Goal: Information Seeking & Learning: Learn about a topic

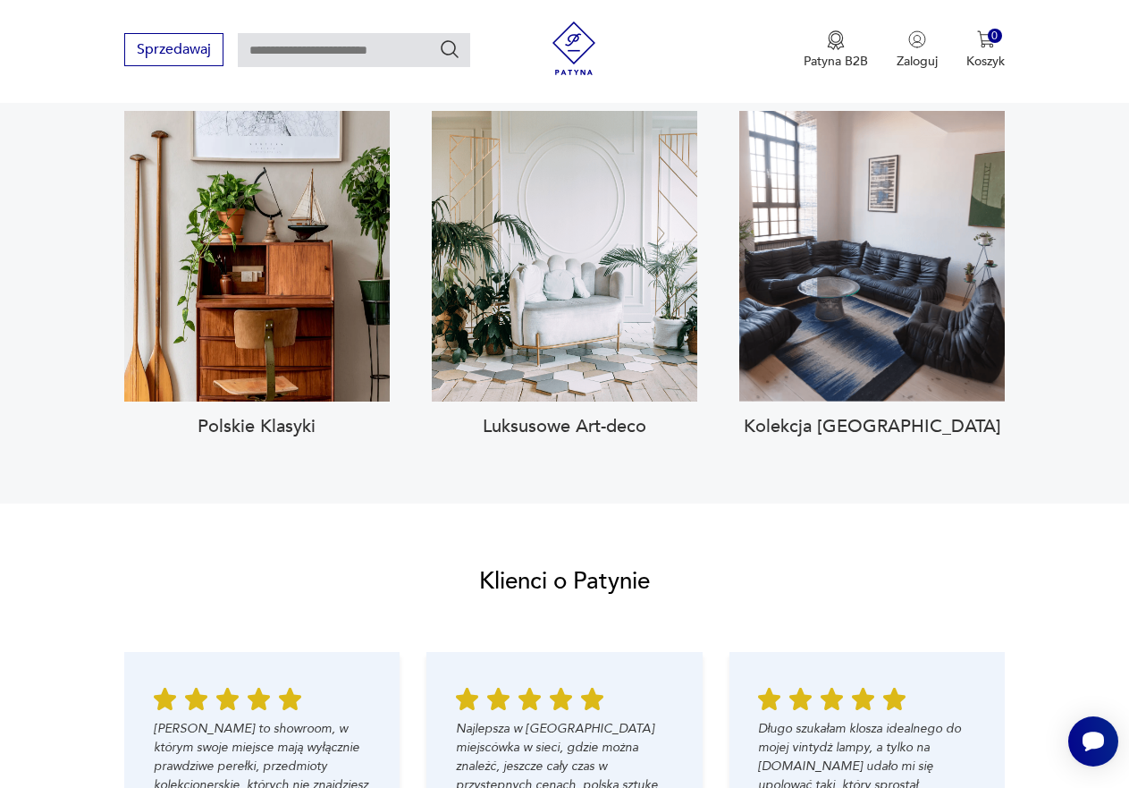
scroll to position [1341, 0]
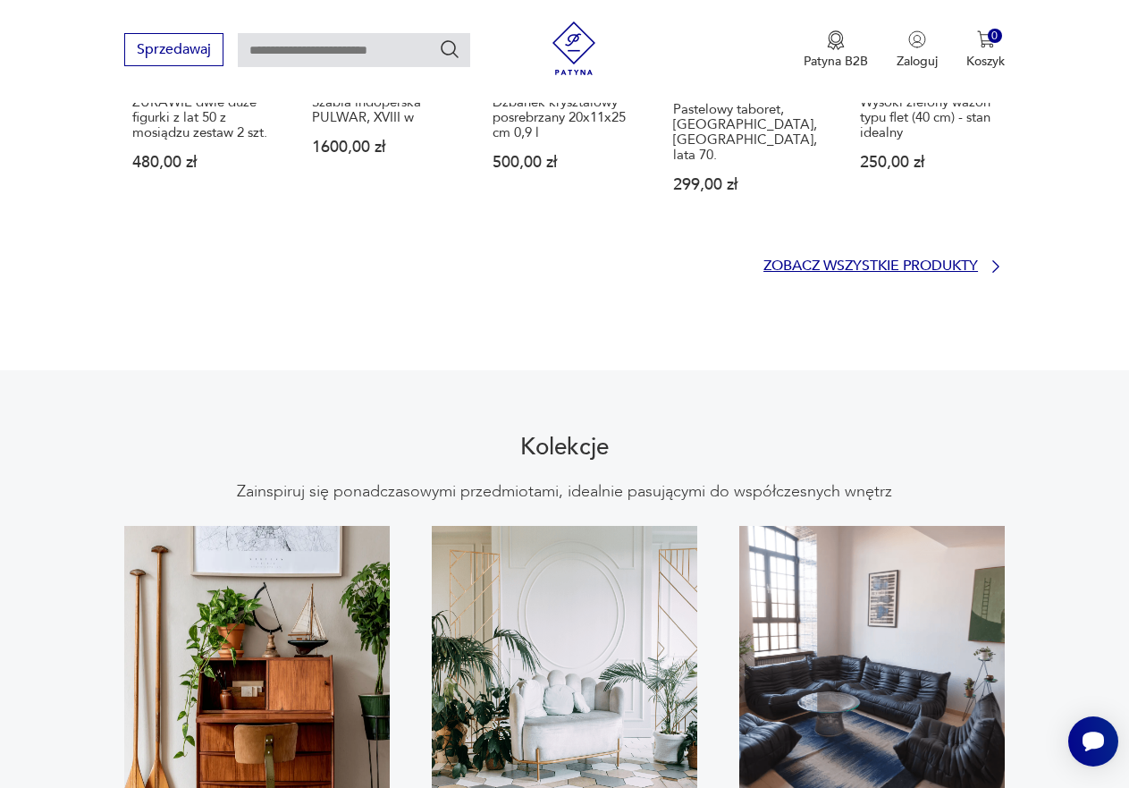
click at [792, 260] on p "Zobacz wszystkie produkty" at bounding box center [871, 266] width 215 height 12
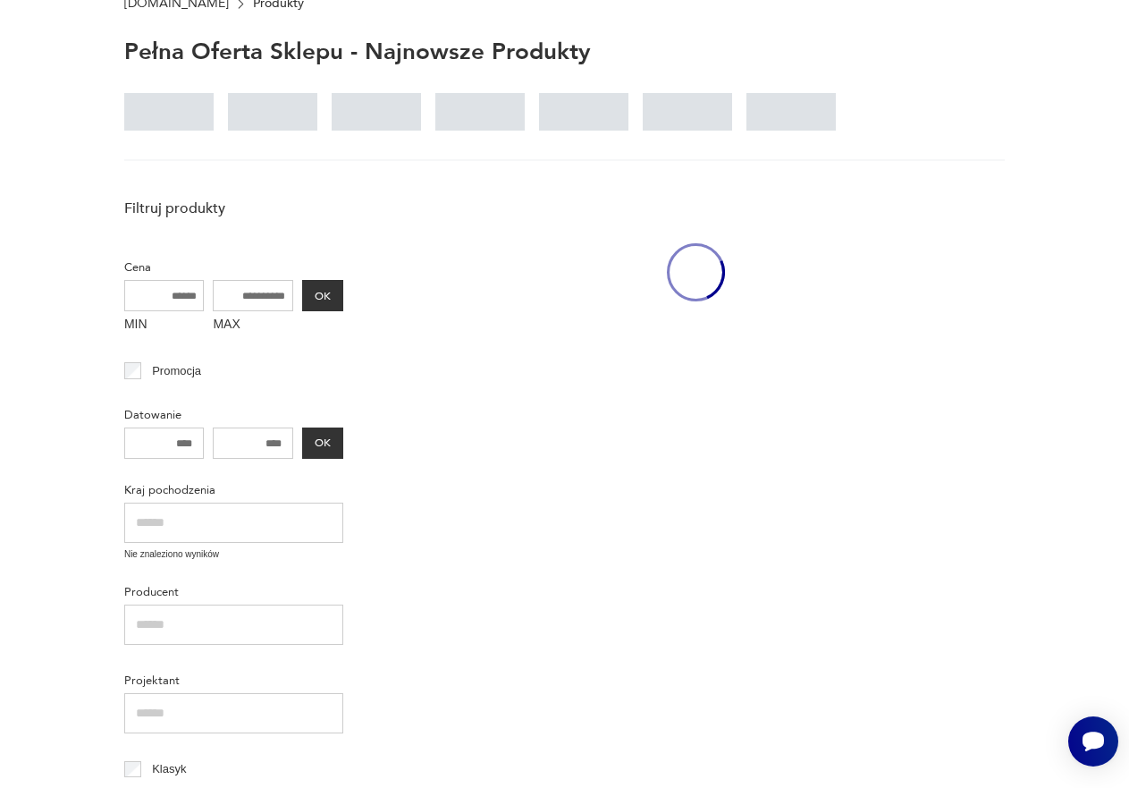
scroll to position [80, 0]
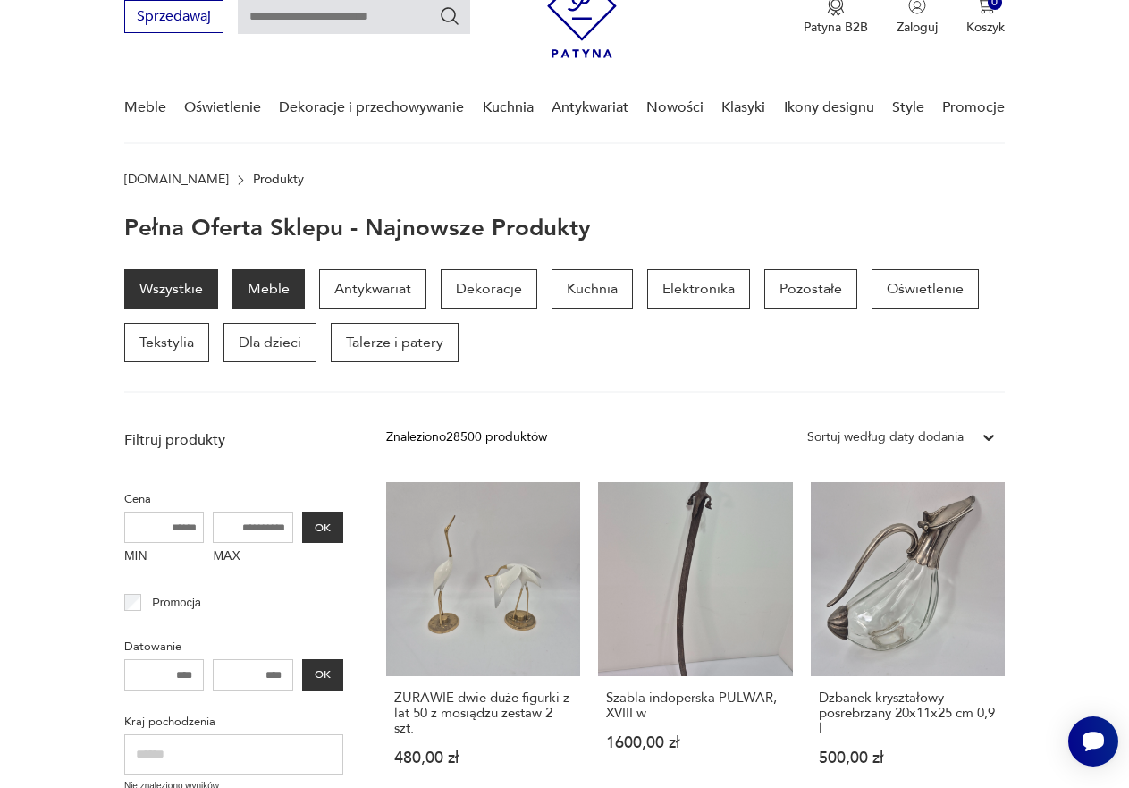
click at [286, 282] on p "Meble" at bounding box center [269, 288] width 72 height 39
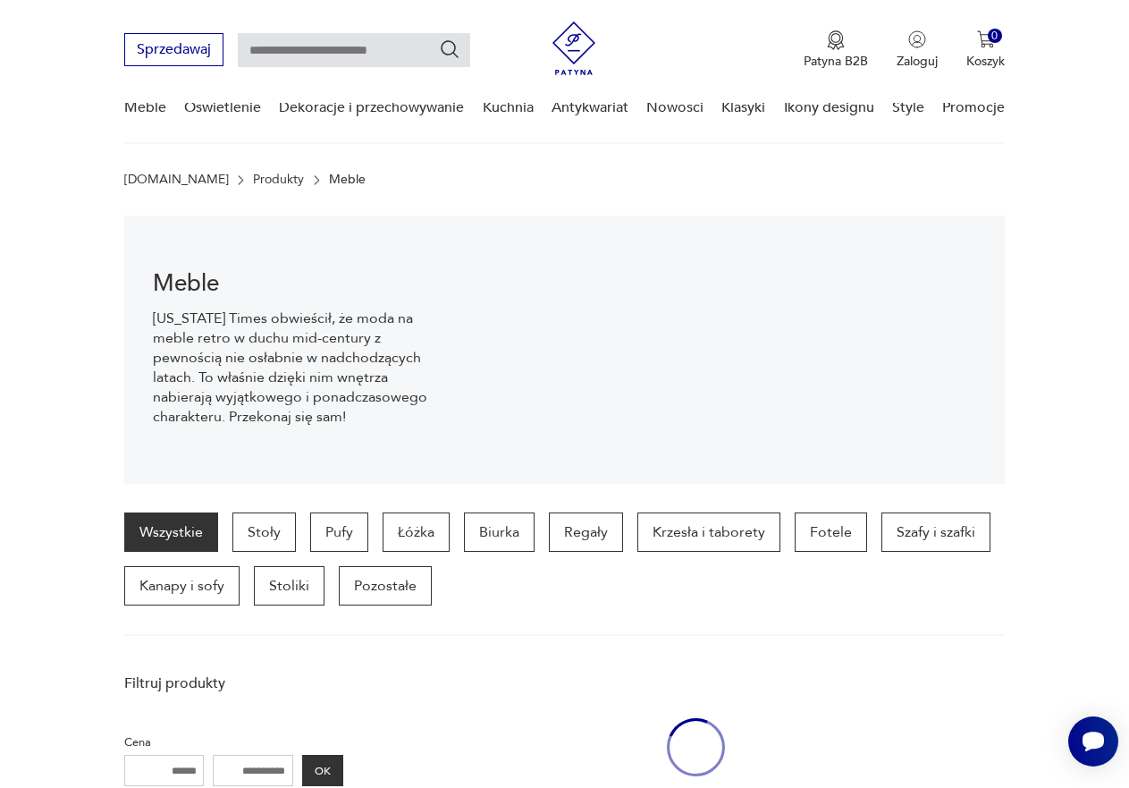
scroll to position [178, 0]
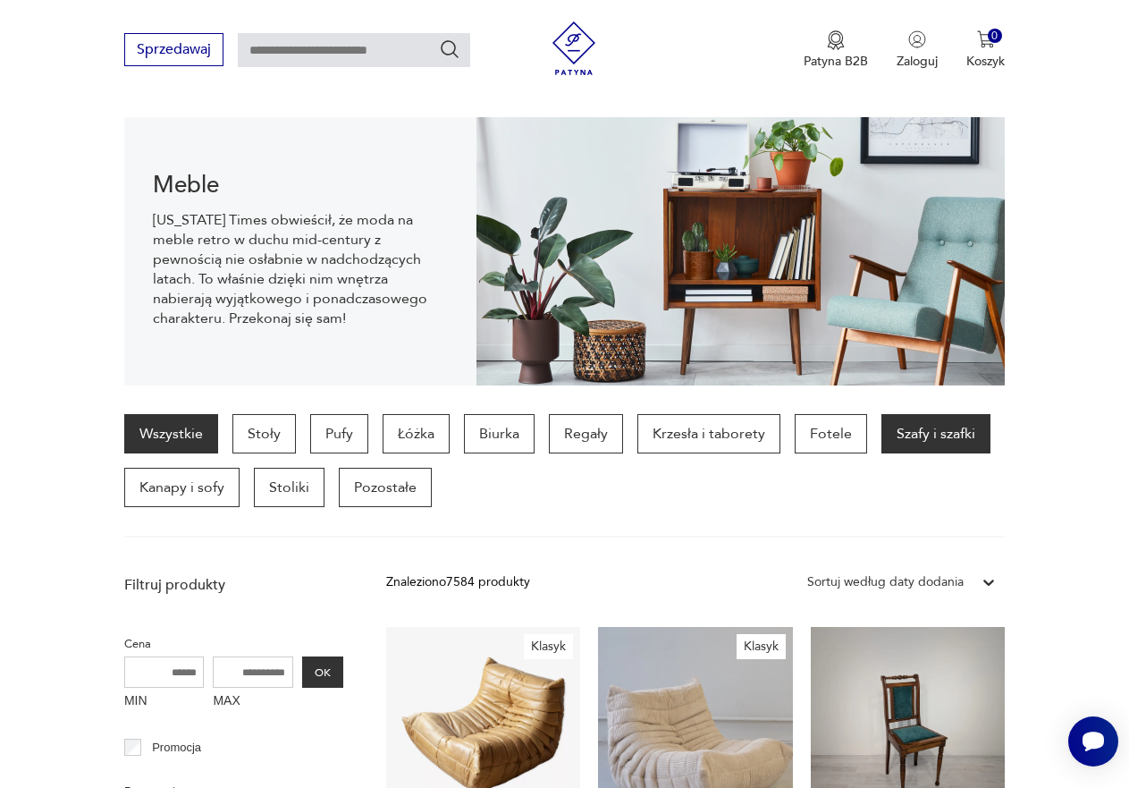
click at [894, 441] on p "Szafy i szafki" at bounding box center [936, 433] width 109 height 39
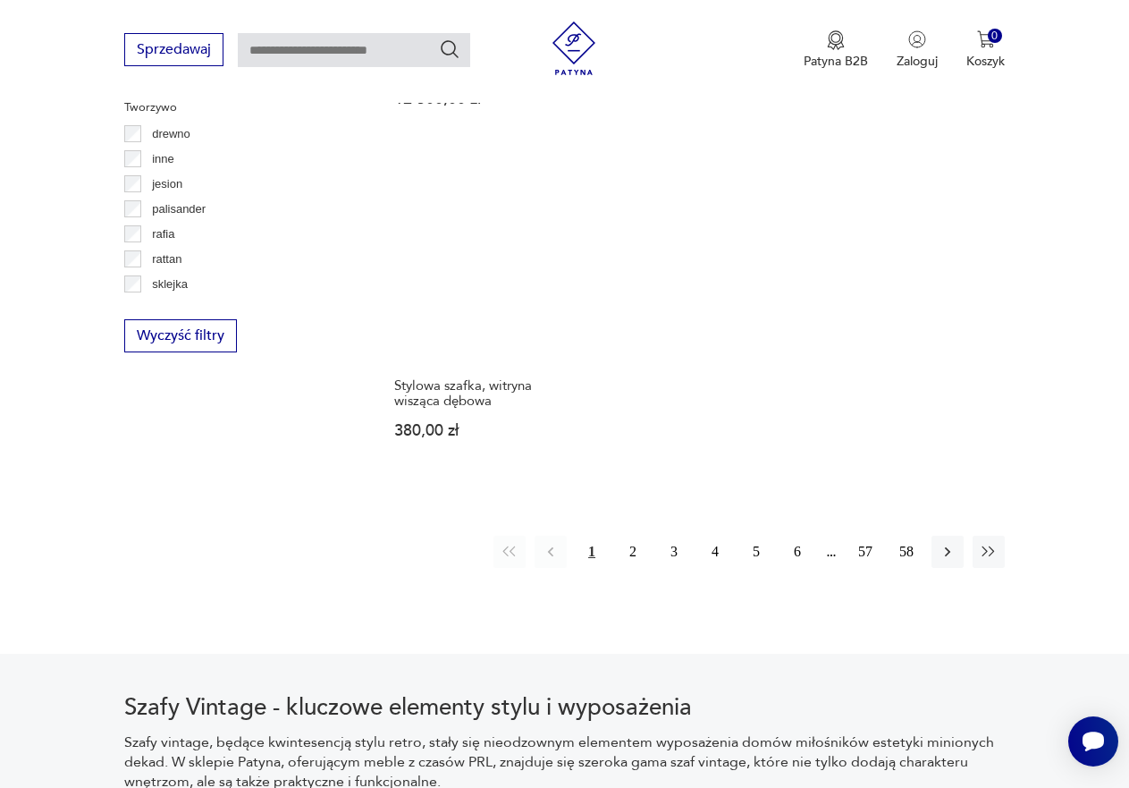
scroll to position [2442, 0]
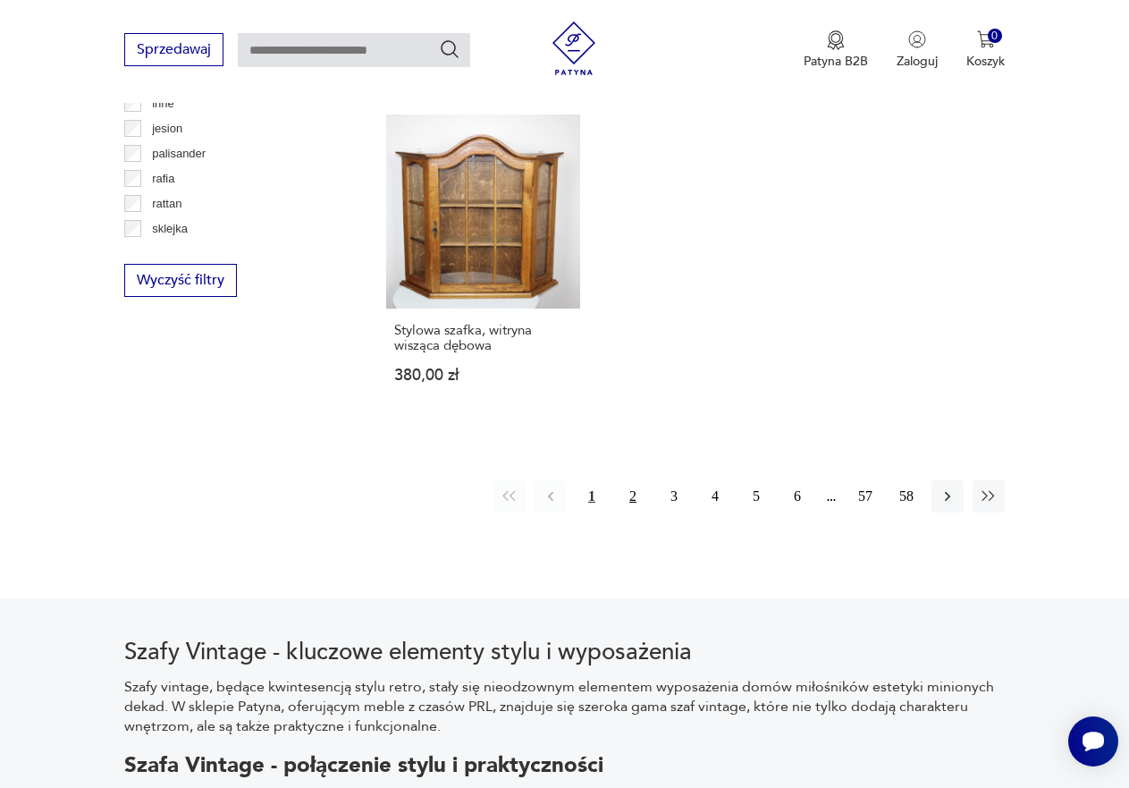
click at [634, 485] on button "2" at bounding box center [633, 496] width 32 height 32
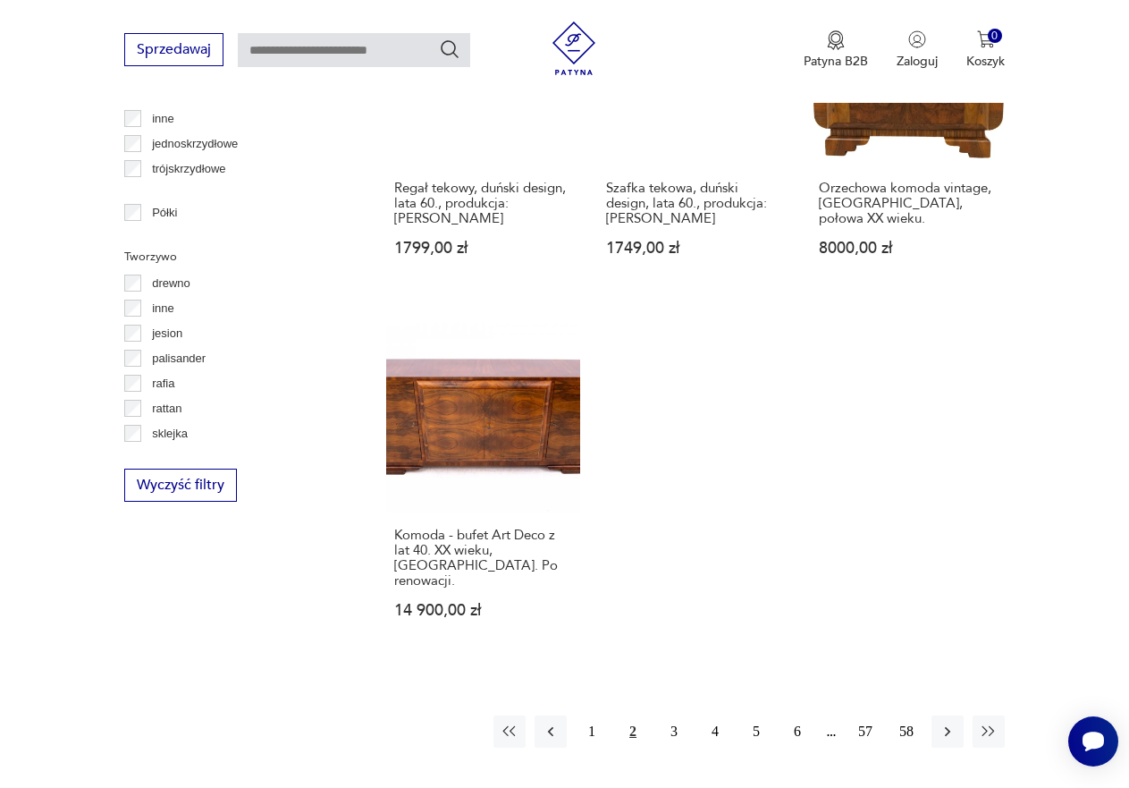
scroll to position [2263, 0]
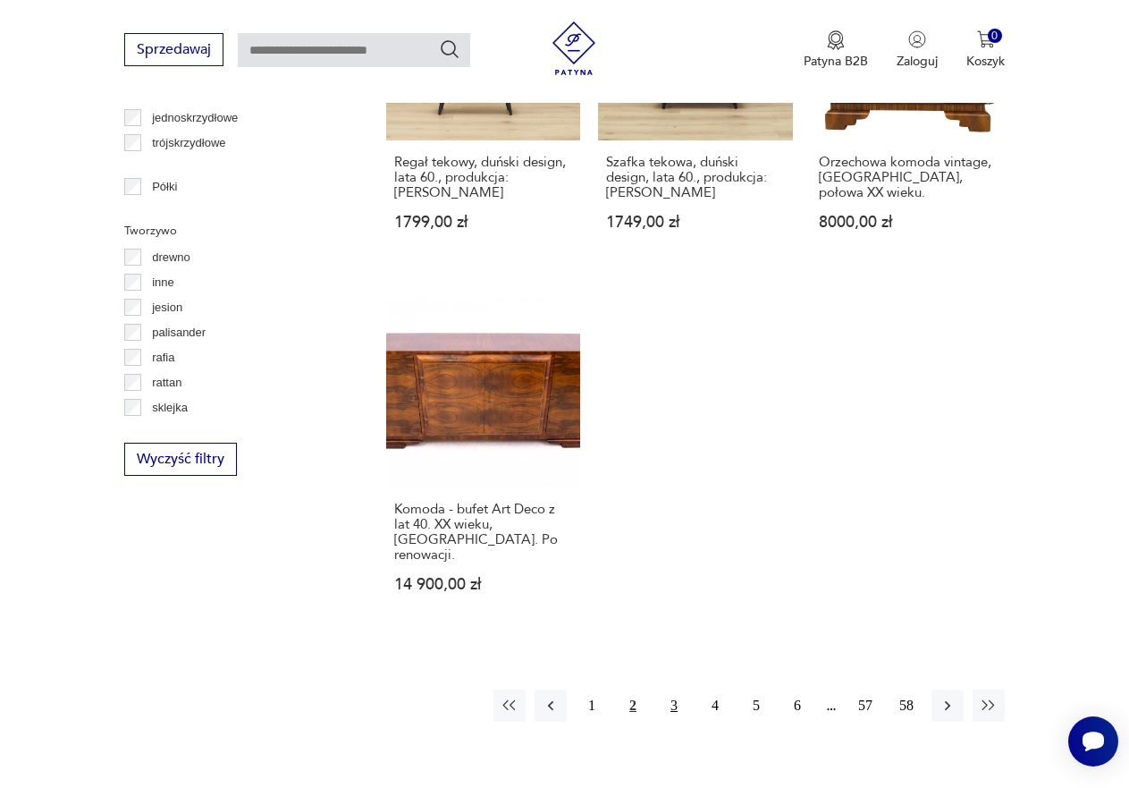
click at [677, 689] on button "3" at bounding box center [674, 705] width 32 height 32
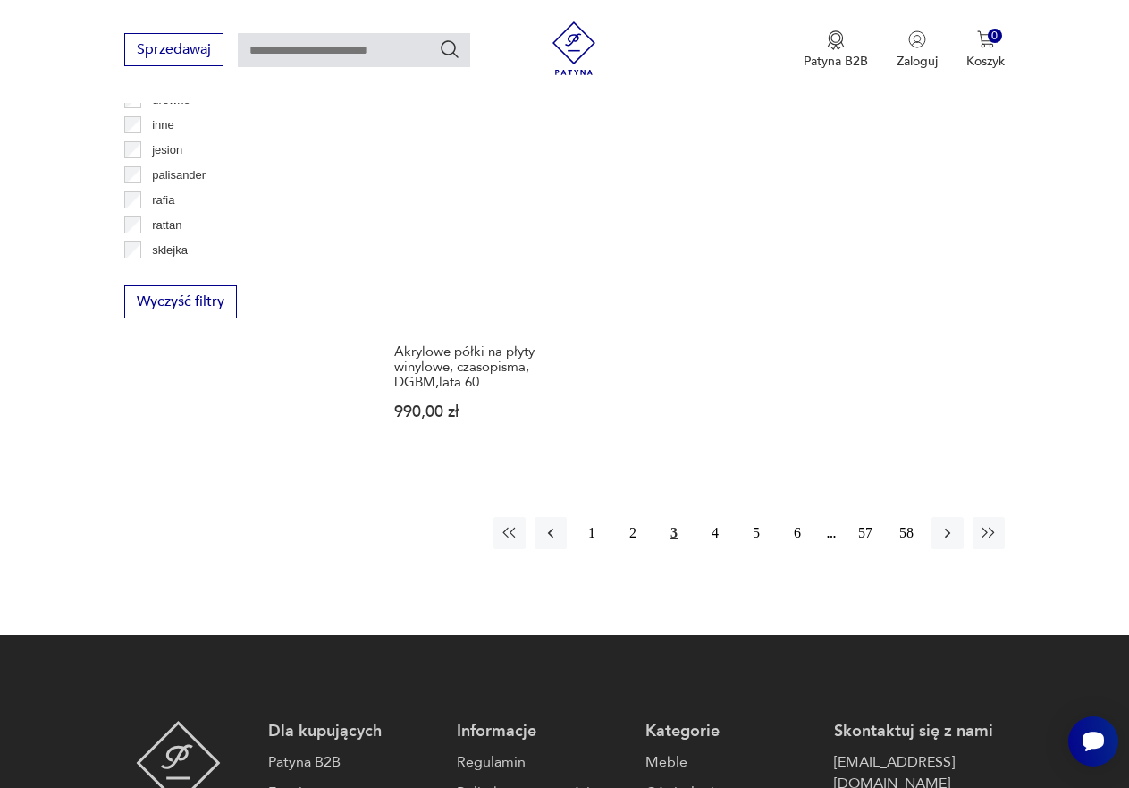
scroll to position [2442, 0]
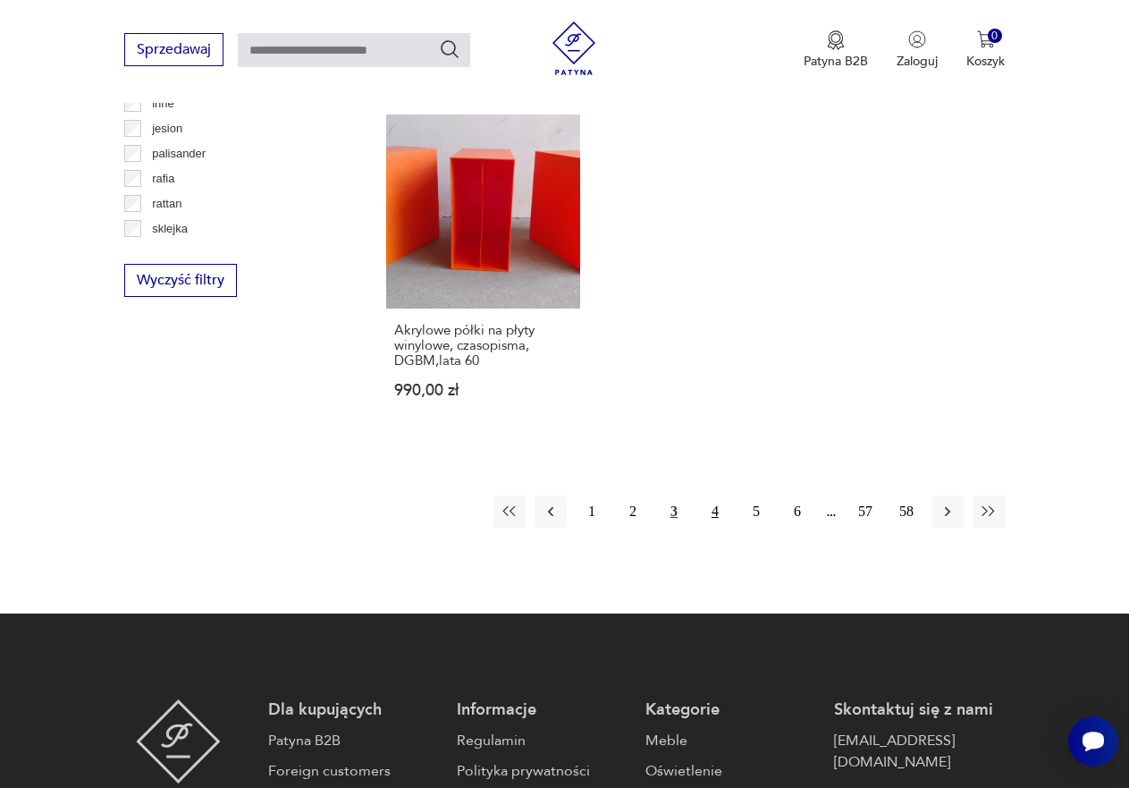
click at [720, 509] on button "4" at bounding box center [715, 511] width 32 height 32
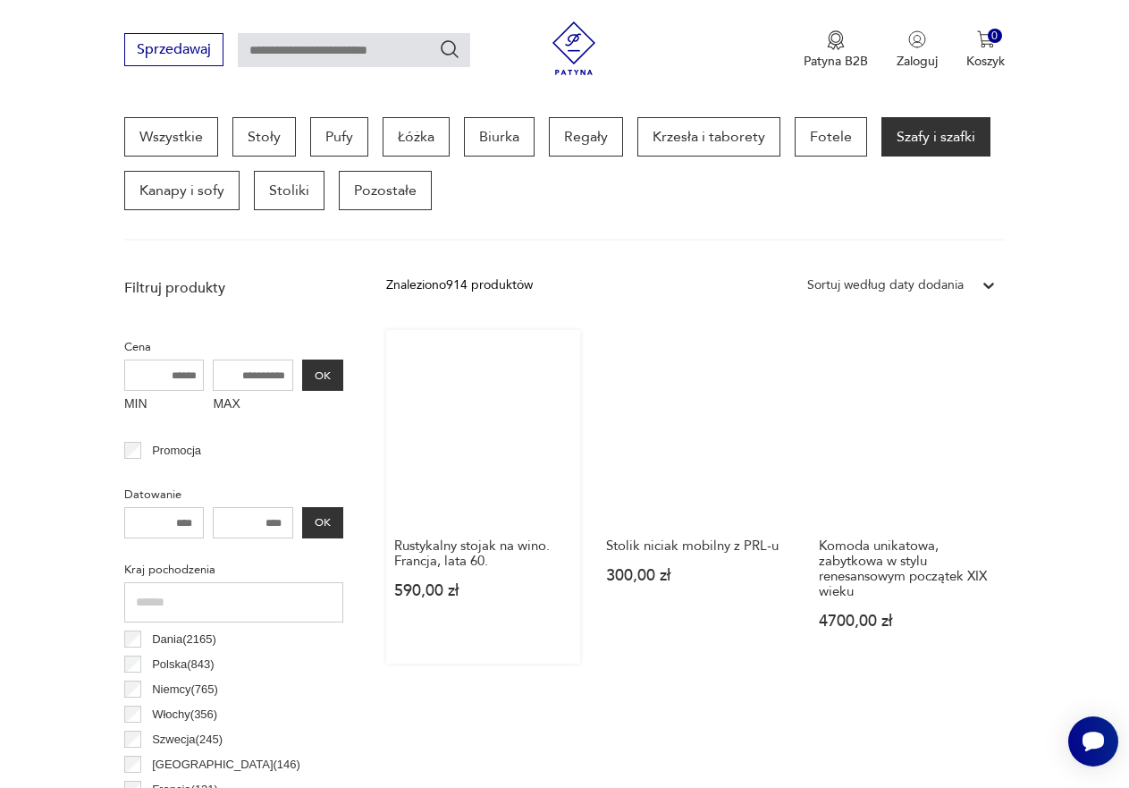
scroll to position [564, 0]
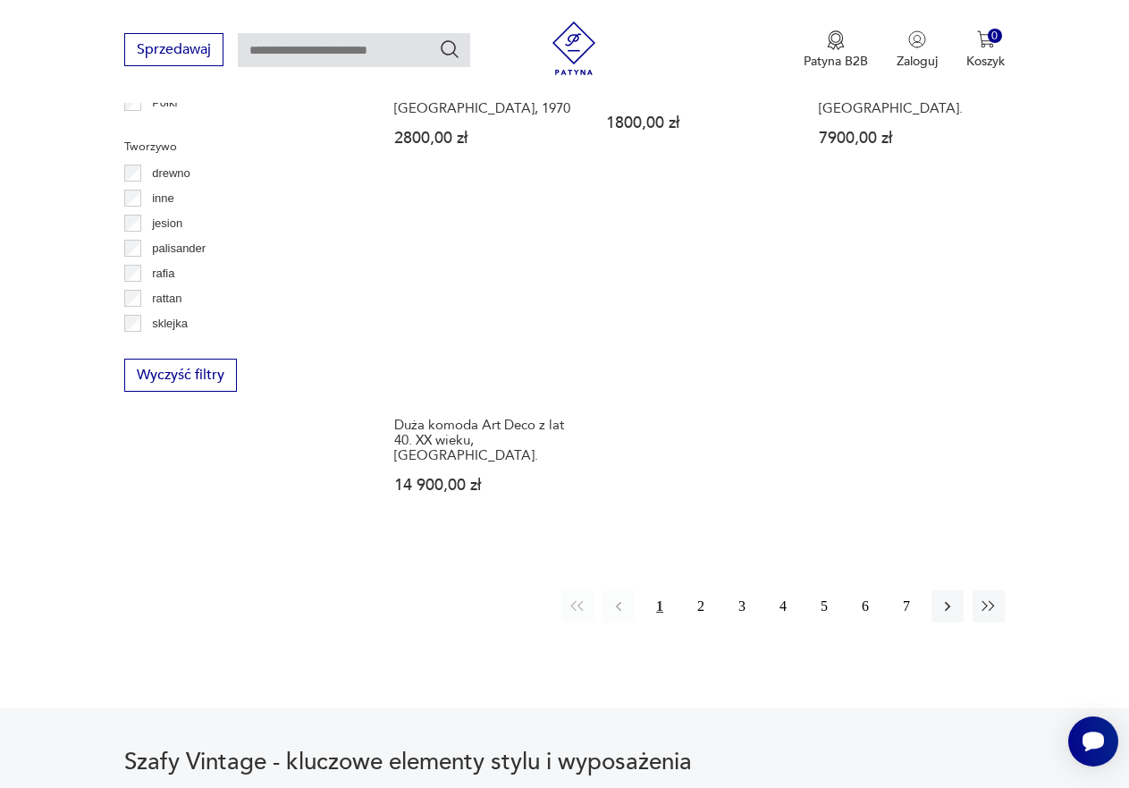
scroll to position [2442, 0]
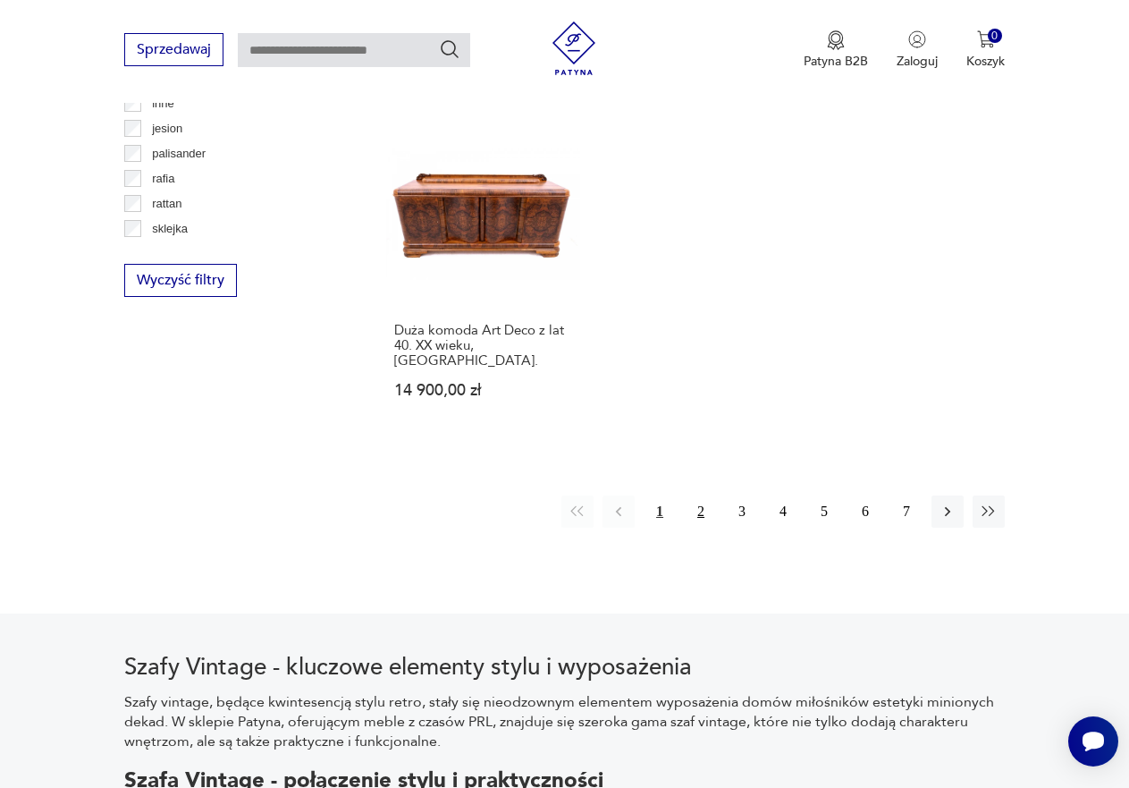
click at [700, 495] on button "2" at bounding box center [701, 511] width 32 height 32
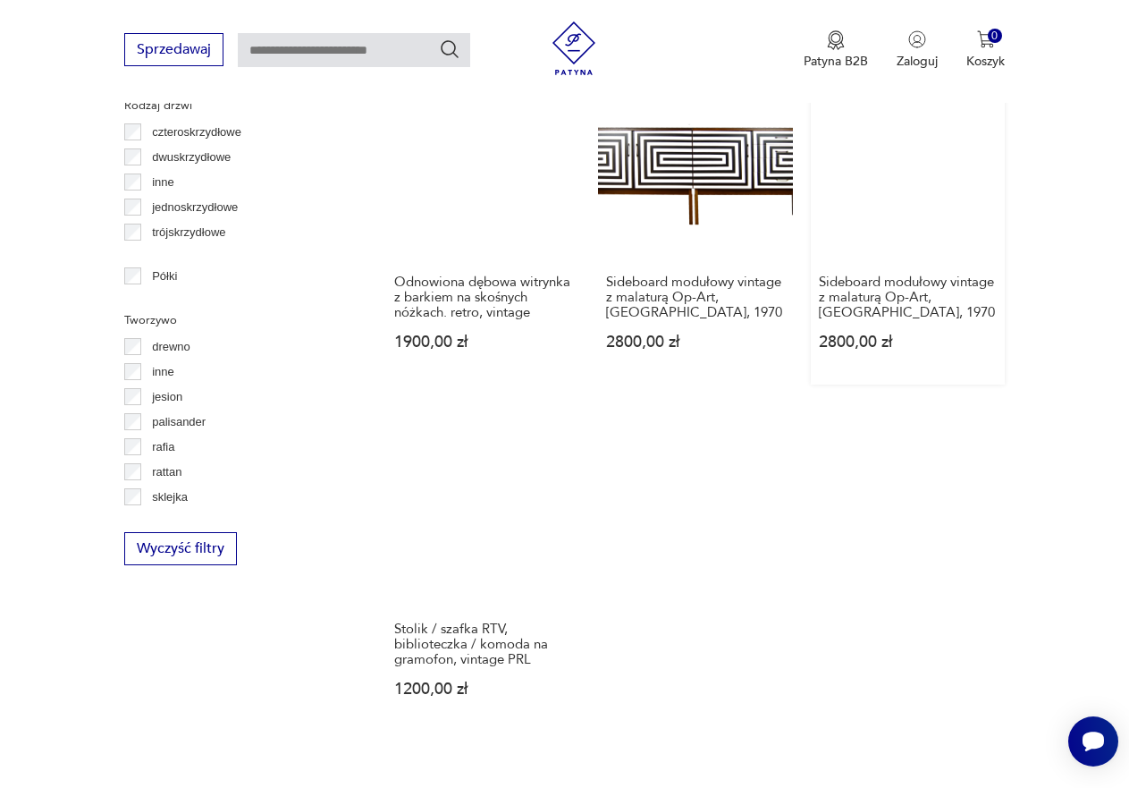
scroll to position [2263, 0]
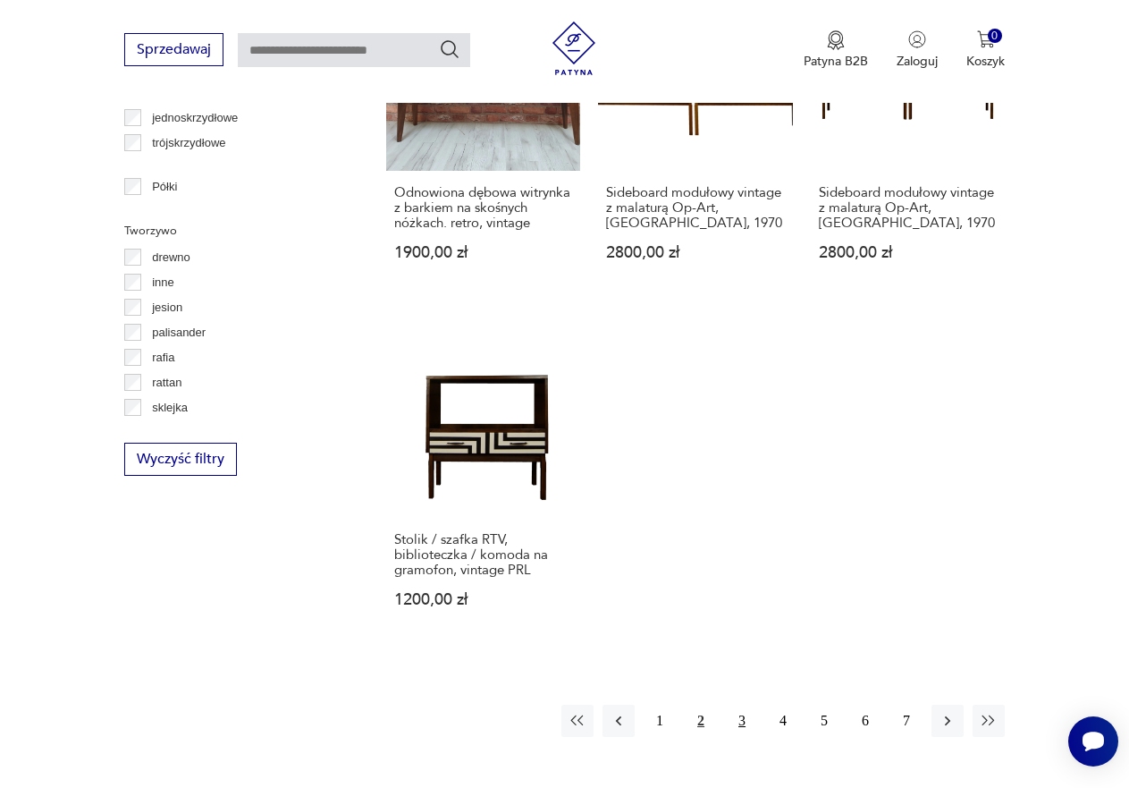
click at [742, 705] on button "3" at bounding box center [742, 721] width 32 height 32
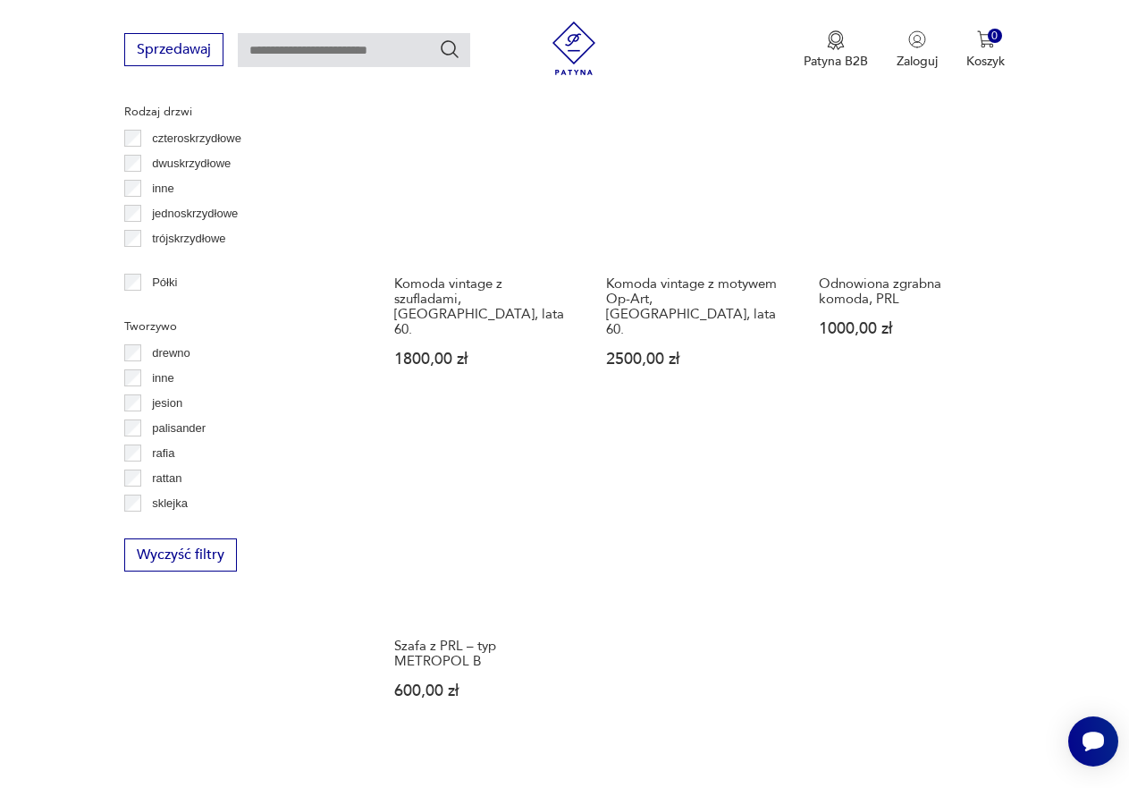
scroll to position [2174, 0]
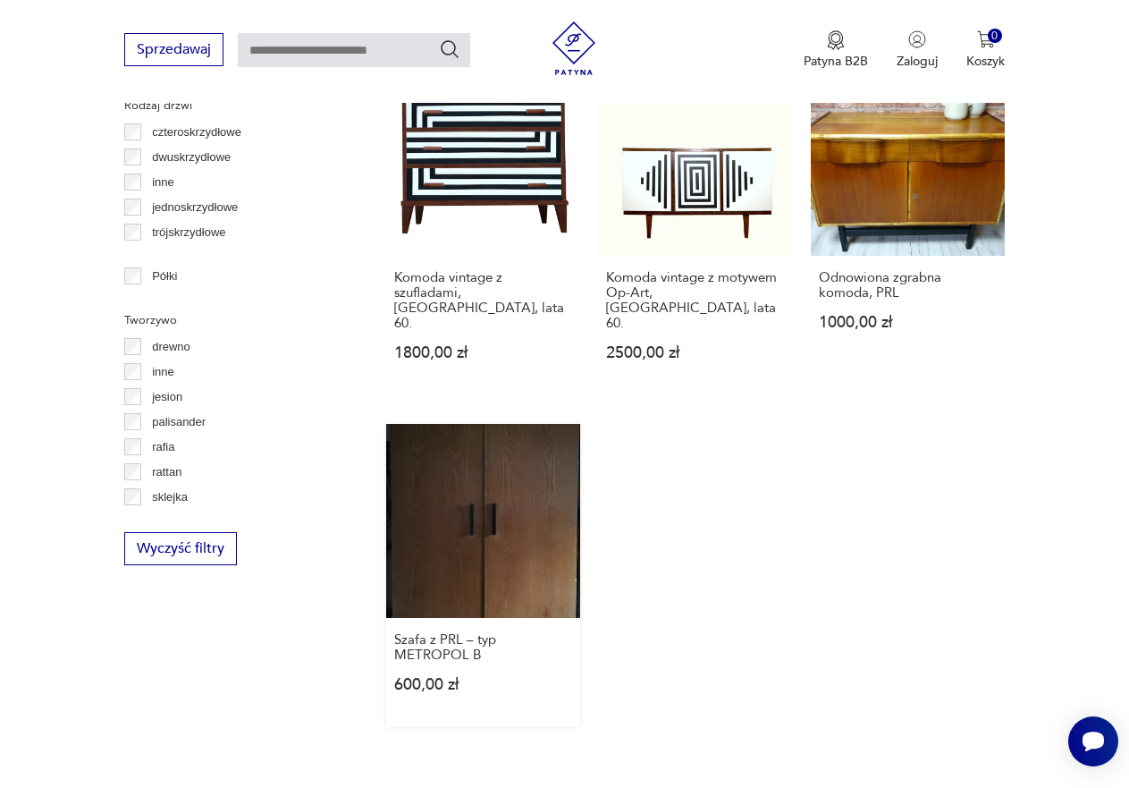
click at [561, 518] on link "Szafa z PRL – typ METROPOL B 600,00 zł" at bounding box center [483, 575] width 194 height 303
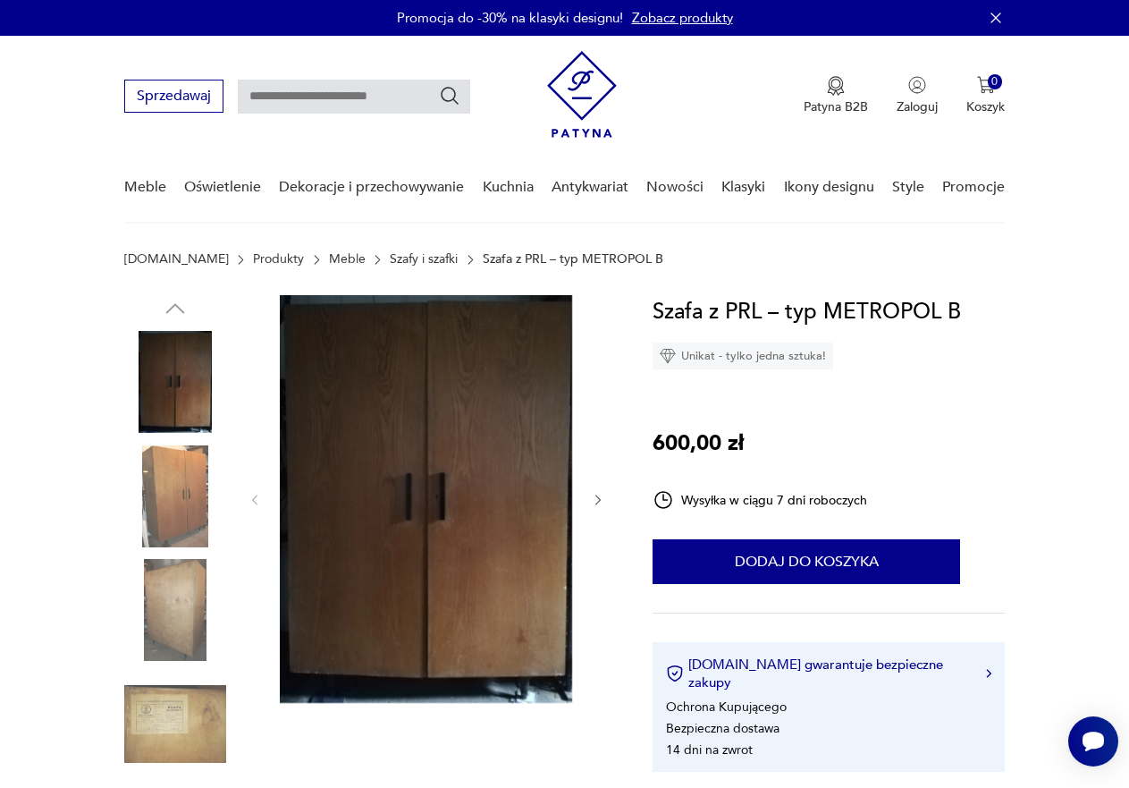
click at [585, 504] on div at bounding box center [427, 500] width 358 height 410
click at [592, 500] on icon "button" at bounding box center [598, 500] width 14 height 14
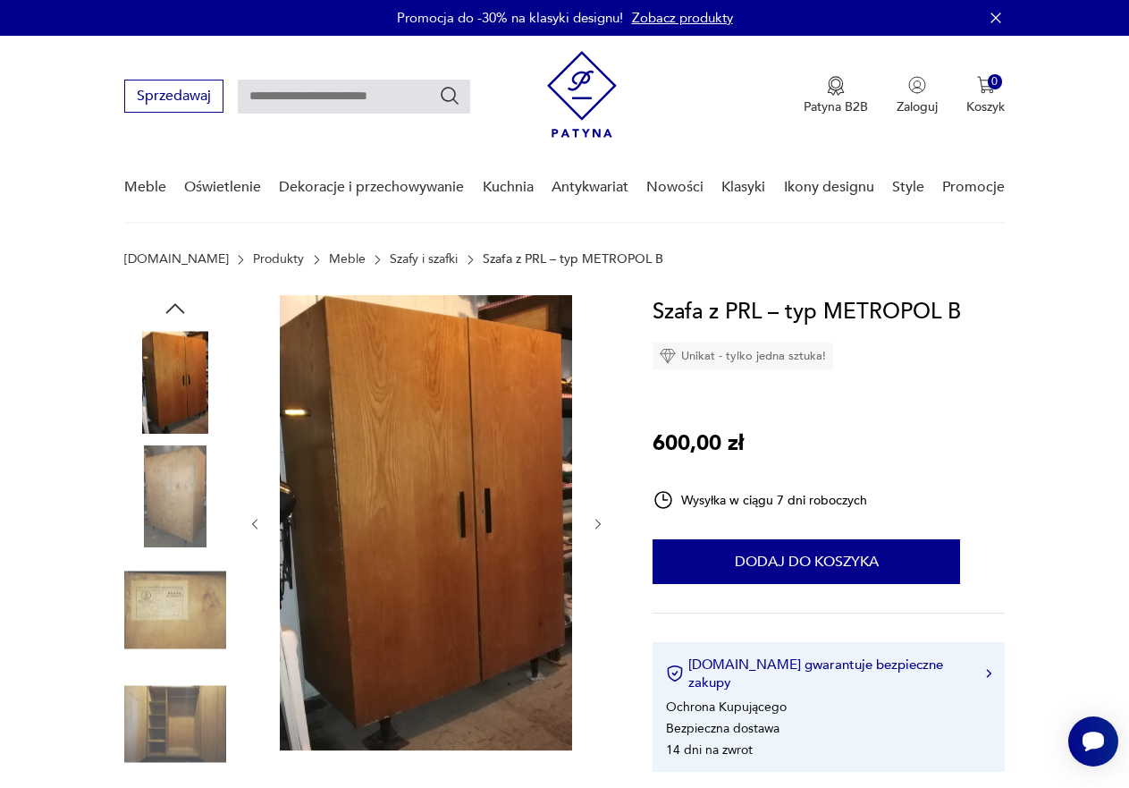
click at [594, 499] on div at bounding box center [427, 524] width 358 height 458
click at [592, 524] on icon "button" at bounding box center [598, 524] width 14 height 14
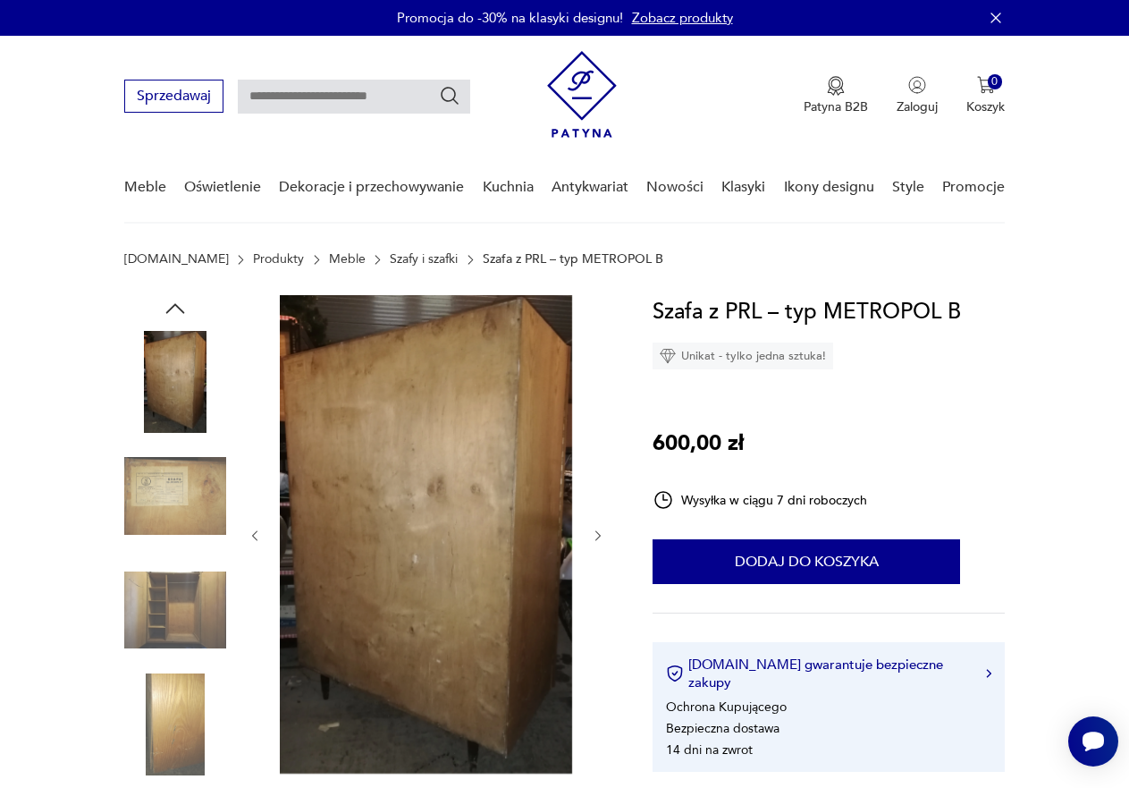
click at [592, 524] on div at bounding box center [427, 535] width 358 height 481
click at [596, 527] on button "button" at bounding box center [598, 536] width 14 height 18
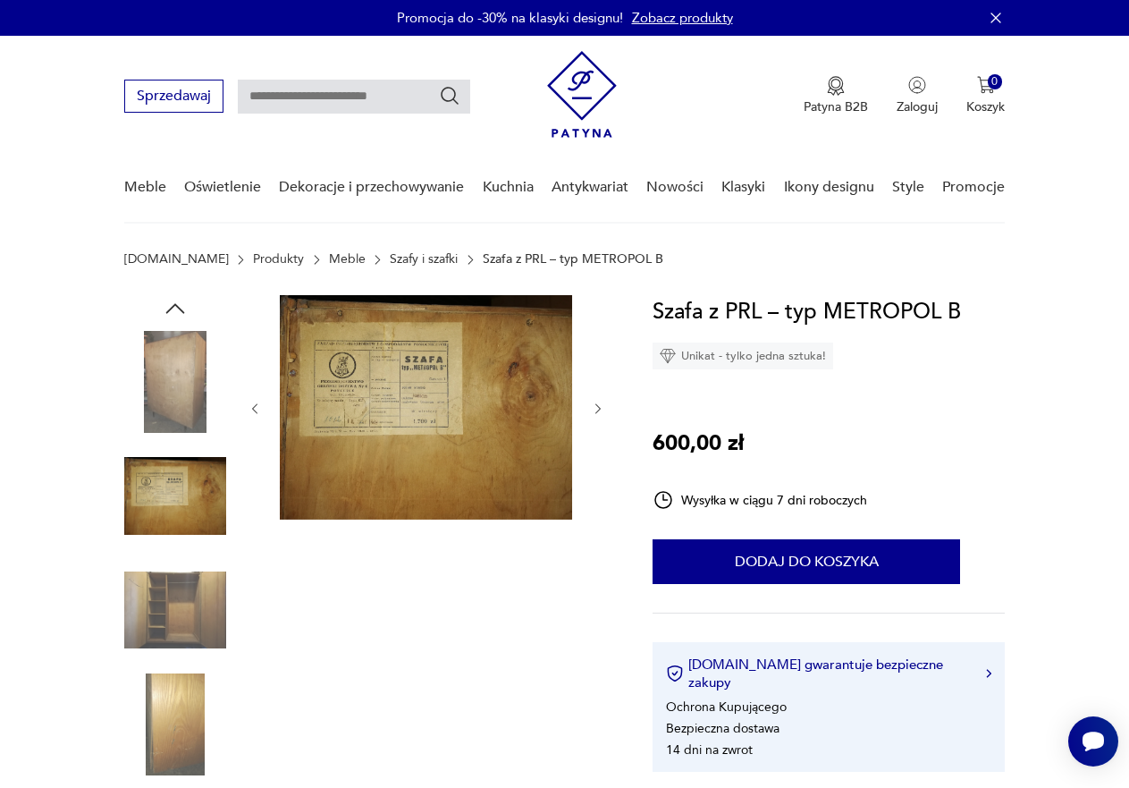
click at [596, 526] on div at bounding box center [427, 554] width 358 height 519
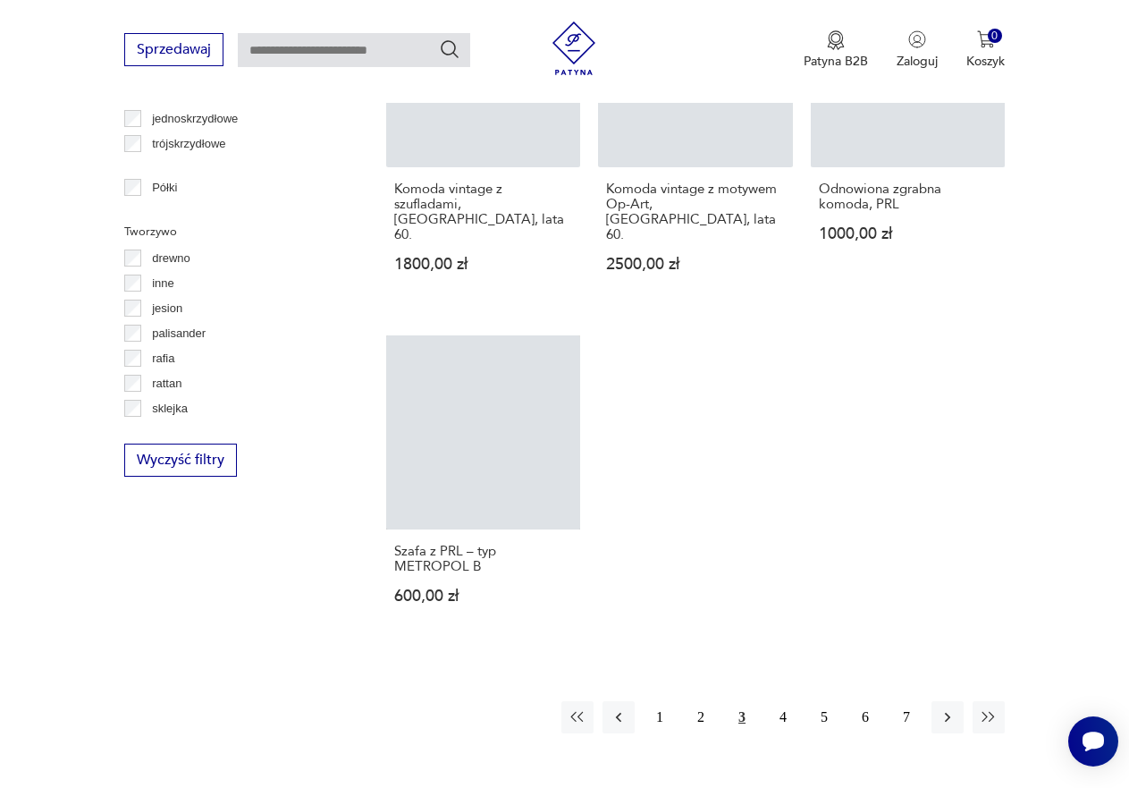
scroll to position [2318, 0]
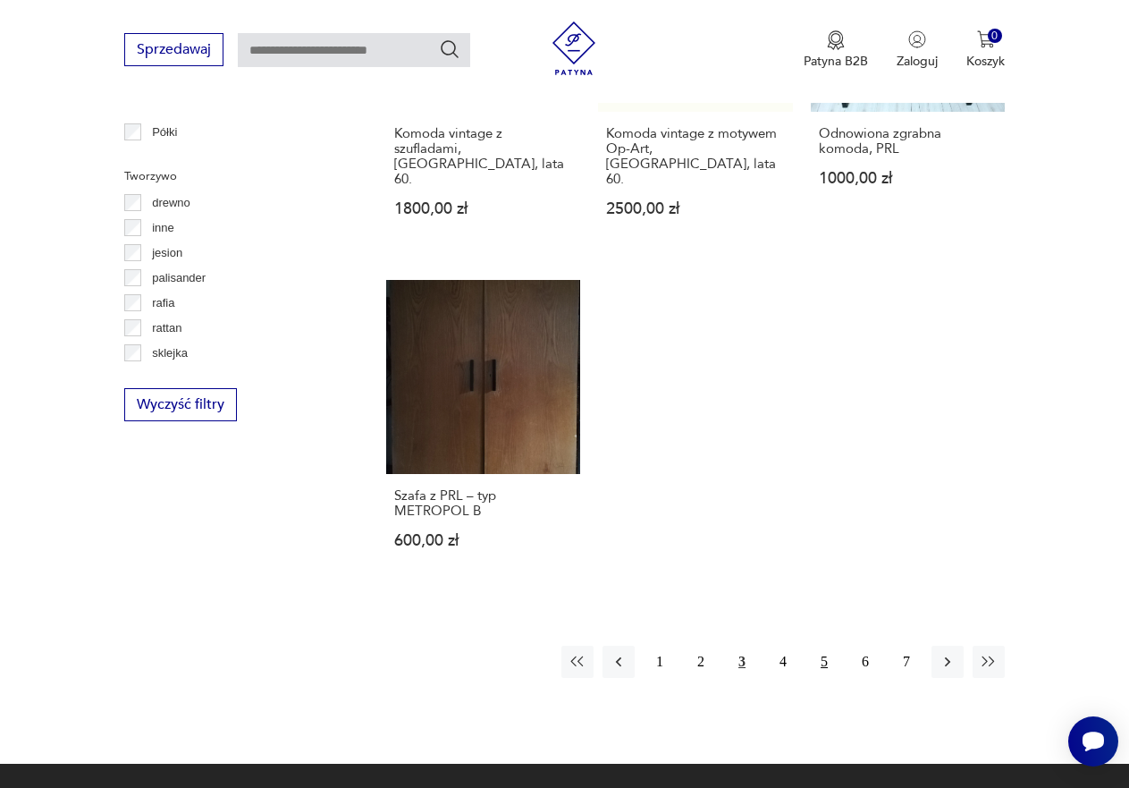
click at [825, 646] on button "5" at bounding box center [824, 662] width 32 height 32
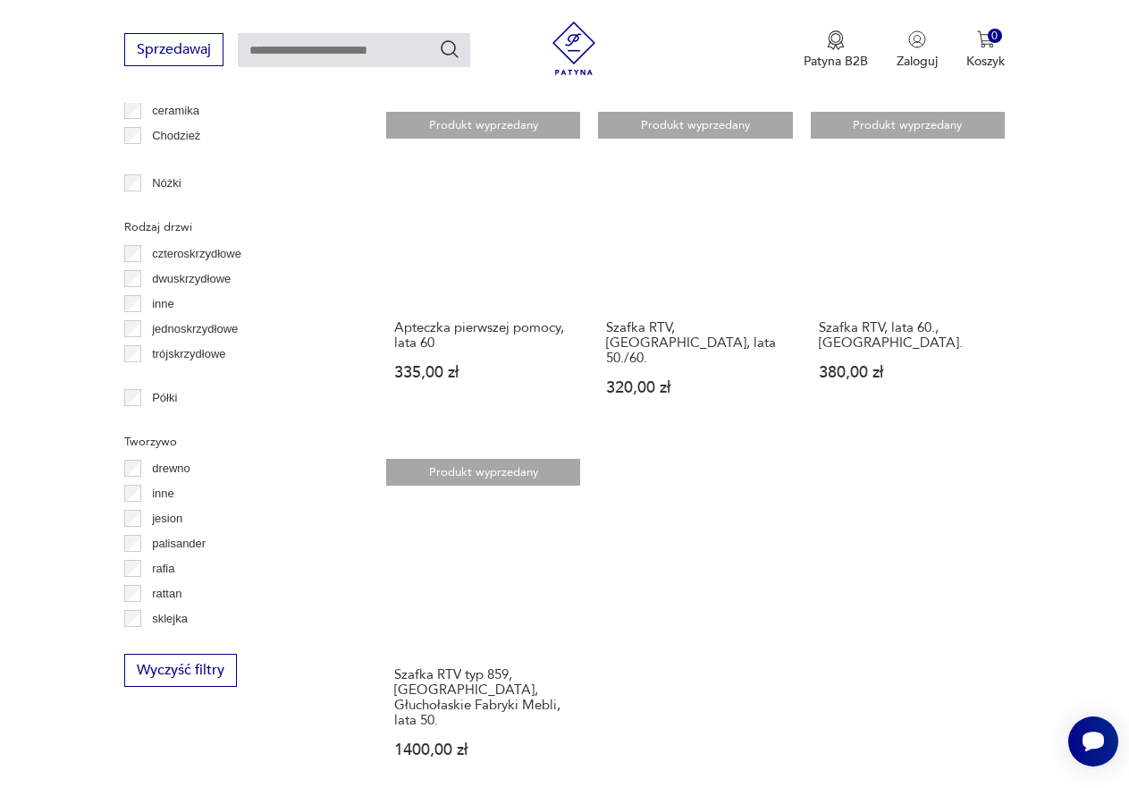
scroll to position [2174, 0]
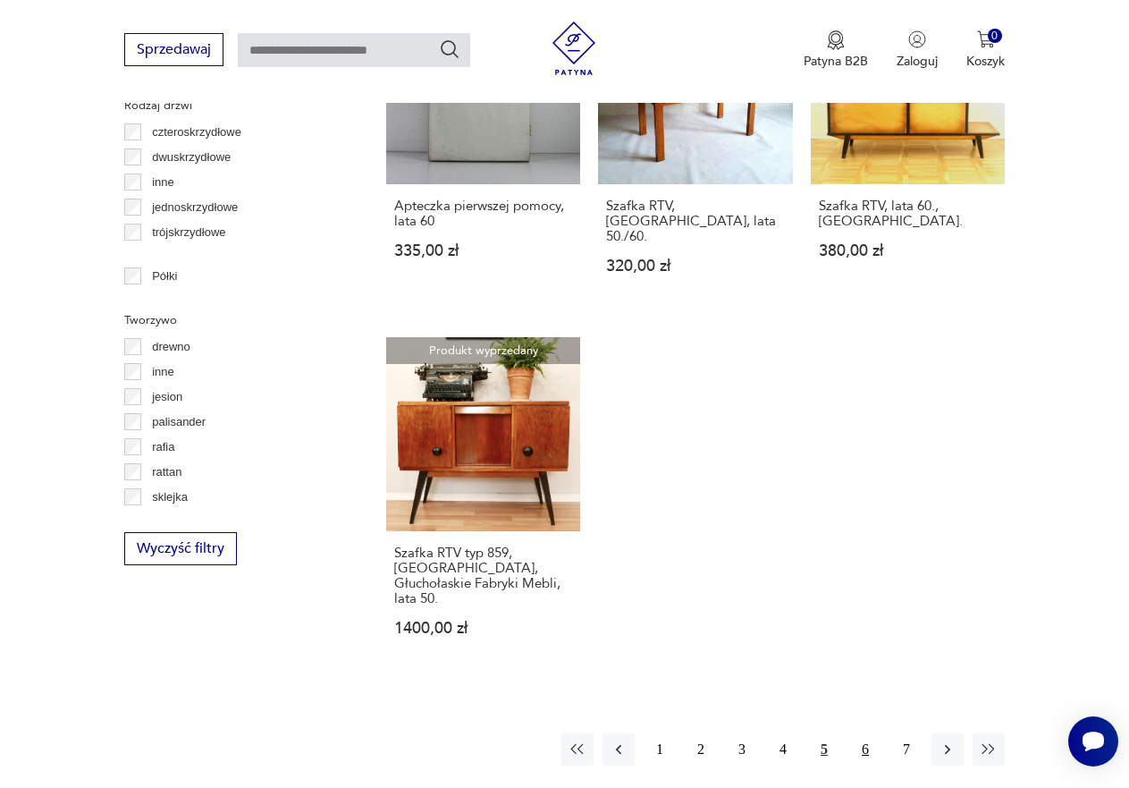
click at [857, 733] on button "6" at bounding box center [866, 749] width 32 height 32
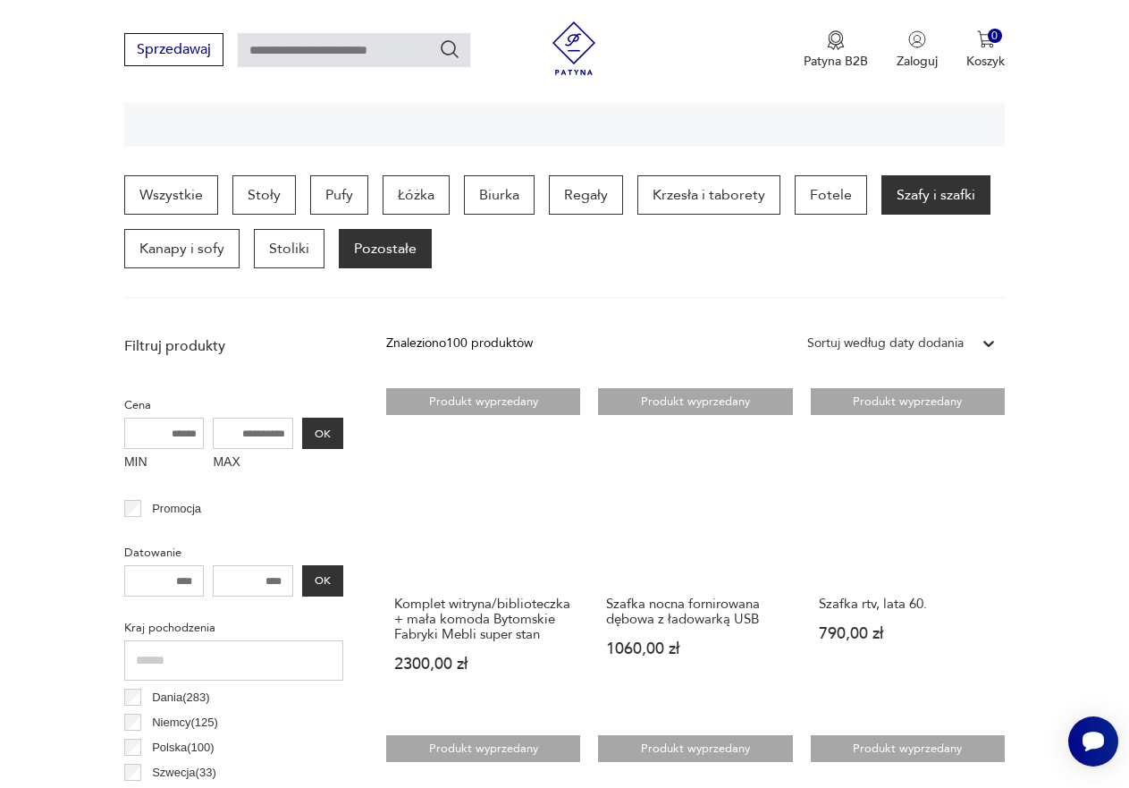
scroll to position [385, 0]
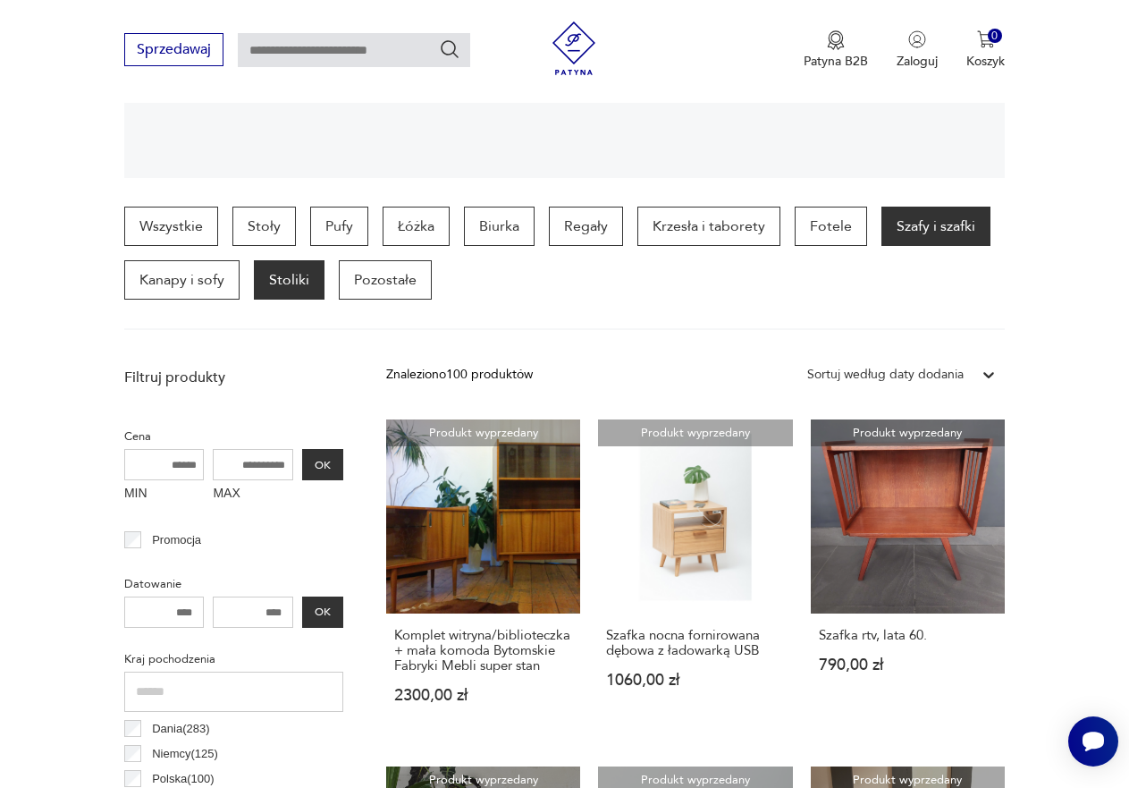
click at [289, 278] on p "Stoliki" at bounding box center [289, 279] width 71 height 39
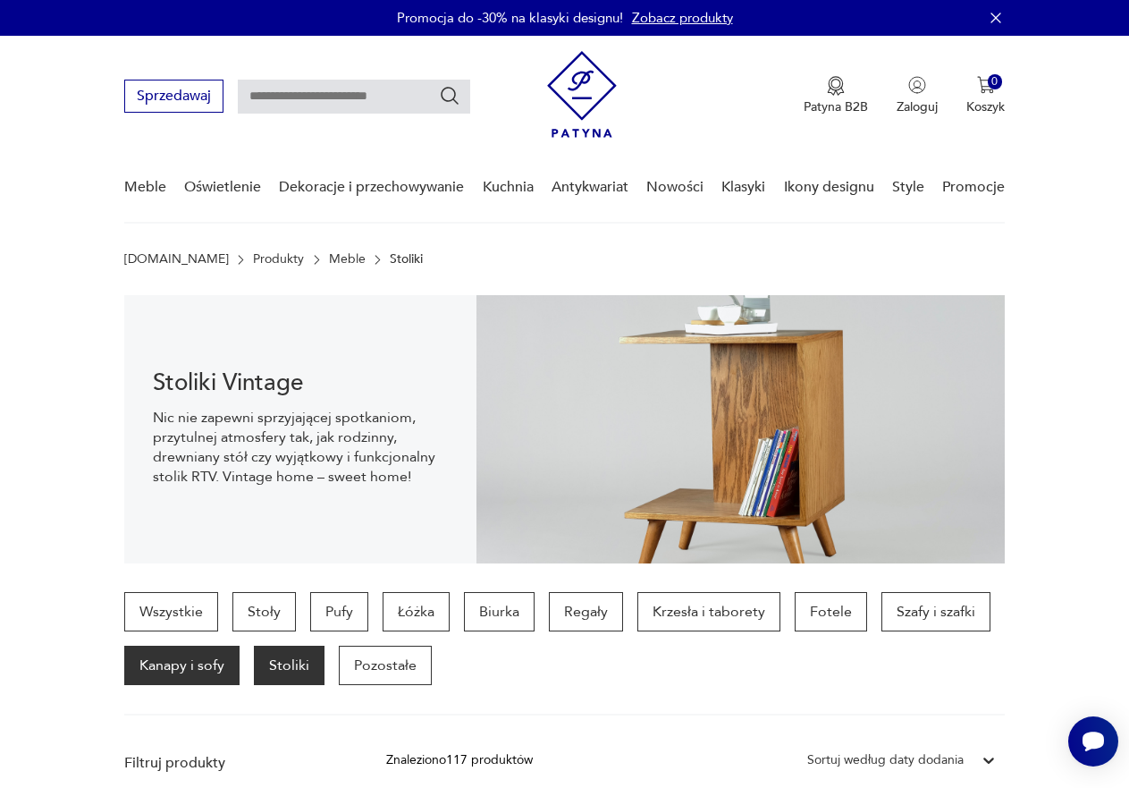
click at [203, 659] on p "Kanapy i sofy" at bounding box center [181, 665] width 115 height 39
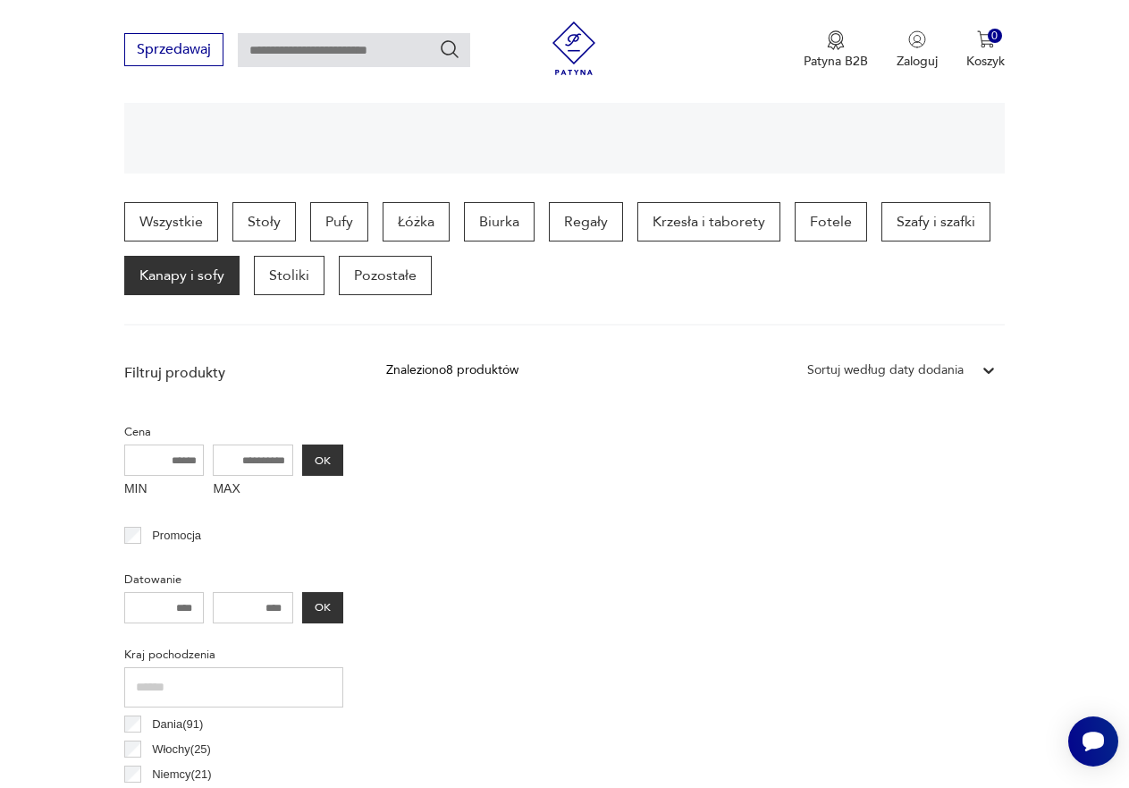
scroll to position [385, 0]
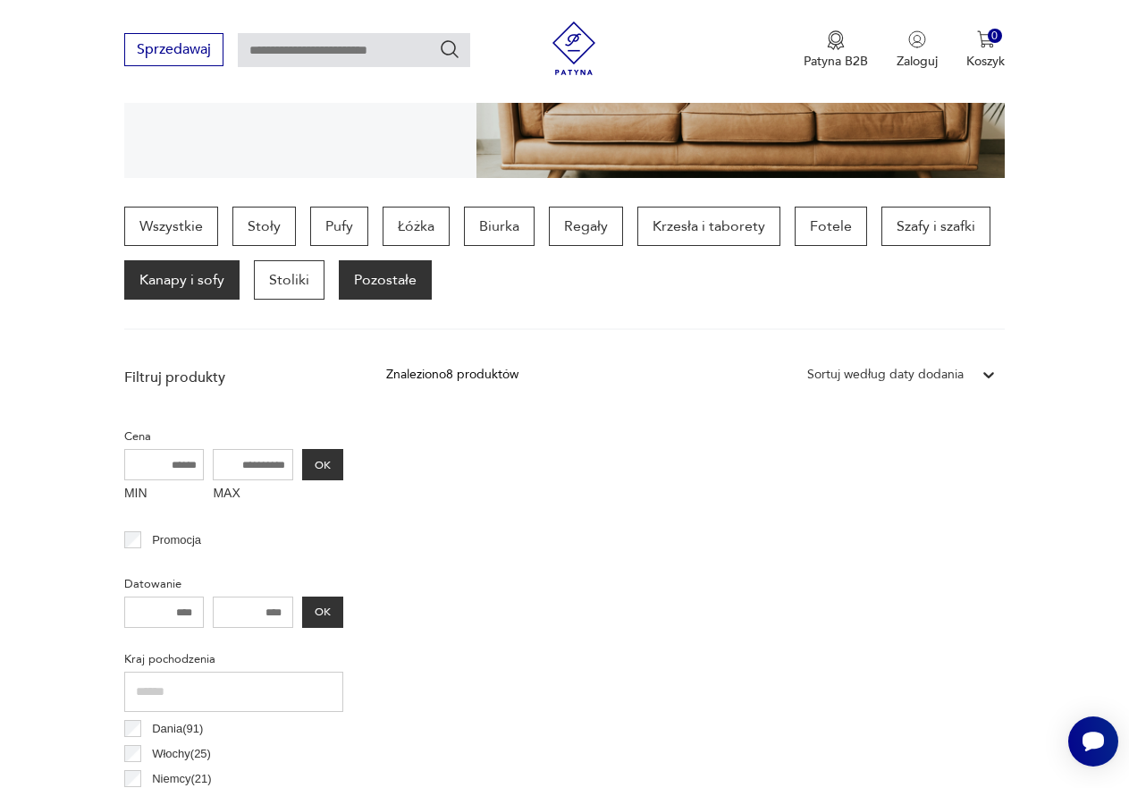
click at [386, 283] on p "Pozostałe" at bounding box center [385, 279] width 93 height 39
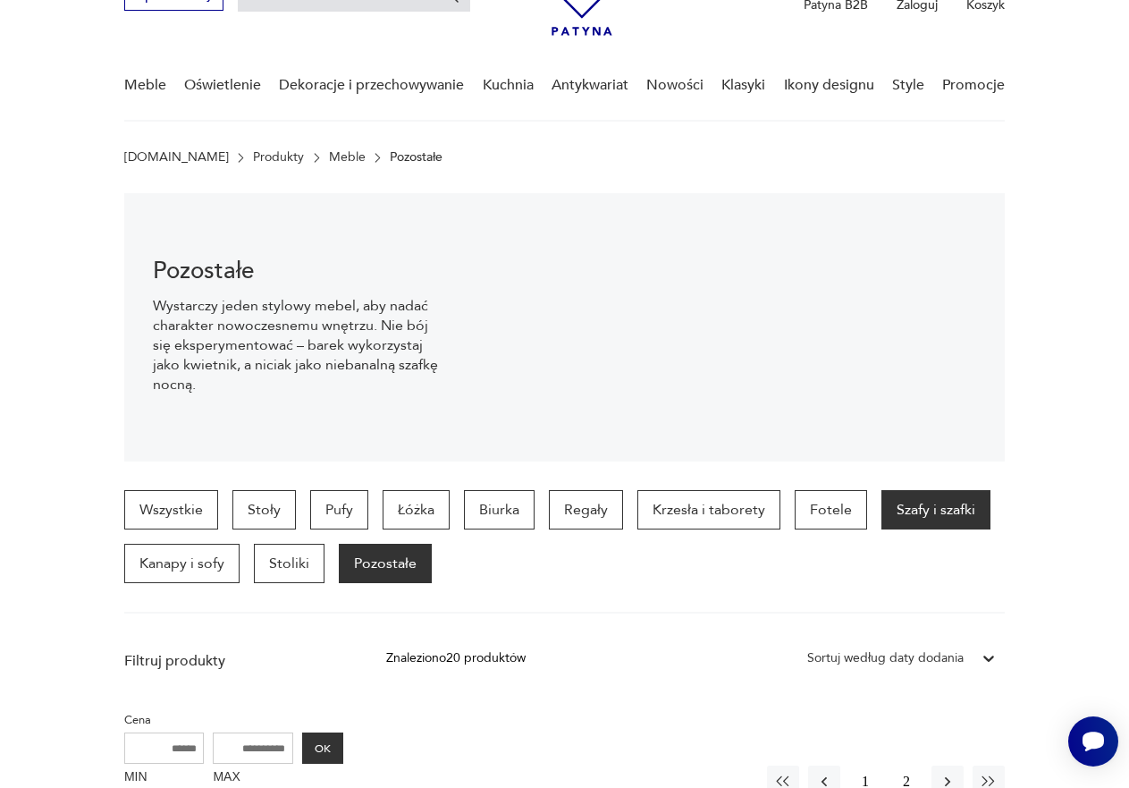
scroll to position [89, 0]
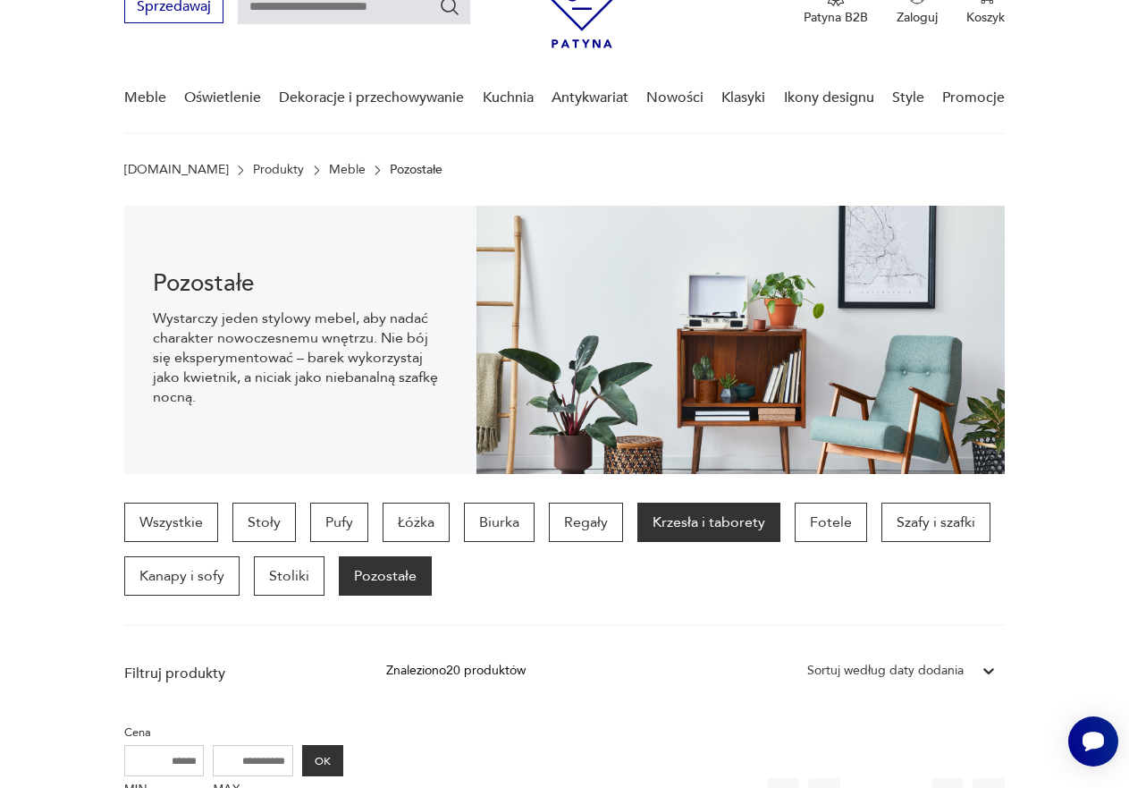
click at [756, 523] on p "Krzesła i taborety" at bounding box center [709, 522] width 143 height 39
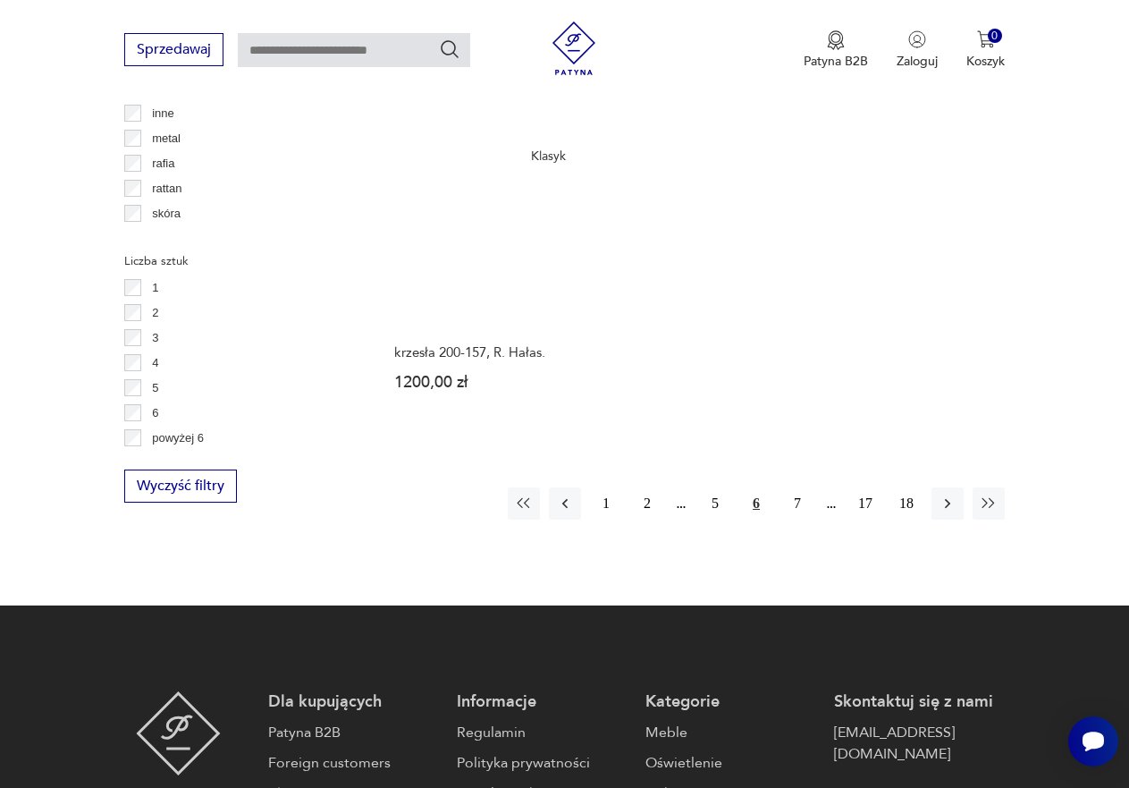
scroll to position [2532, 0]
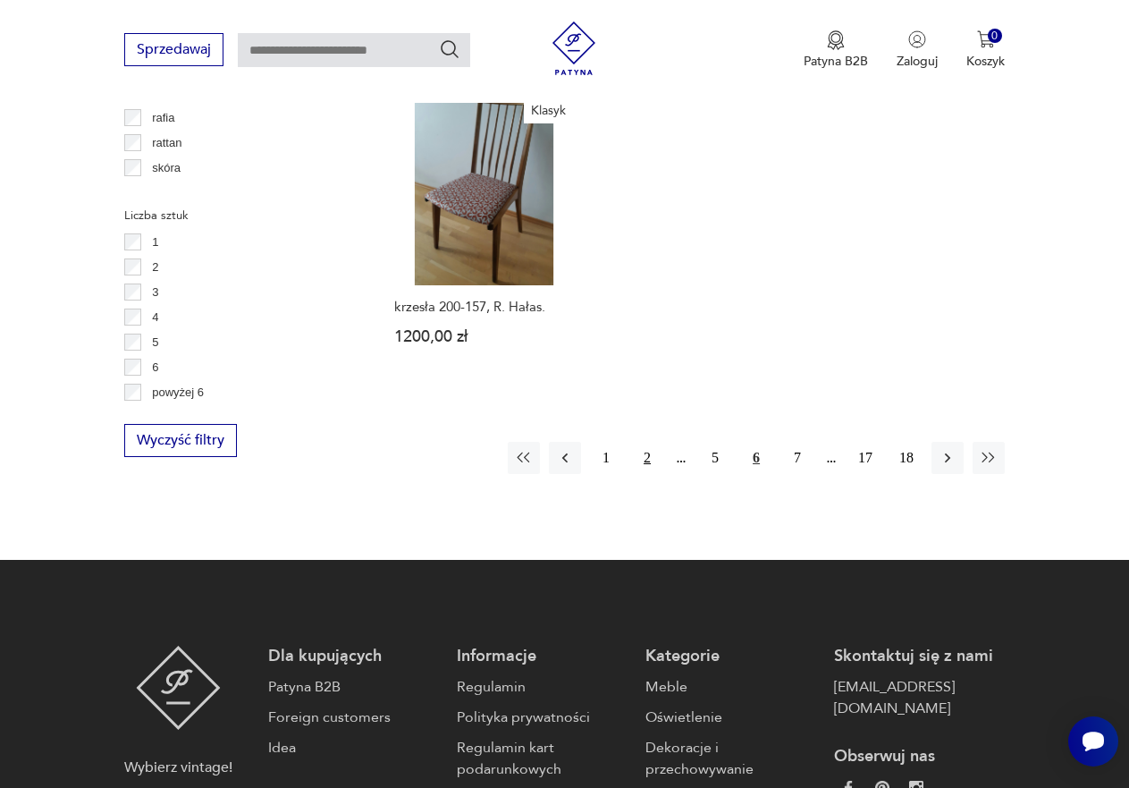
click at [642, 442] on button "2" at bounding box center [647, 458] width 32 height 32
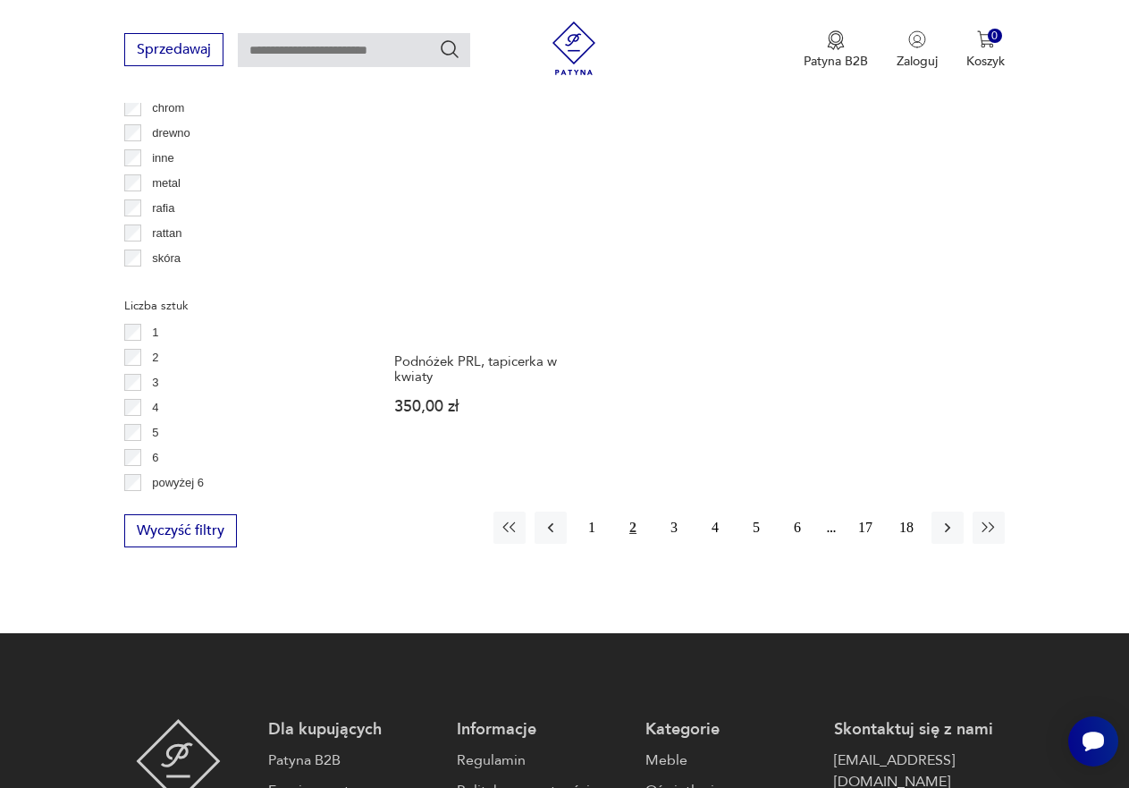
scroll to position [2442, 0]
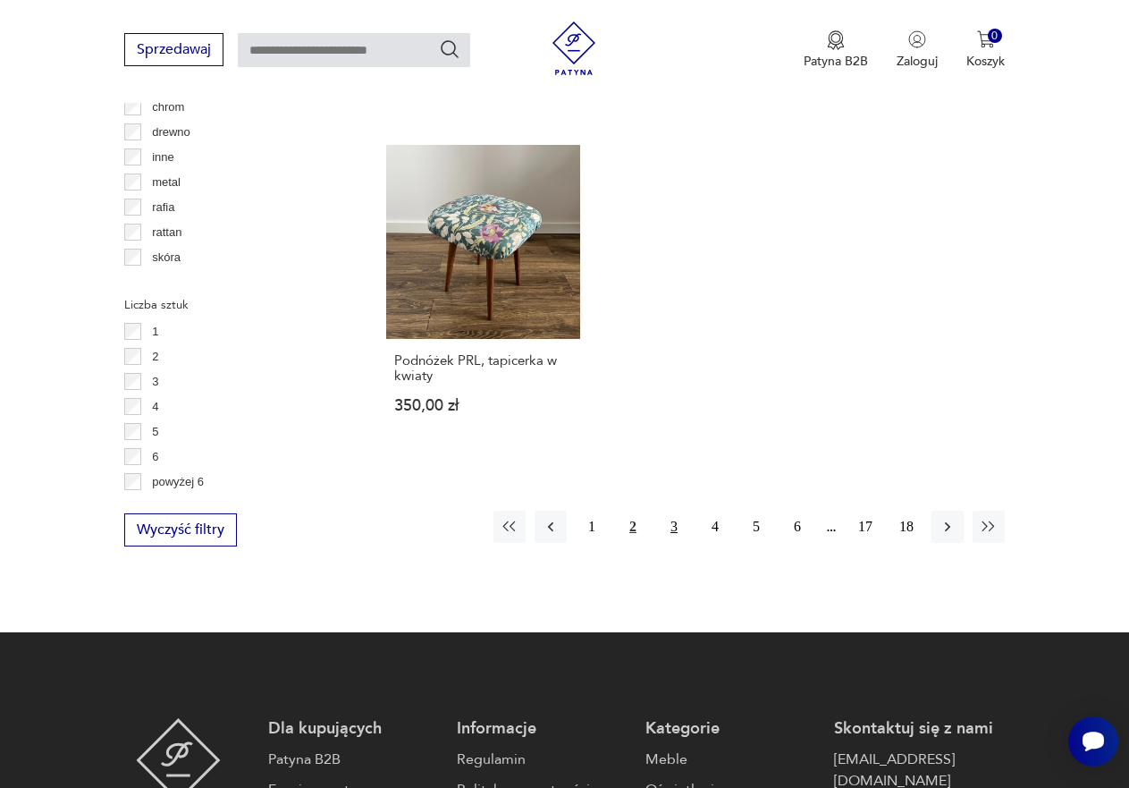
click at [675, 511] on button "3" at bounding box center [674, 527] width 32 height 32
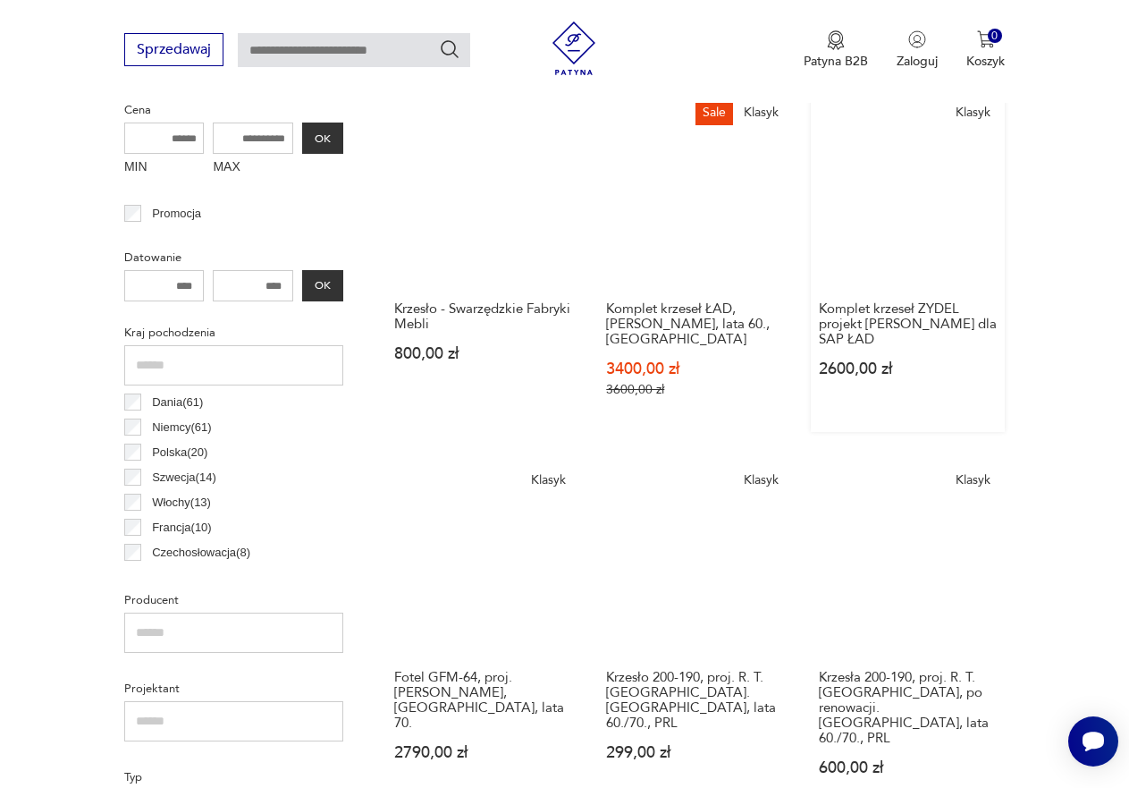
scroll to position [743, 0]
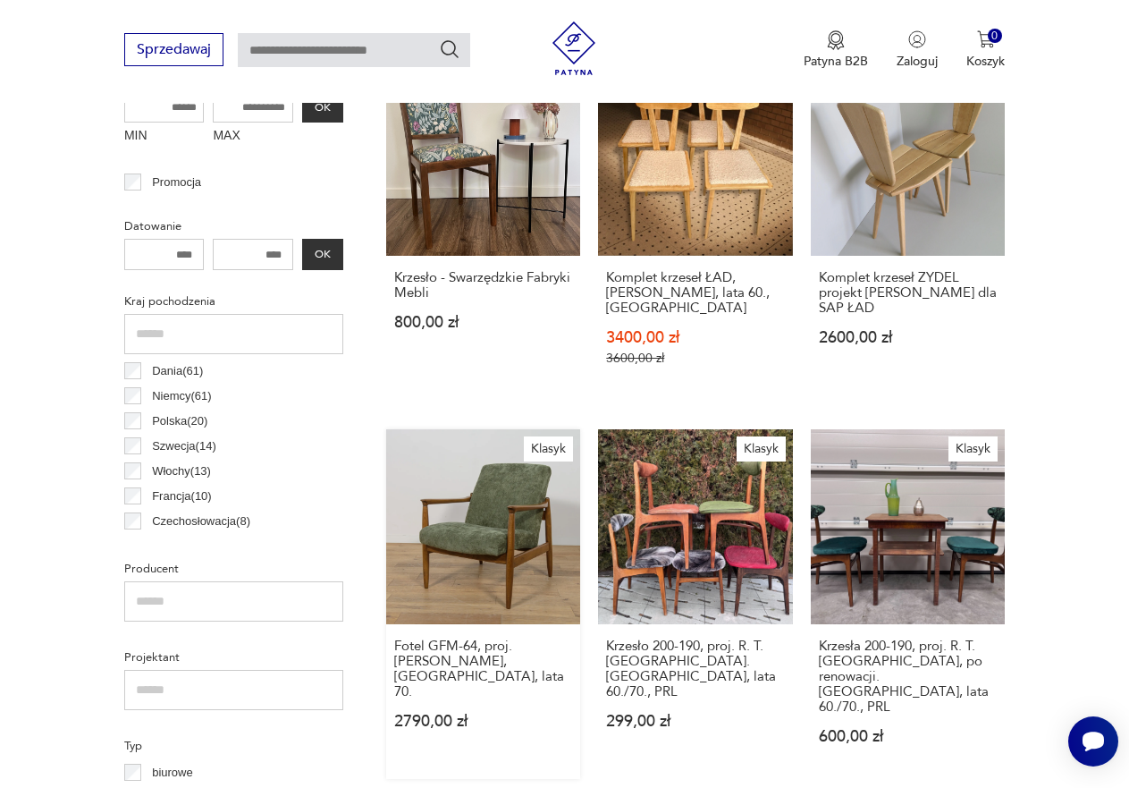
click at [544, 494] on link "Klasyk Fotel GFM-64, proj. [PERSON_NAME], [GEOGRAPHIC_DATA], lata 70. 2790,00 zł" at bounding box center [483, 603] width 194 height 349
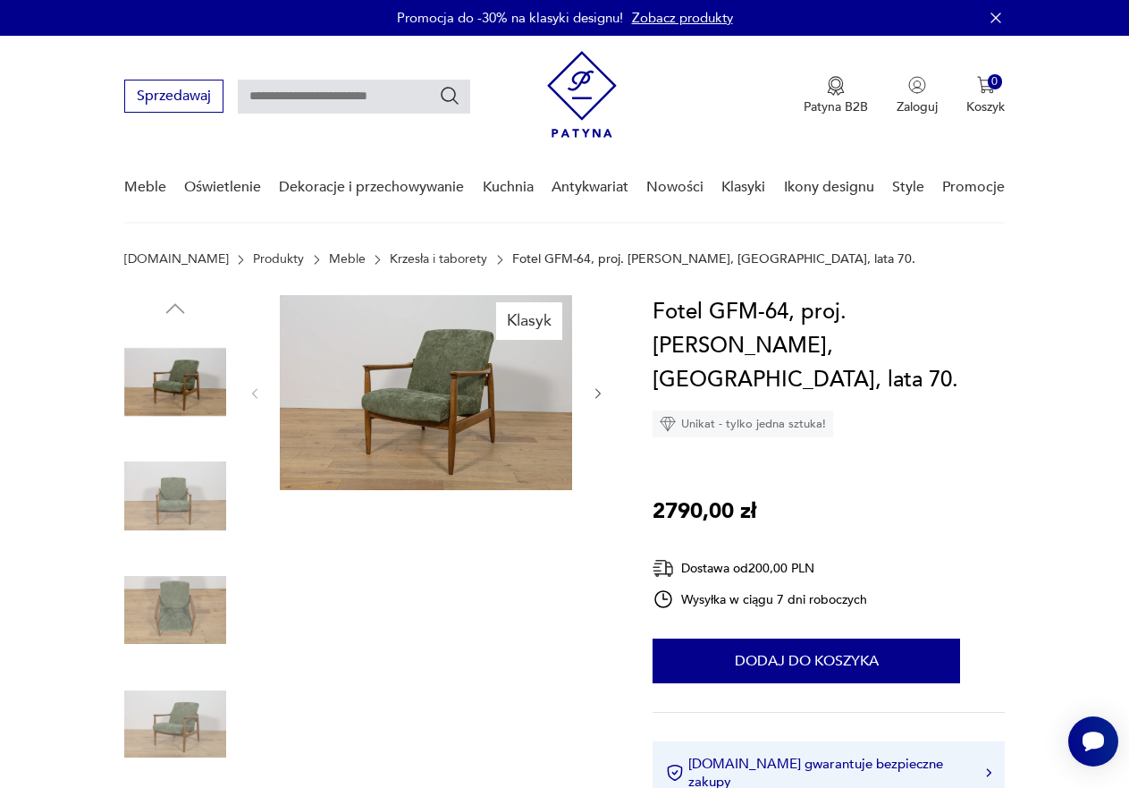
click at [594, 396] on icon "button" at bounding box center [598, 393] width 14 height 14
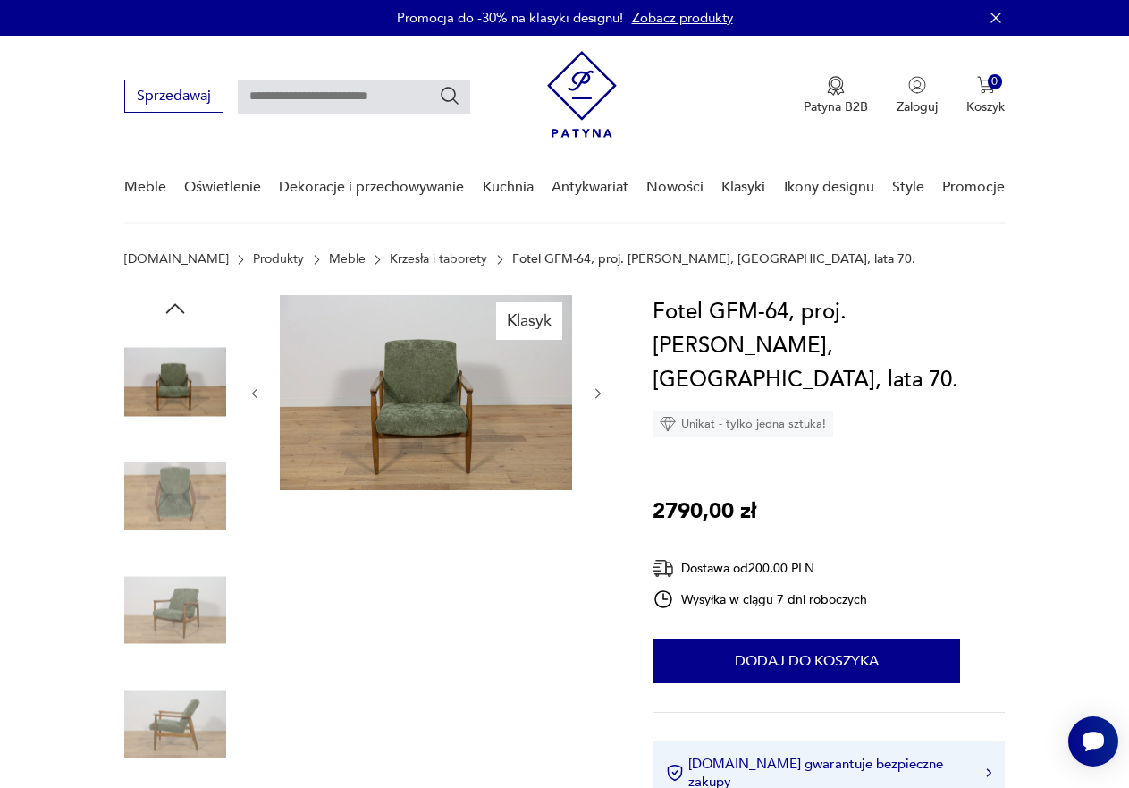
click at [595, 396] on icon "button" at bounding box center [598, 393] width 14 height 14
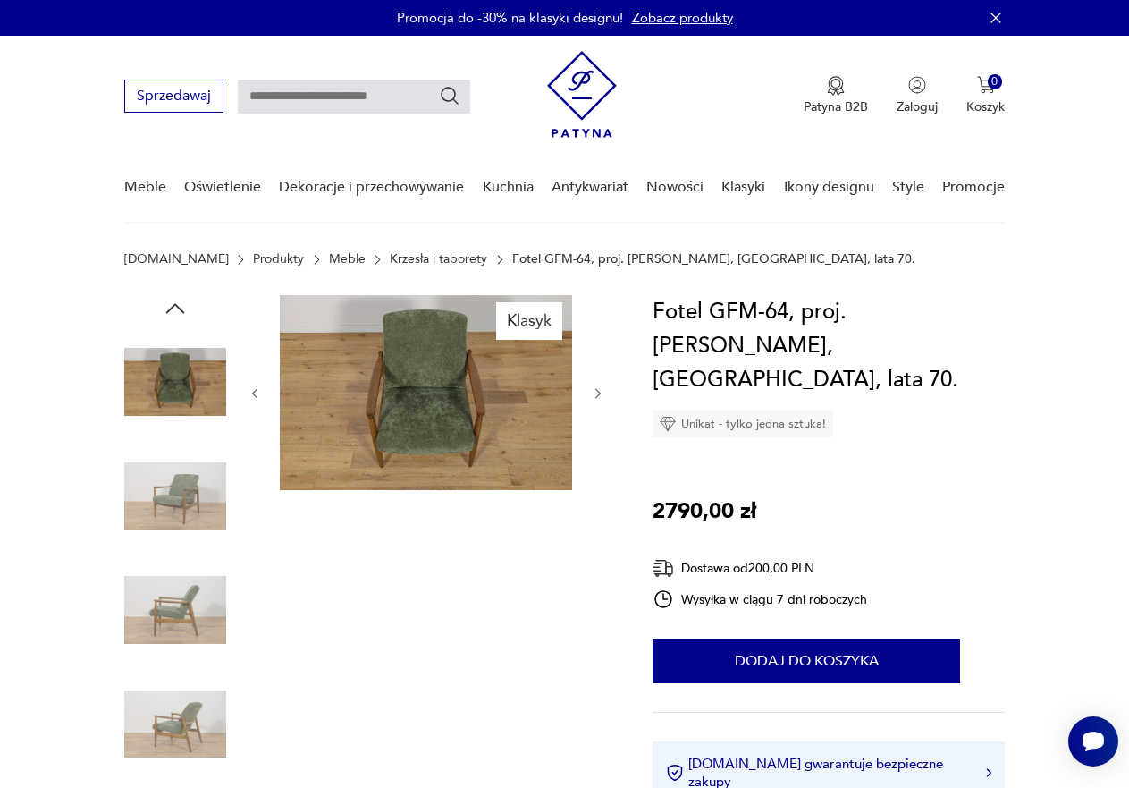
click at [595, 396] on icon "button" at bounding box center [598, 393] width 14 height 14
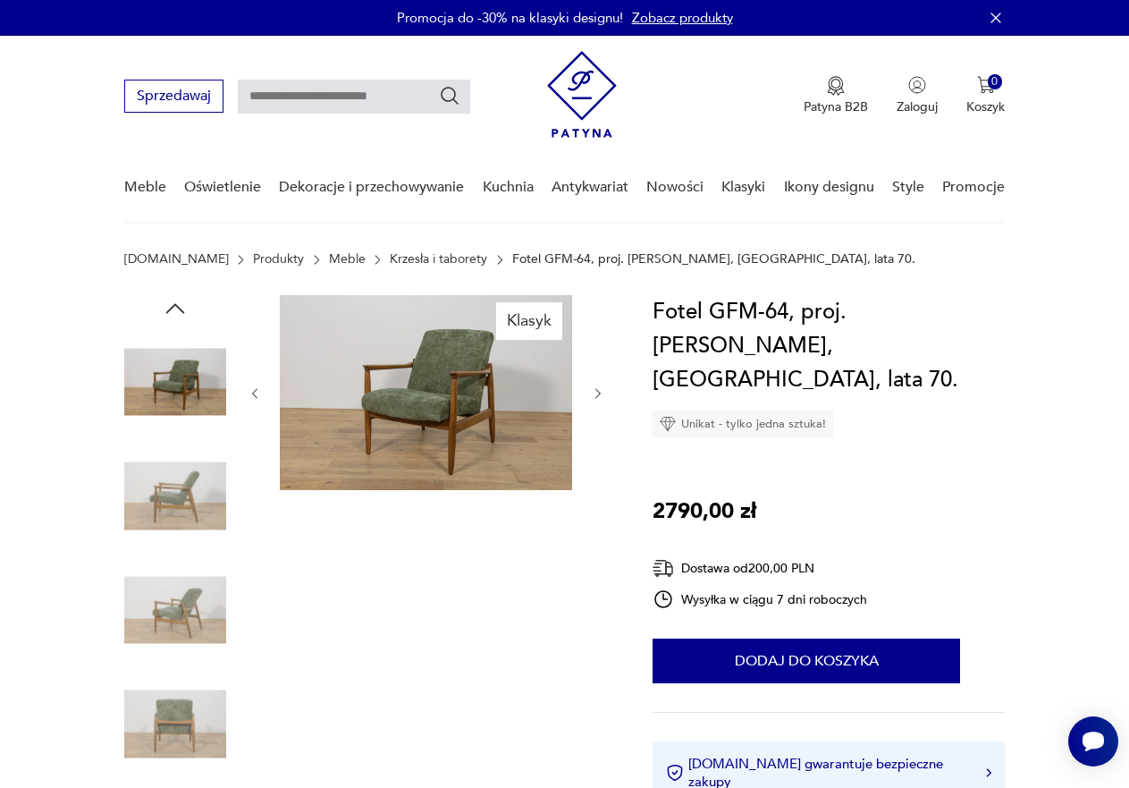
click at [595, 396] on icon "button" at bounding box center [598, 393] width 14 height 14
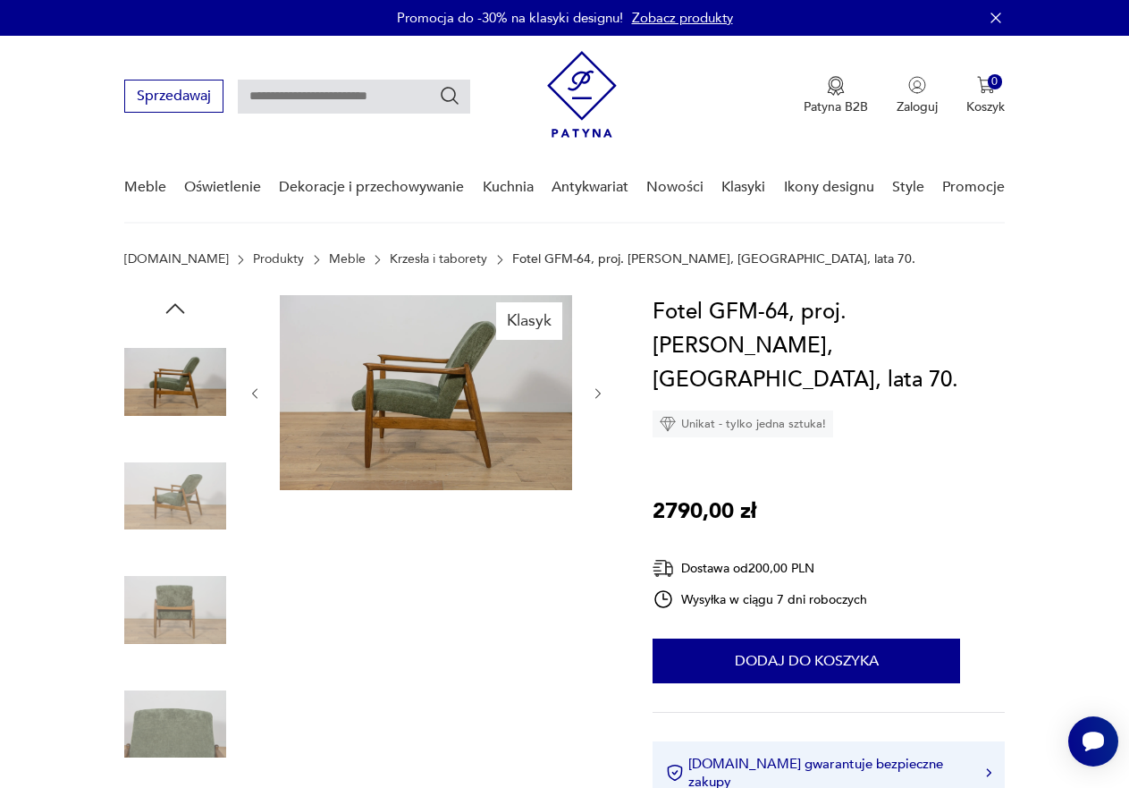
click at [595, 396] on icon "button" at bounding box center [598, 393] width 14 height 14
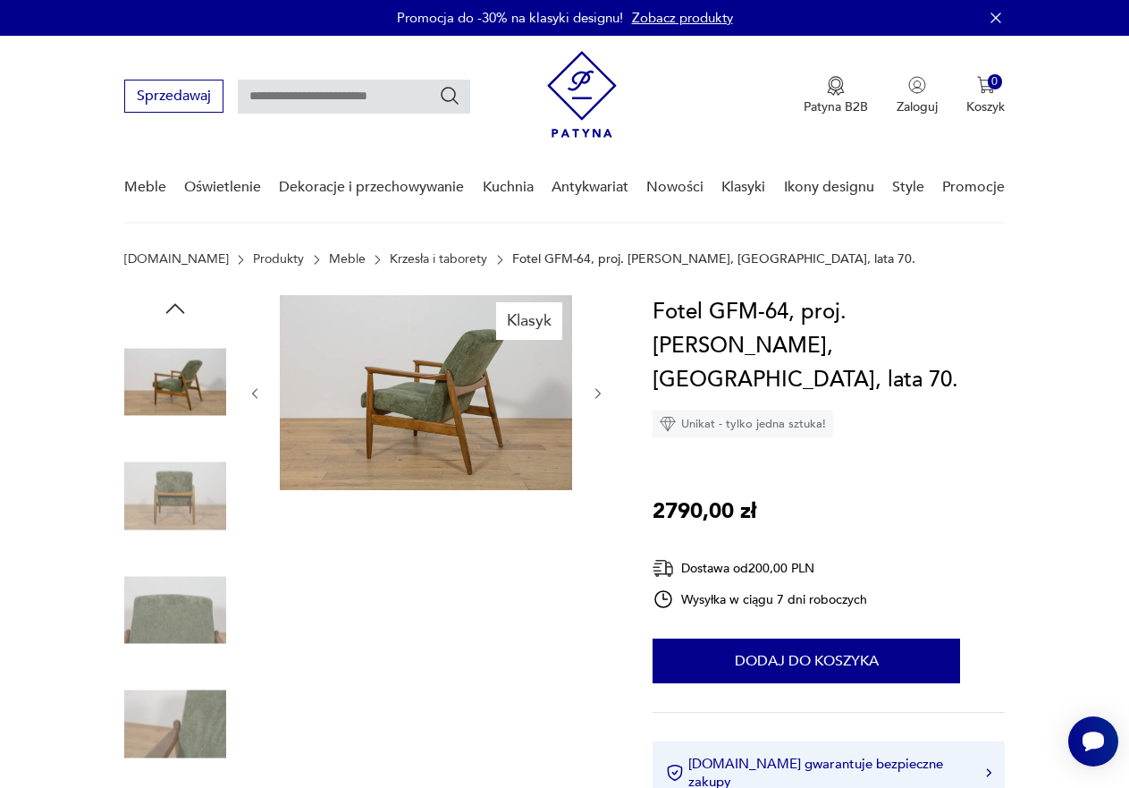
click at [595, 396] on icon "button" at bounding box center [598, 393] width 14 height 14
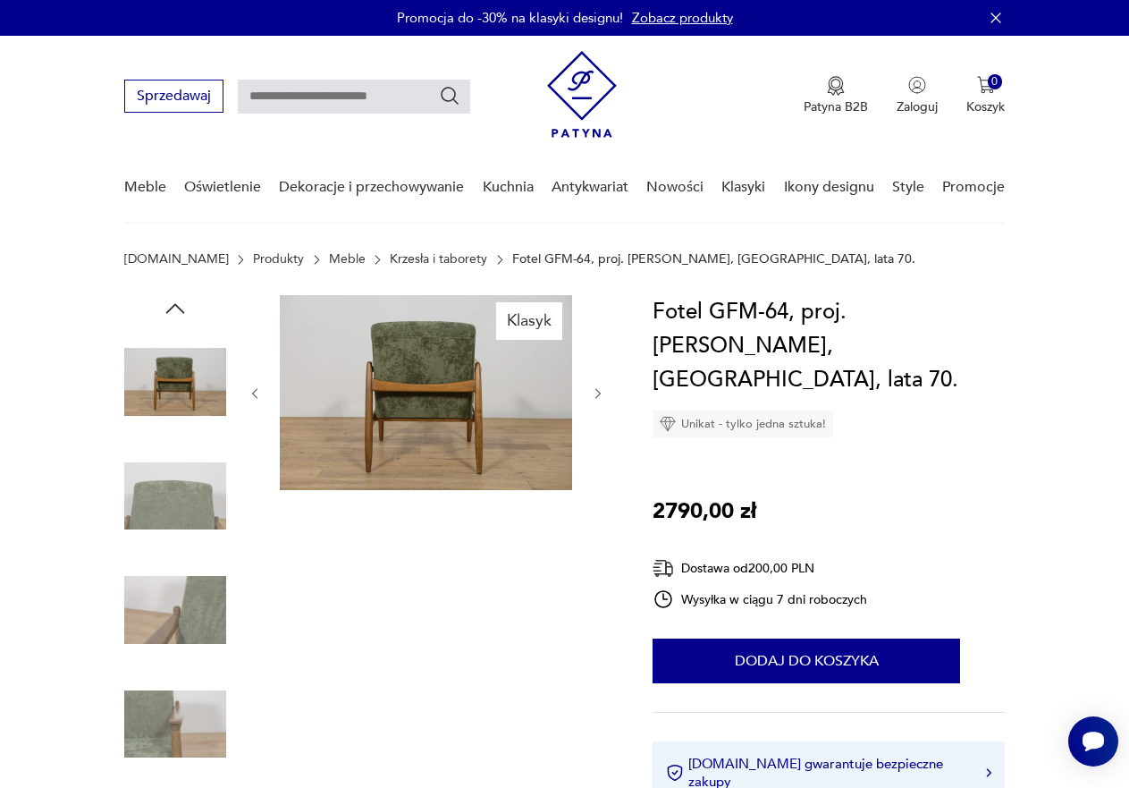
click at [595, 396] on icon "button" at bounding box center [598, 393] width 14 height 14
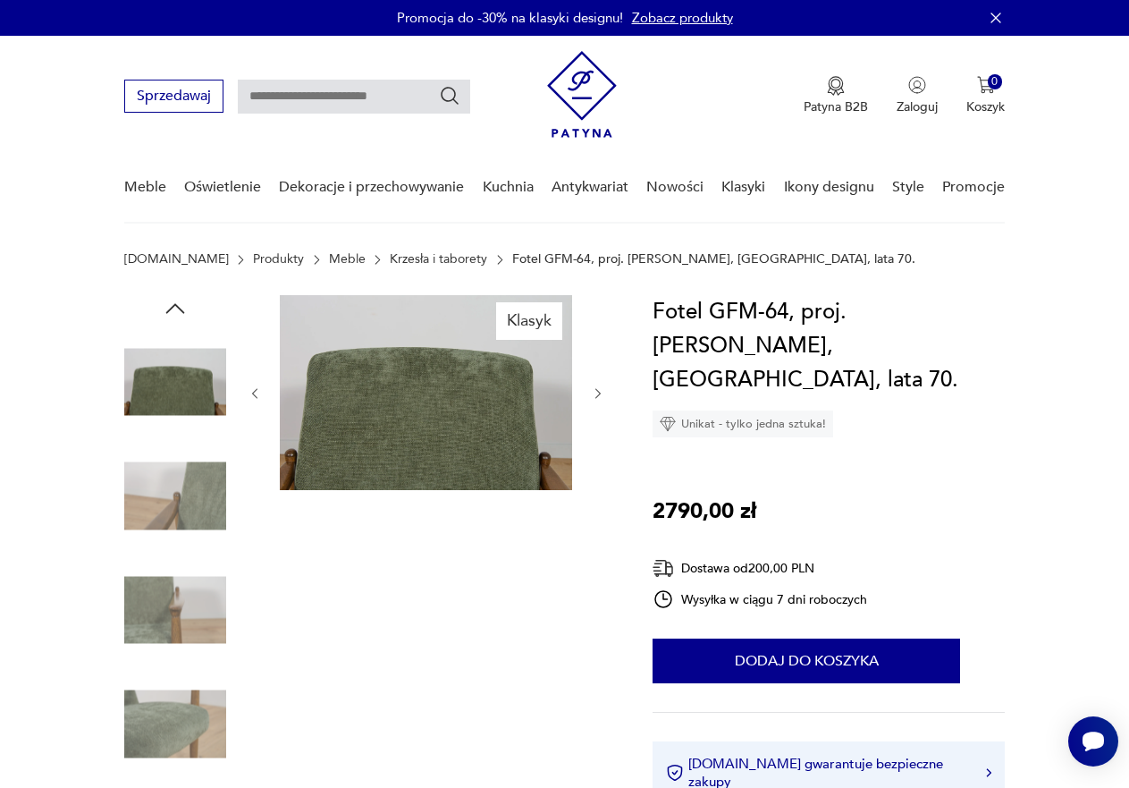
click at [595, 396] on icon "button" at bounding box center [598, 393] width 14 height 14
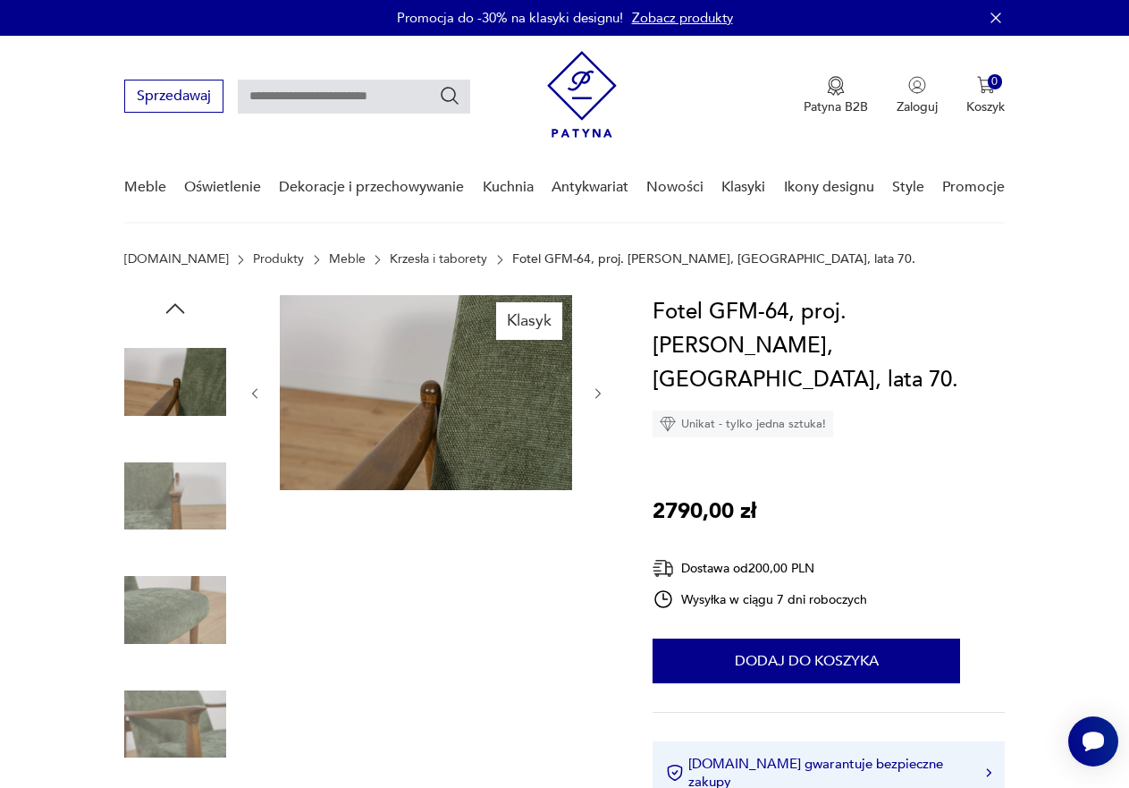
click at [595, 396] on icon "button" at bounding box center [598, 393] width 14 height 14
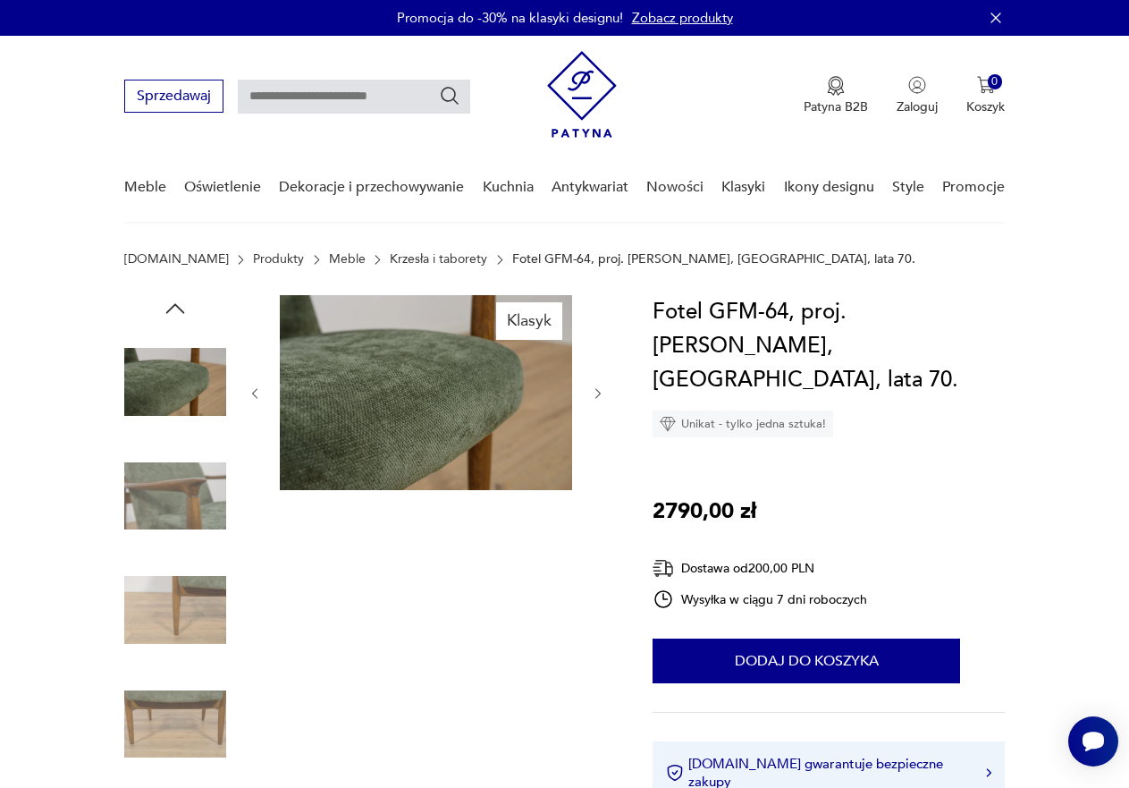
click at [595, 396] on icon "button" at bounding box center [598, 393] width 14 height 14
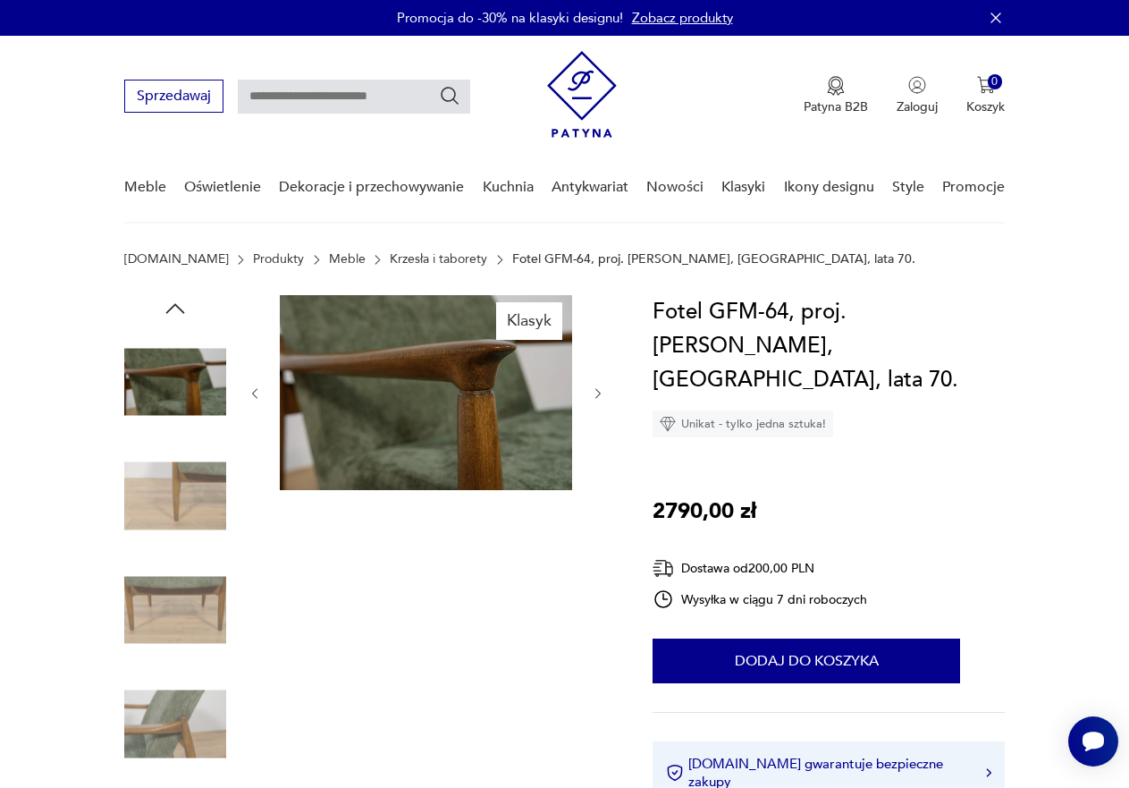
click at [595, 396] on icon "button" at bounding box center [598, 393] width 14 height 14
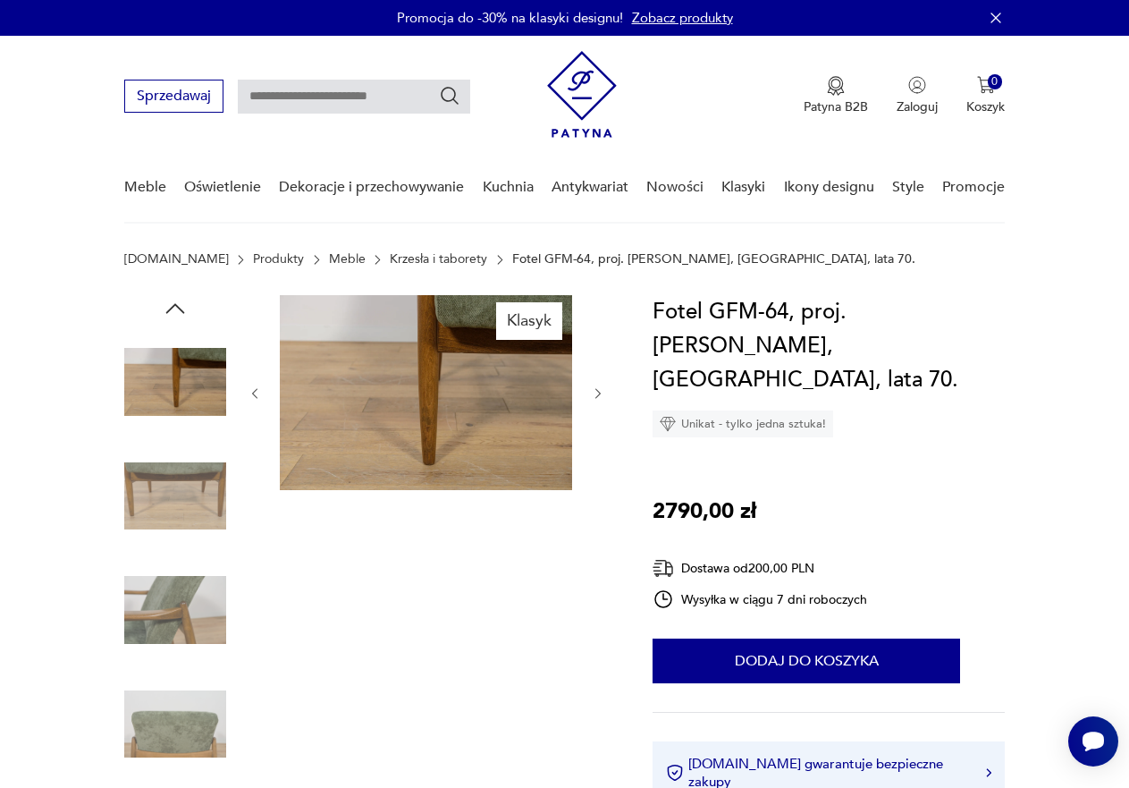
click at [595, 396] on icon "button" at bounding box center [598, 393] width 14 height 14
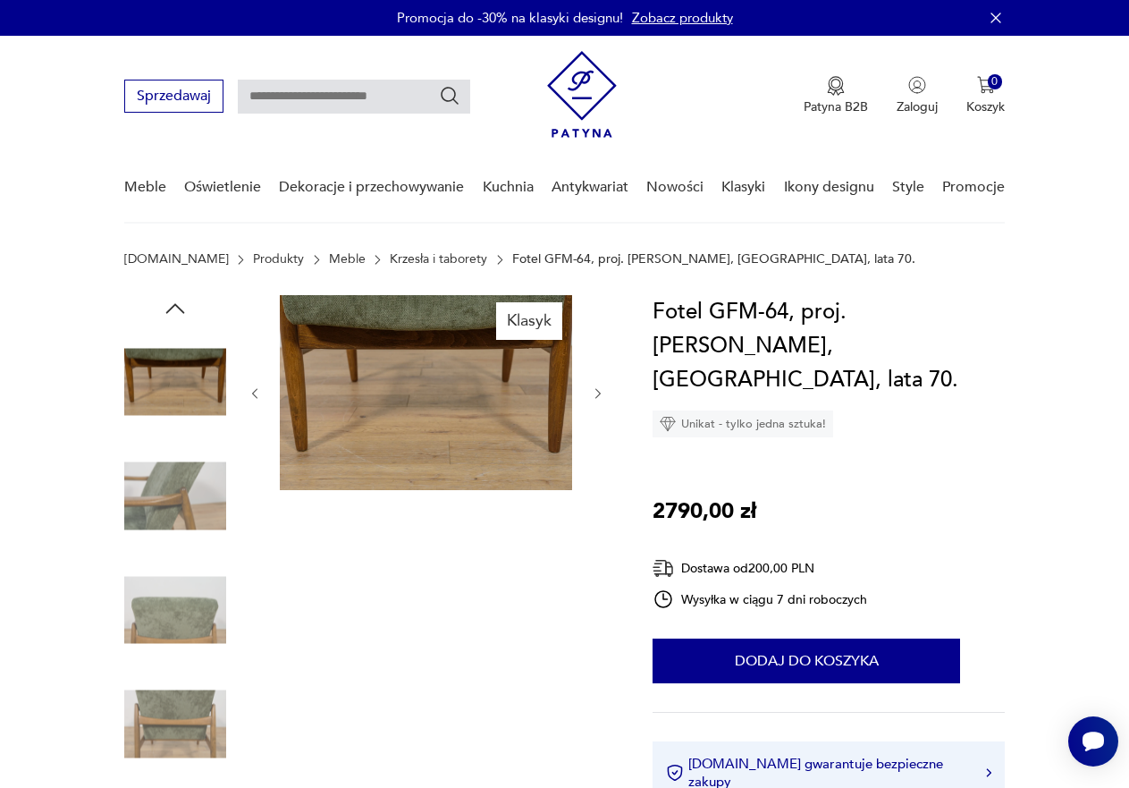
click at [595, 396] on icon "button" at bounding box center [598, 393] width 14 height 14
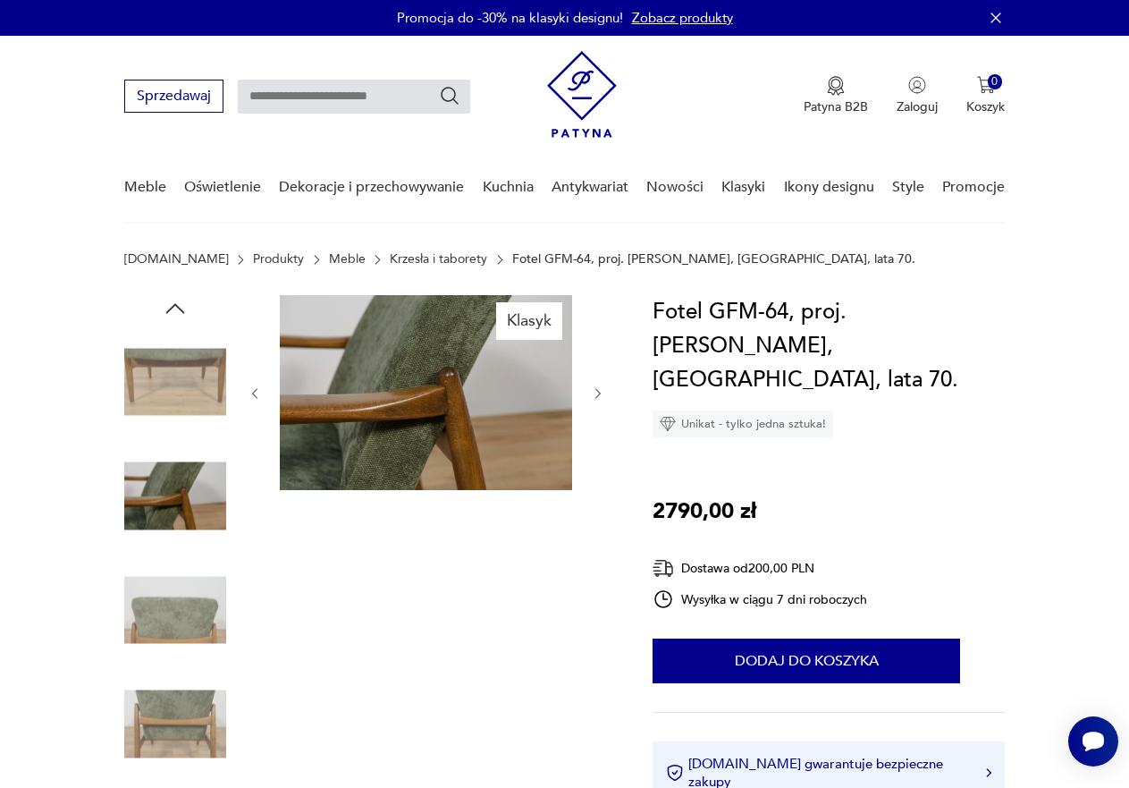
click at [595, 396] on icon "button" at bounding box center [598, 393] width 14 height 14
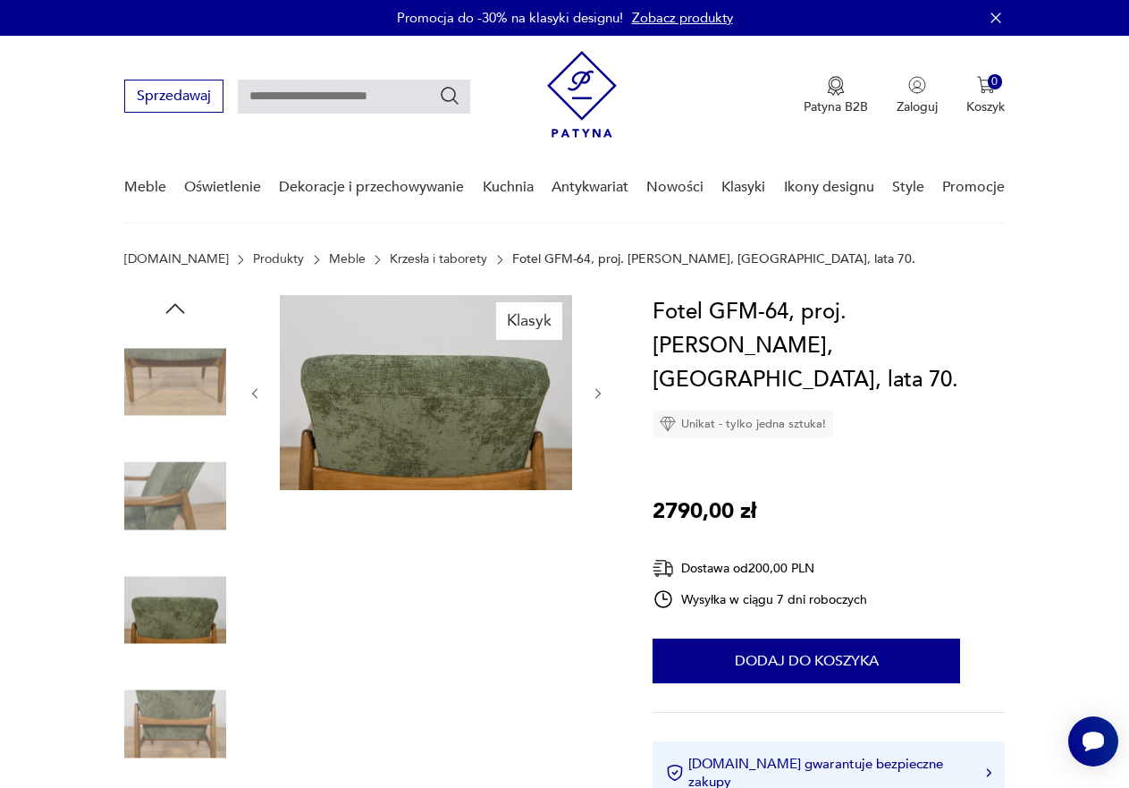
click at [595, 396] on icon "button" at bounding box center [598, 393] width 14 height 14
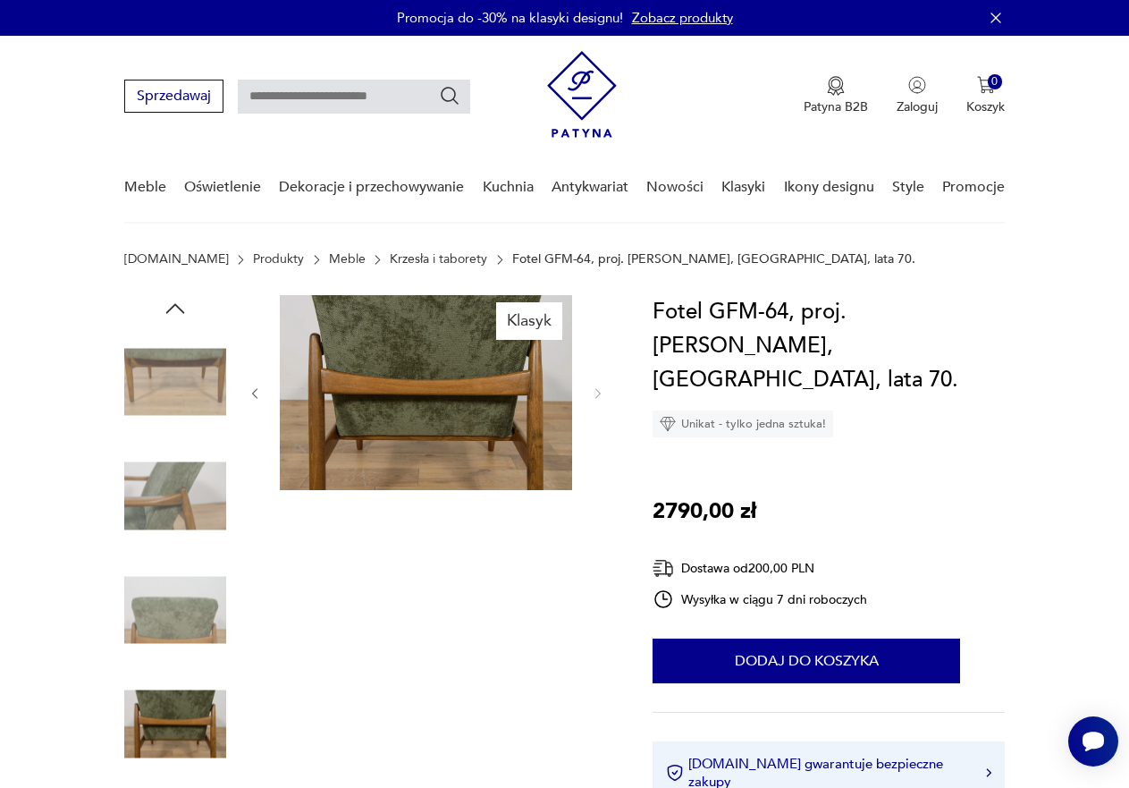
click at [595, 396] on icon "button" at bounding box center [598, 393] width 14 height 14
click at [257, 390] on icon "button" at bounding box center [255, 393] width 14 height 14
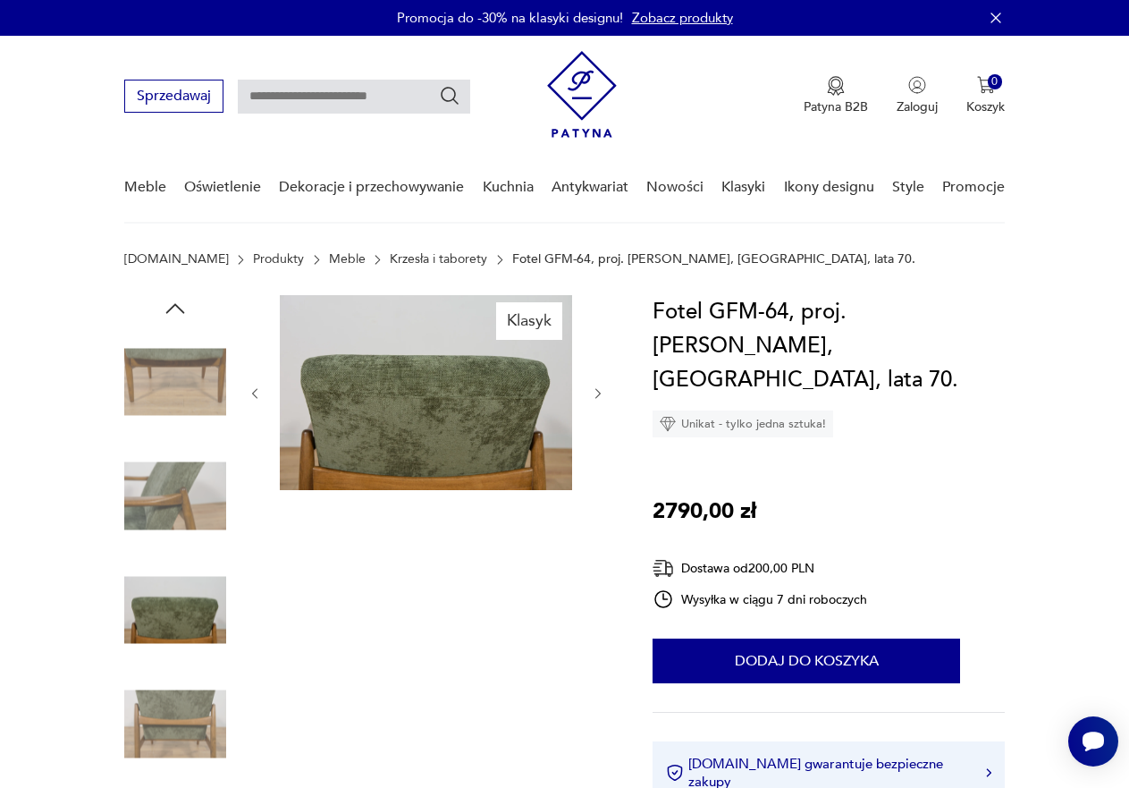
click at [257, 390] on icon "button" at bounding box center [255, 393] width 14 height 14
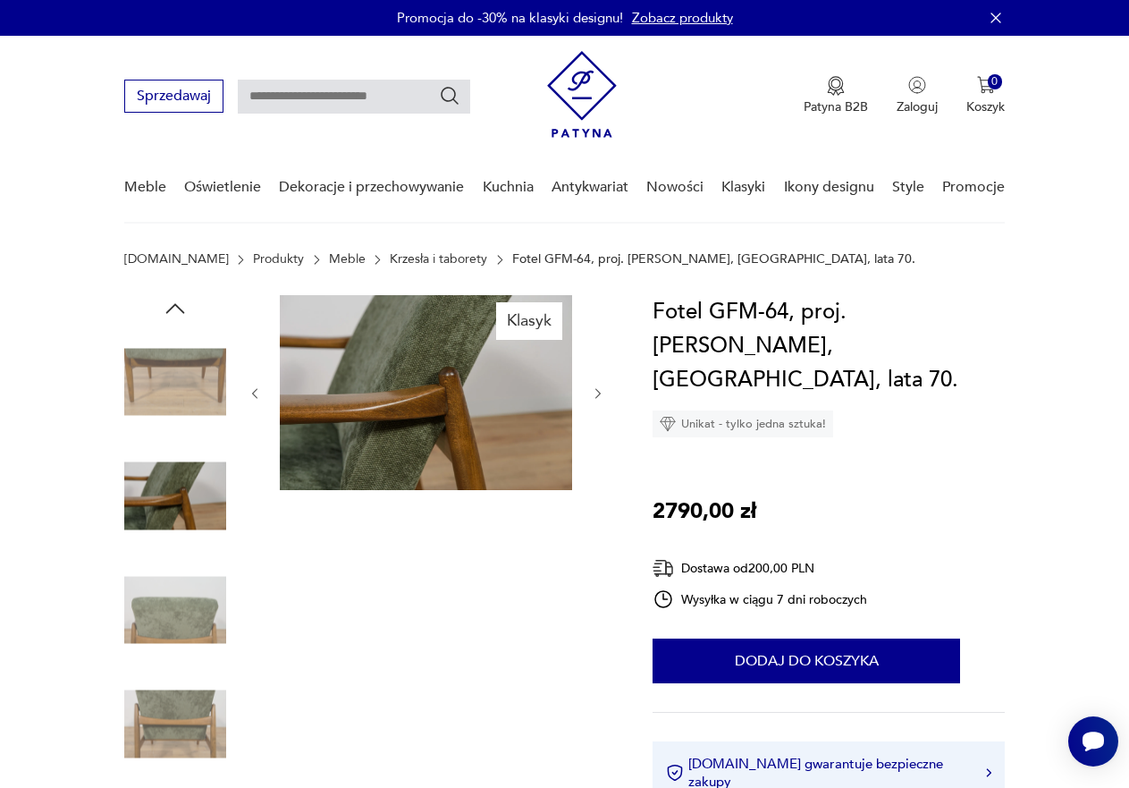
click at [256, 391] on icon "button" at bounding box center [255, 393] width 14 height 14
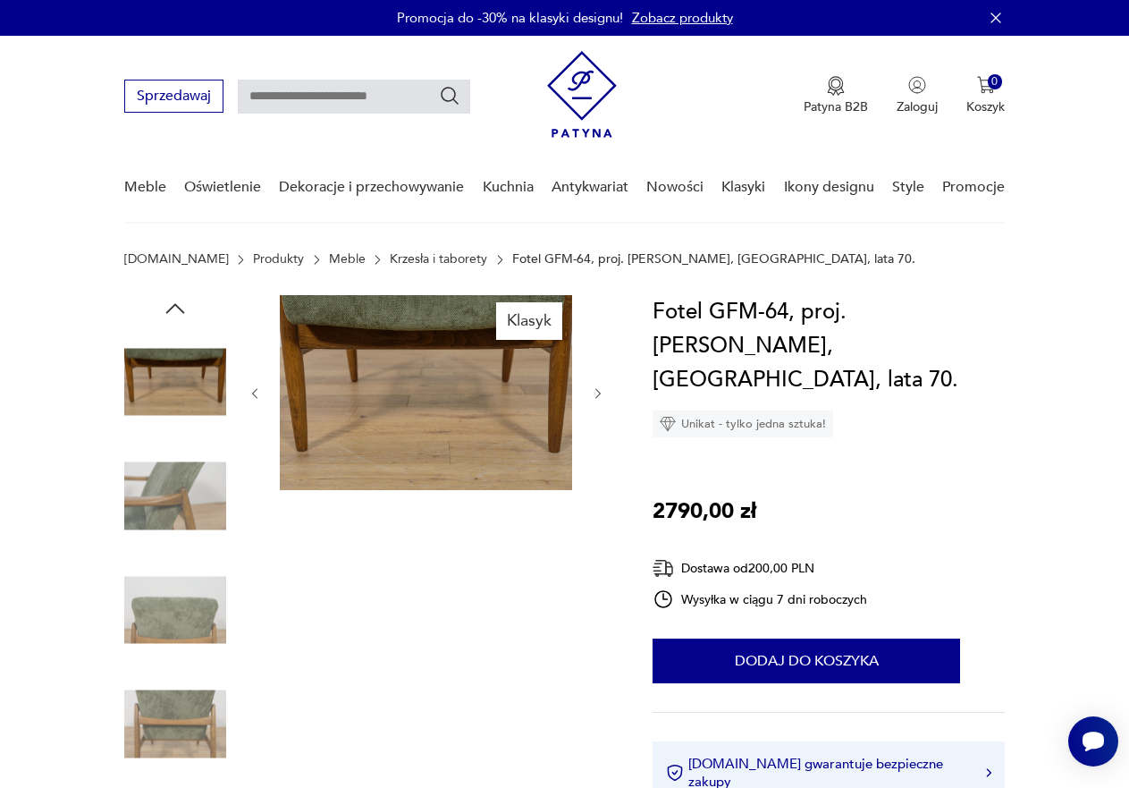
click at [256, 391] on icon "button" at bounding box center [255, 393] width 14 height 14
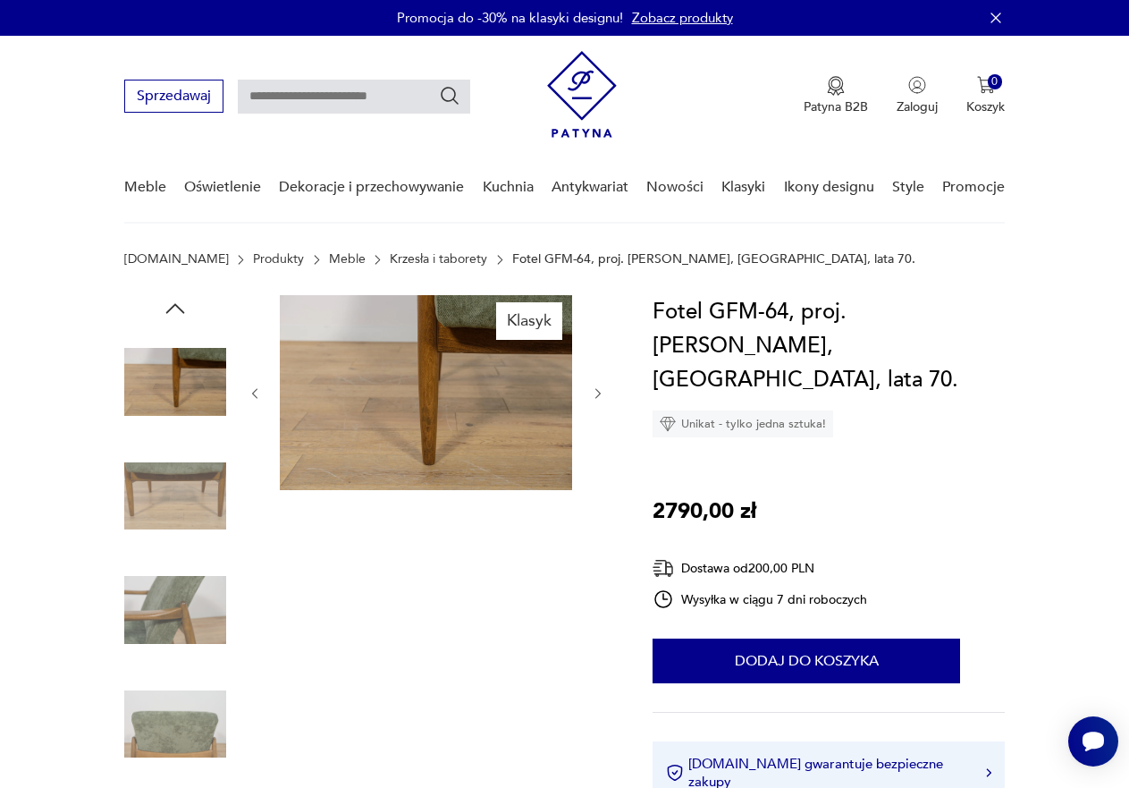
click at [256, 391] on icon "button" at bounding box center [255, 393] width 14 height 14
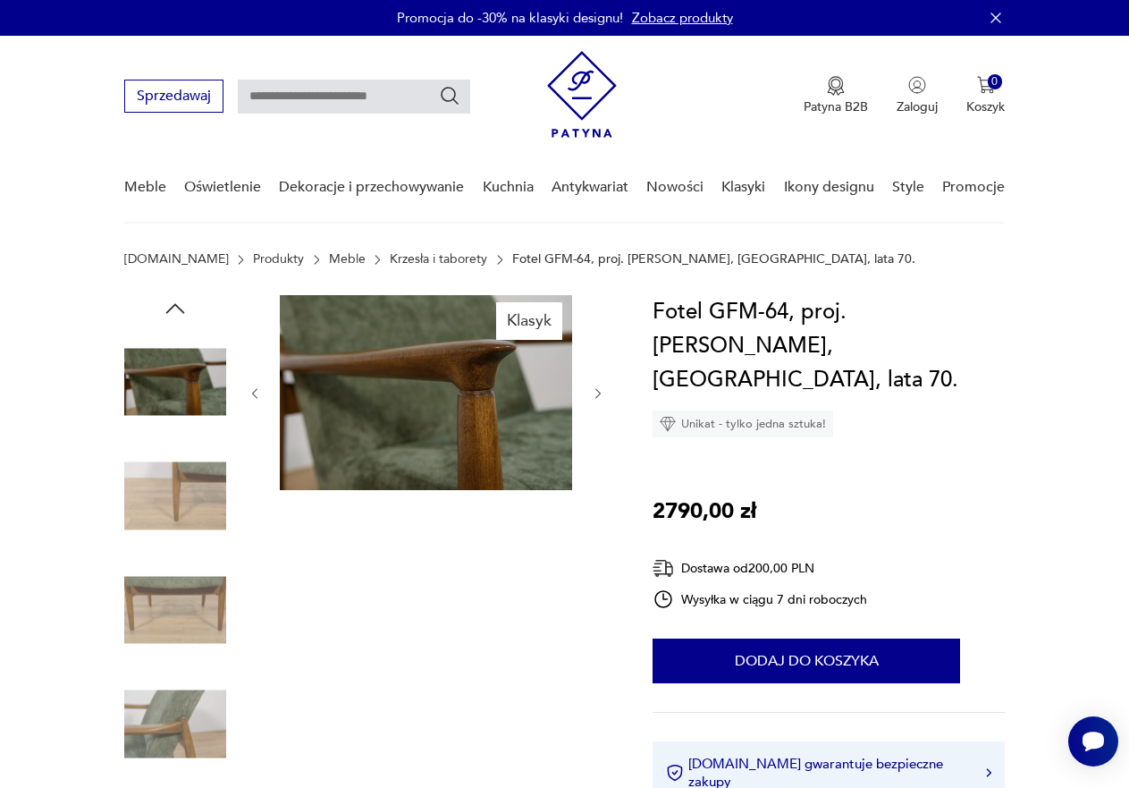
click at [256, 391] on icon "button" at bounding box center [255, 393] width 14 height 14
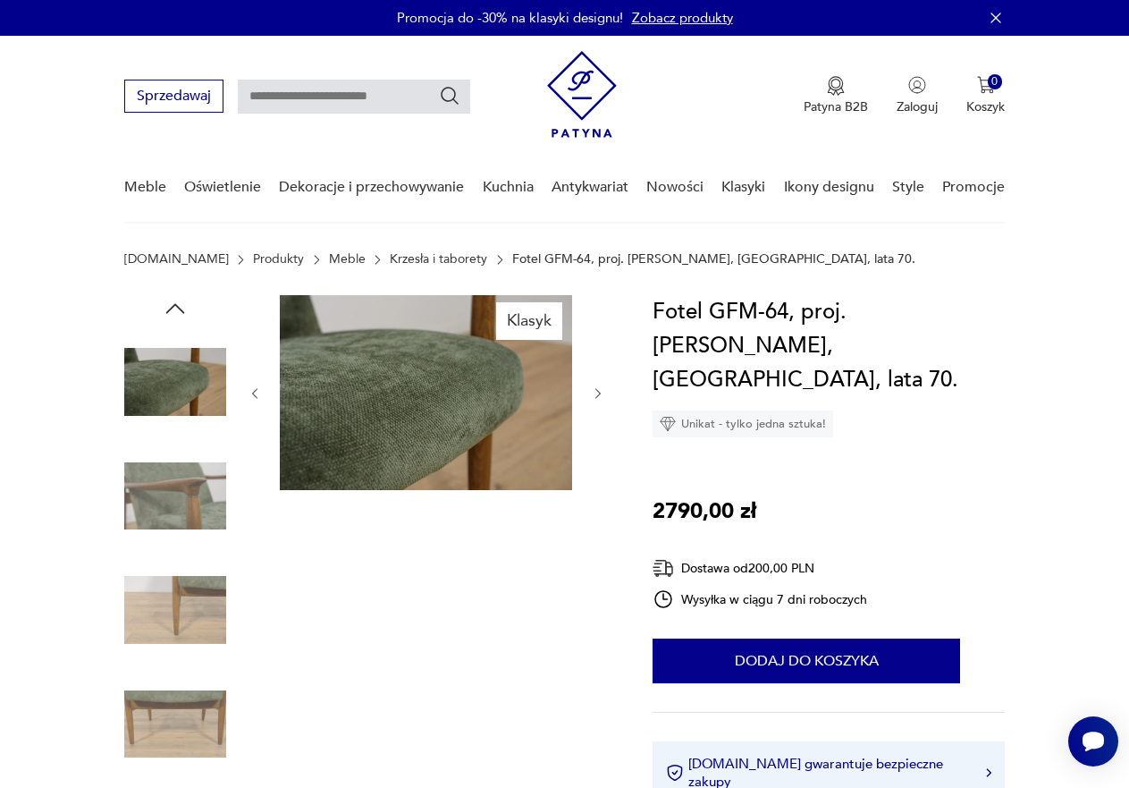
click at [256, 391] on icon "button" at bounding box center [255, 393] width 14 height 14
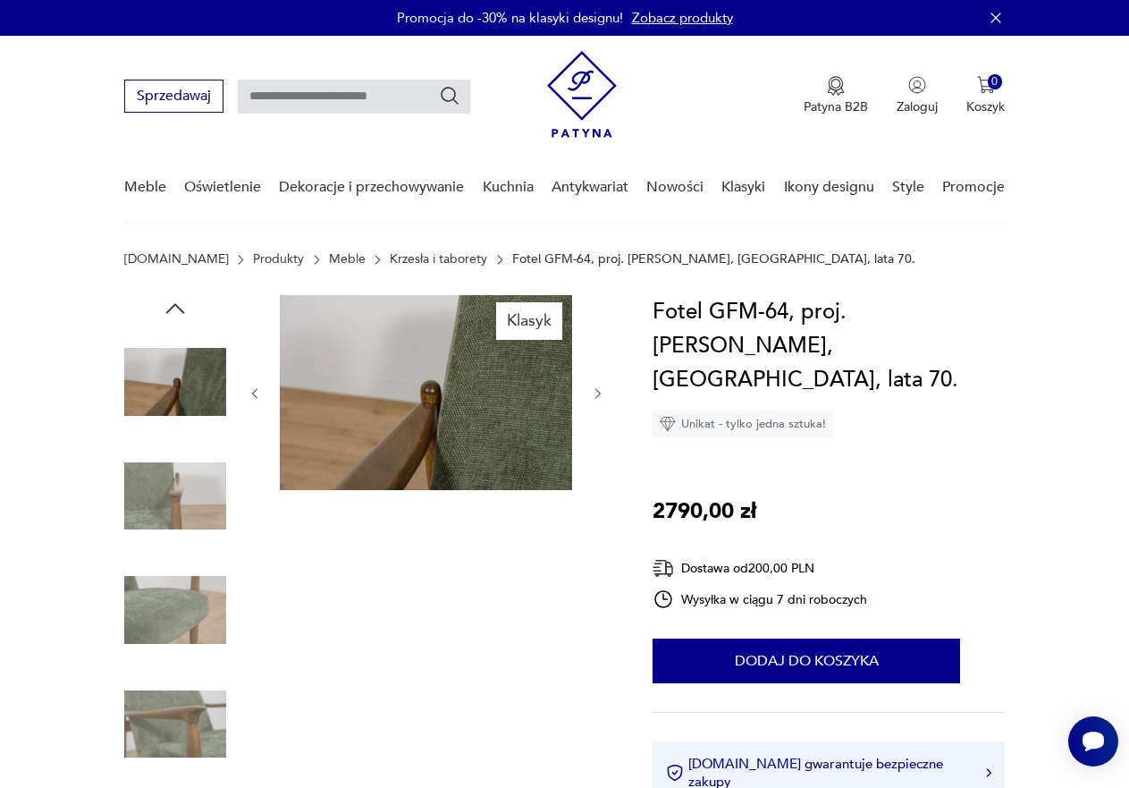
click at [256, 391] on icon "button" at bounding box center [255, 393] width 14 height 14
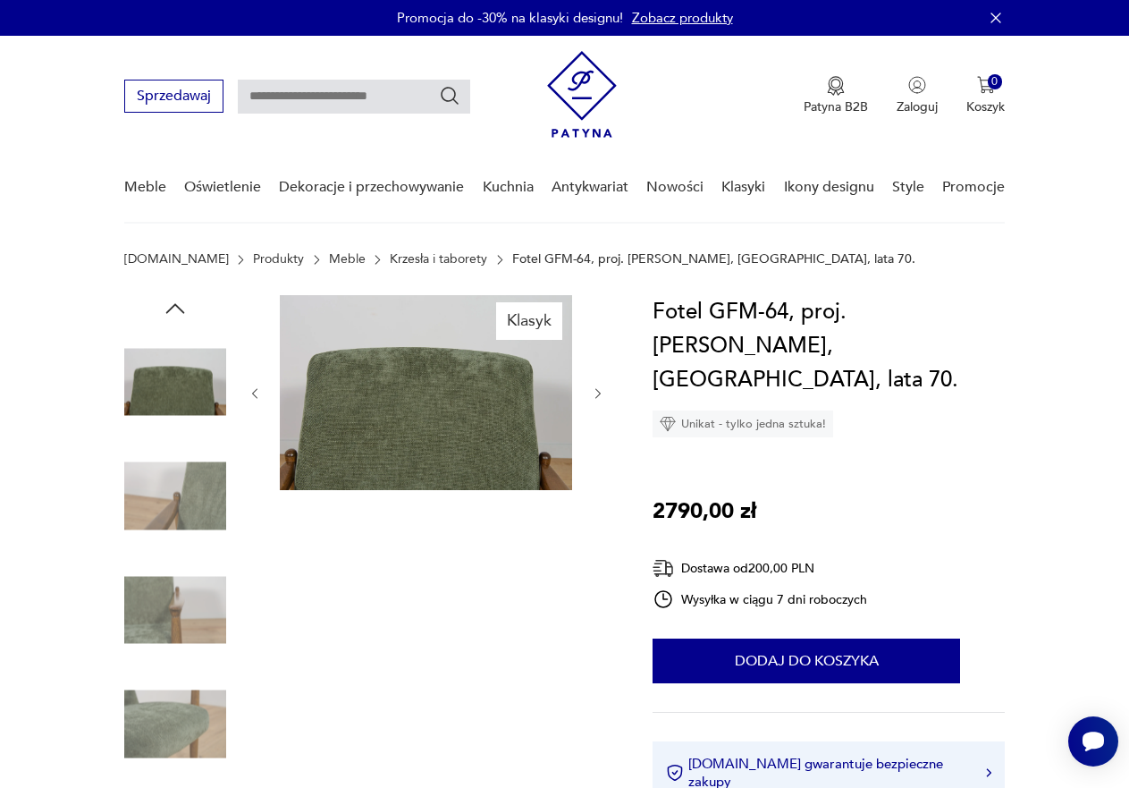
click at [256, 391] on icon "button" at bounding box center [255, 393] width 14 height 14
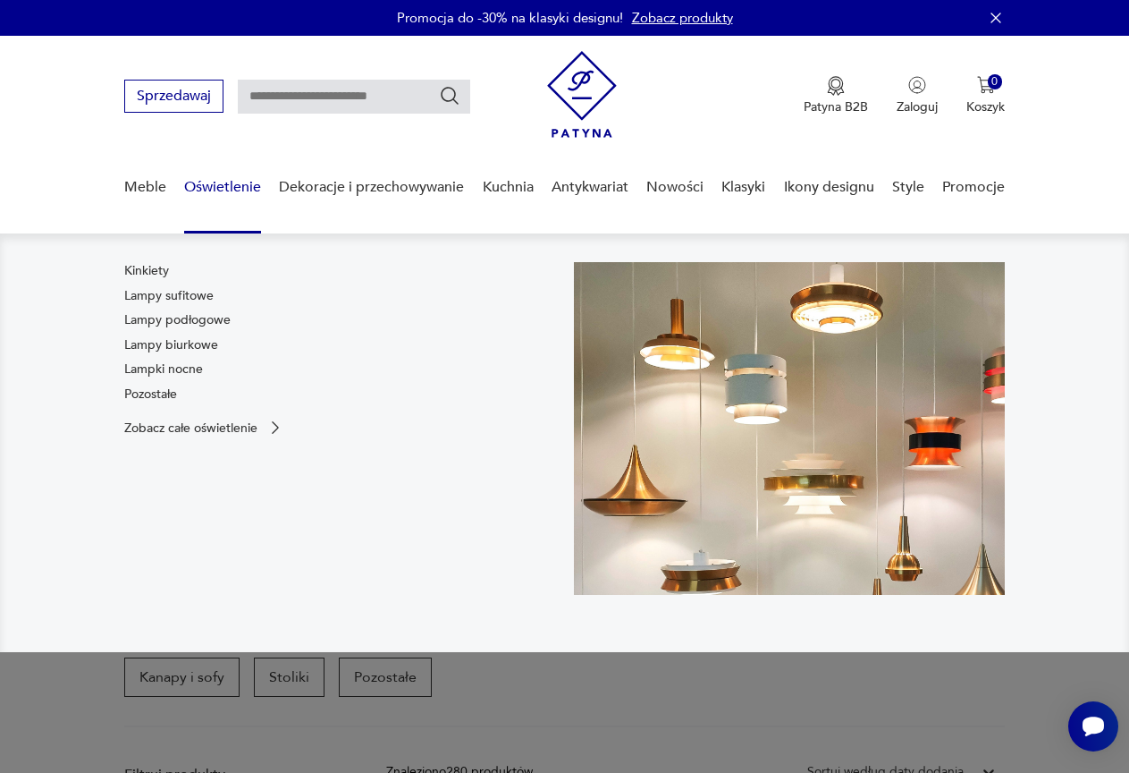
click at [243, 191] on link "Oświetlenie" at bounding box center [222, 187] width 77 height 69
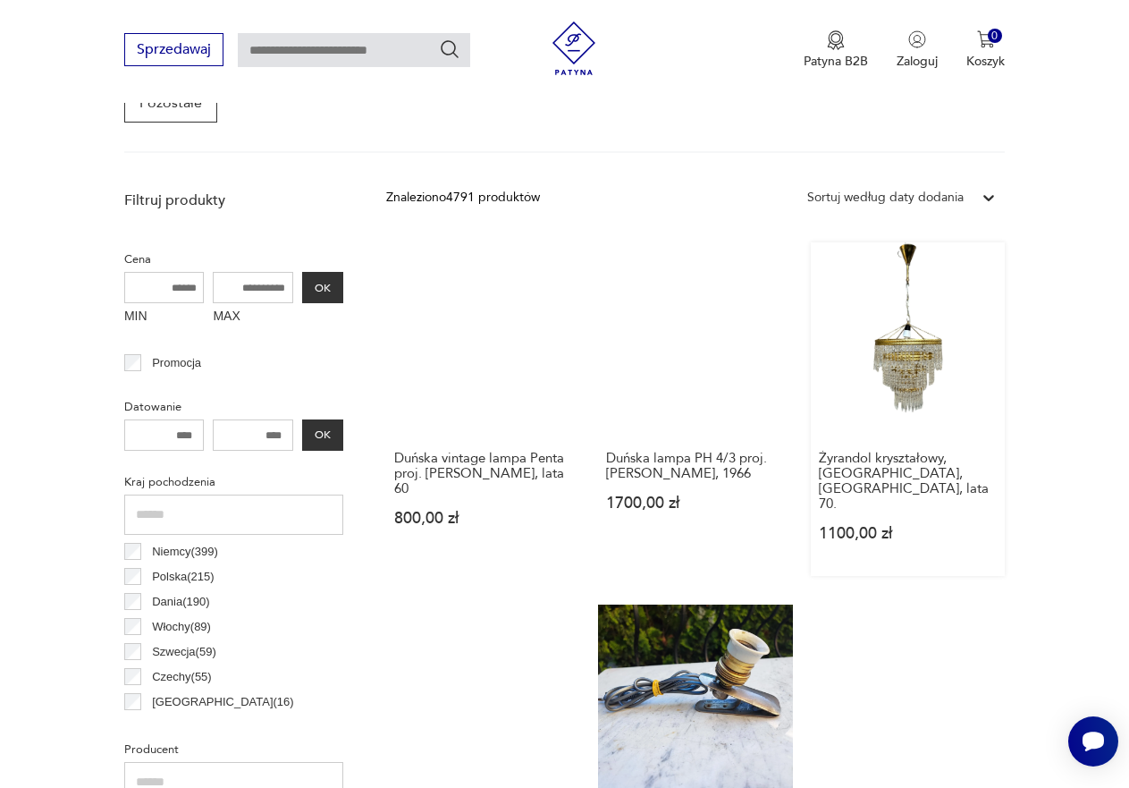
scroll to position [804, 0]
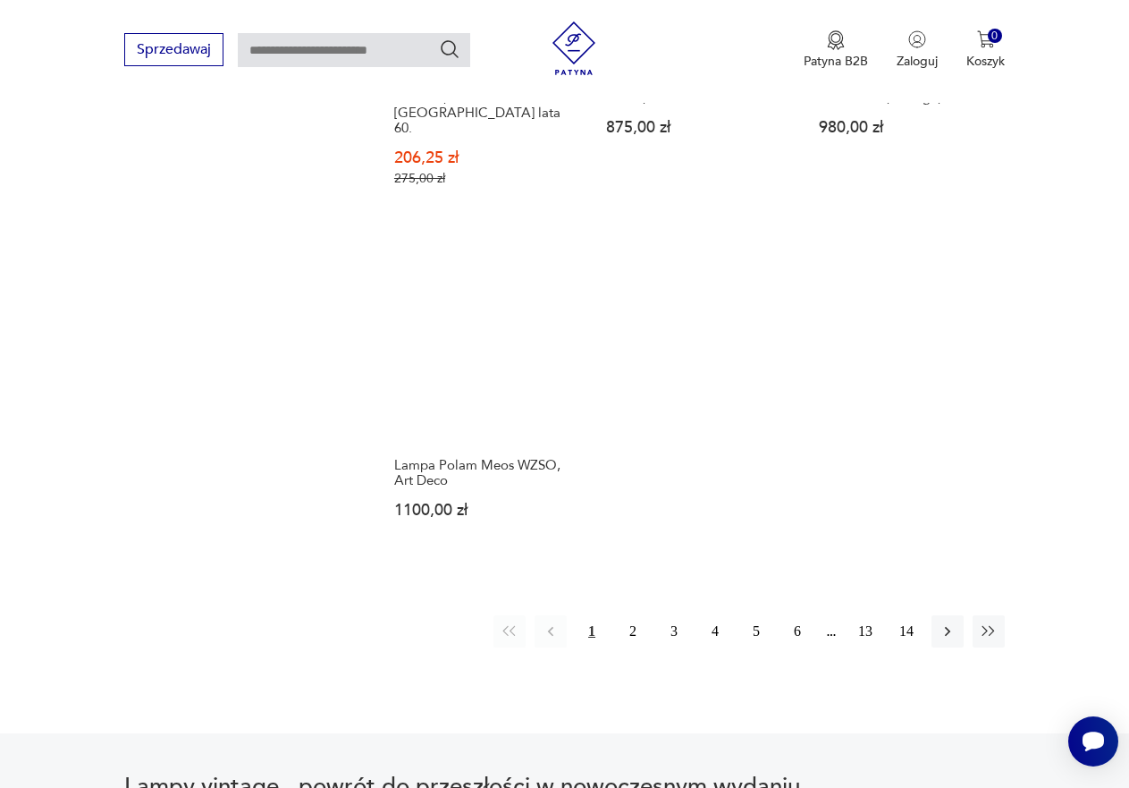
scroll to position [2442, 0]
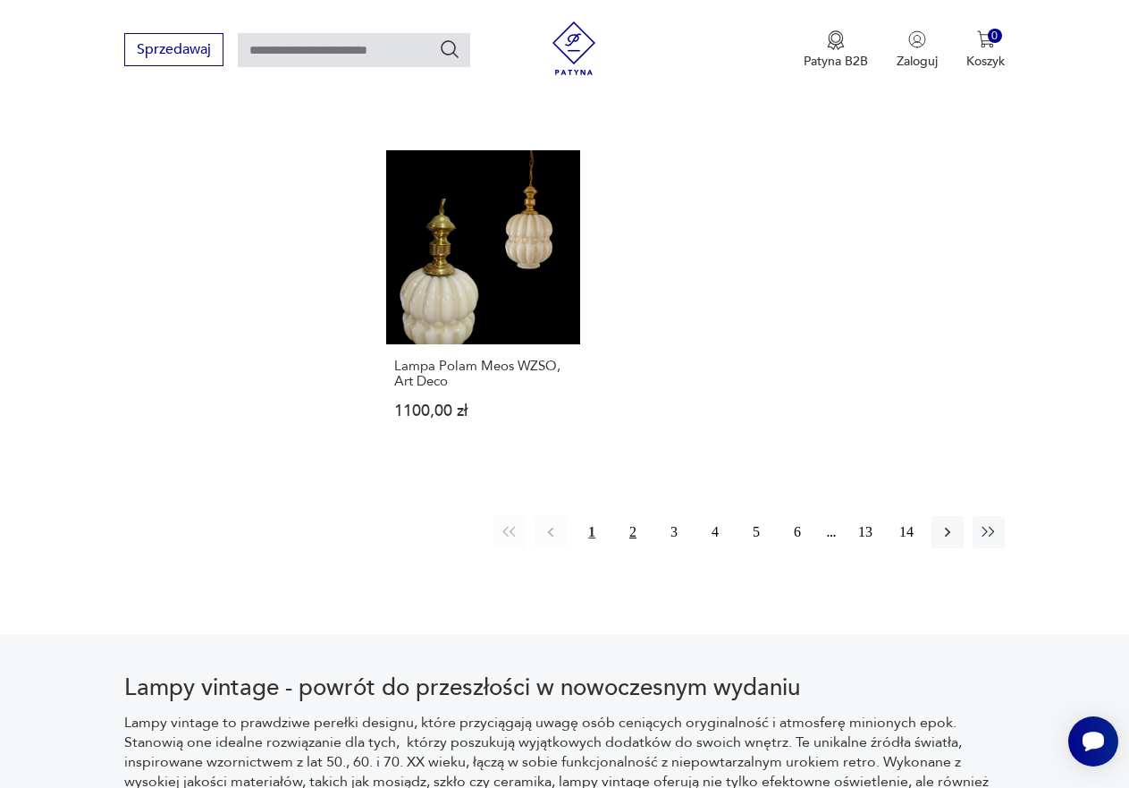
click at [628, 516] on button "2" at bounding box center [633, 532] width 32 height 32
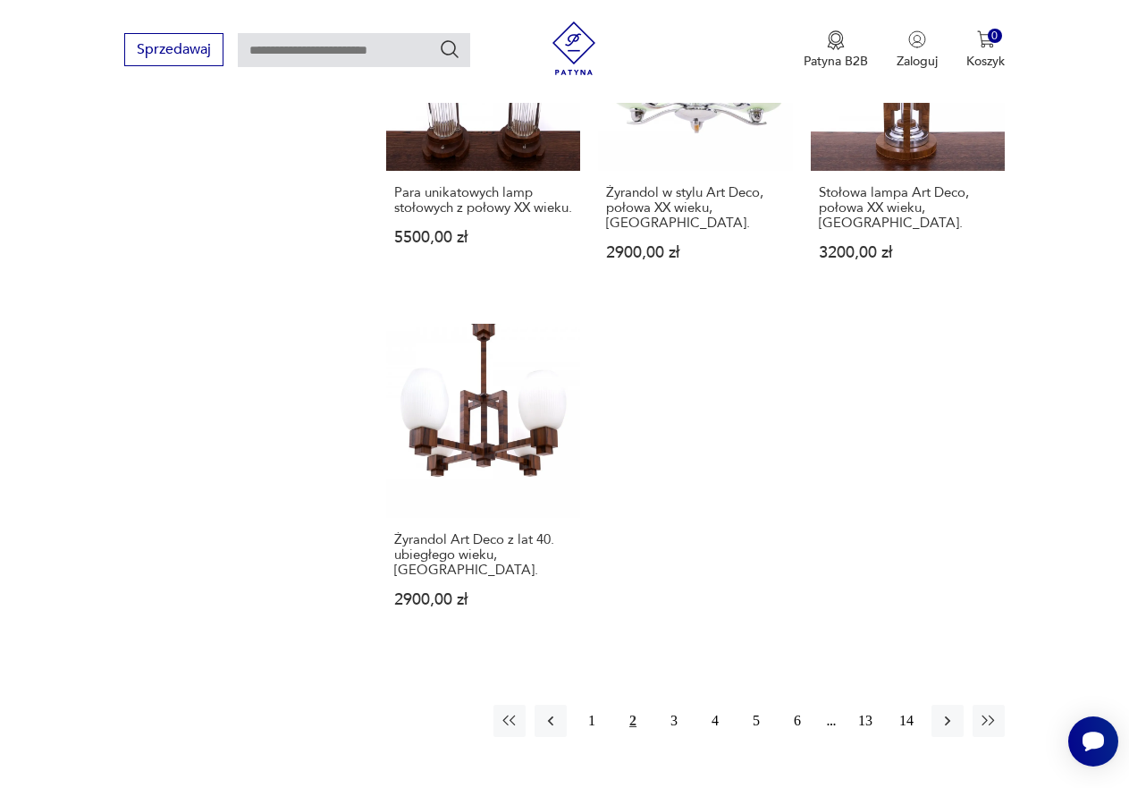
scroll to position [2263, 0]
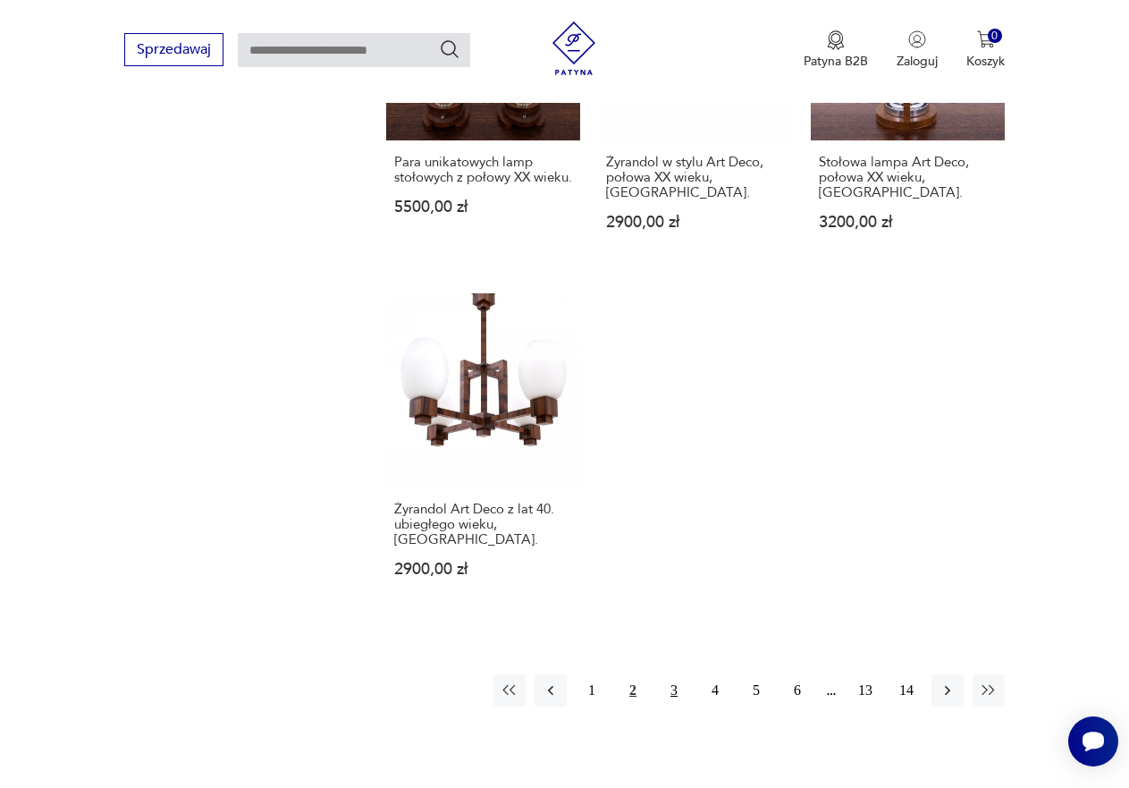
click at [669, 674] on button "3" at bounding box center [674, 690] width 32 height 32
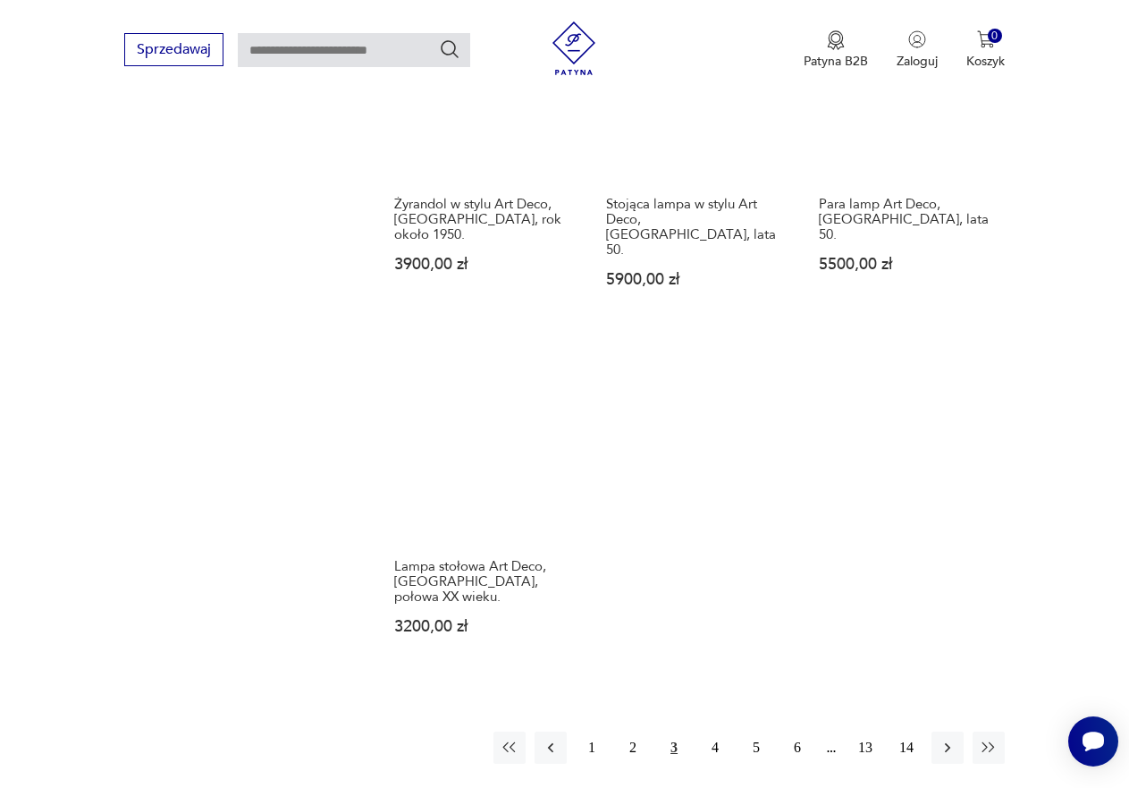
scroll to position [2263, 0]
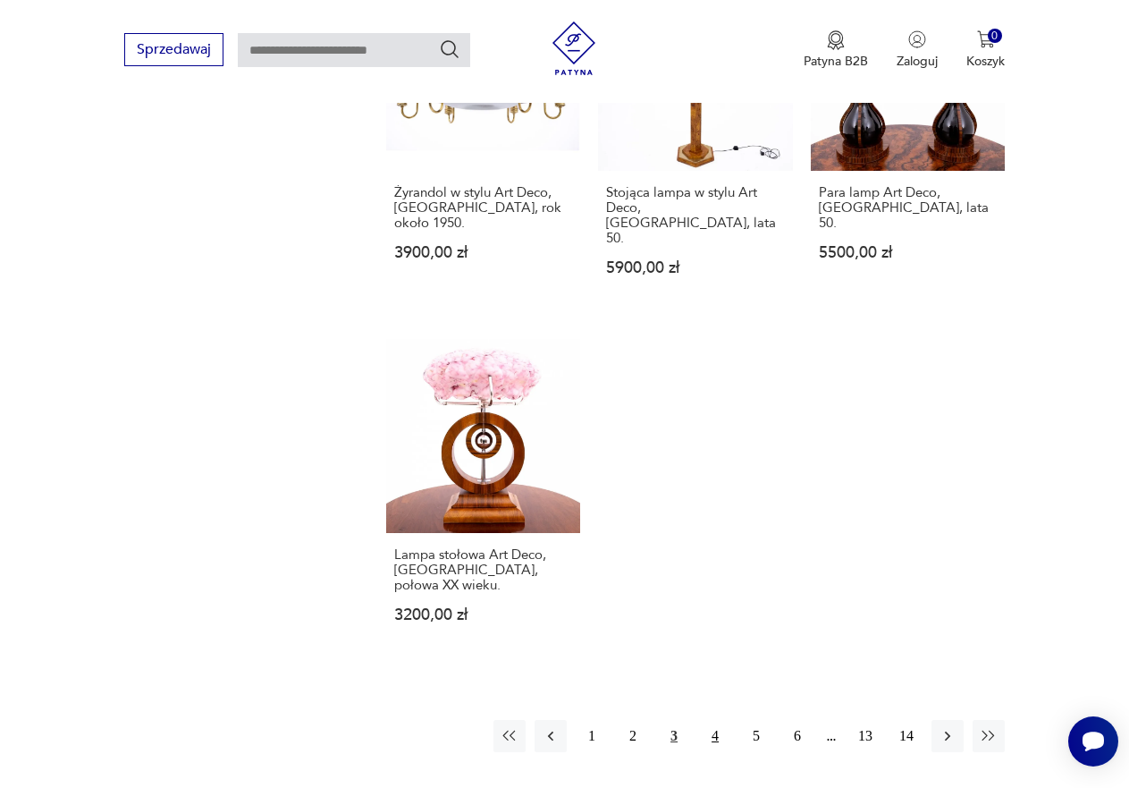
click at [719, 720] on button "4" at bounding box center [715, 736] width 32 height 32
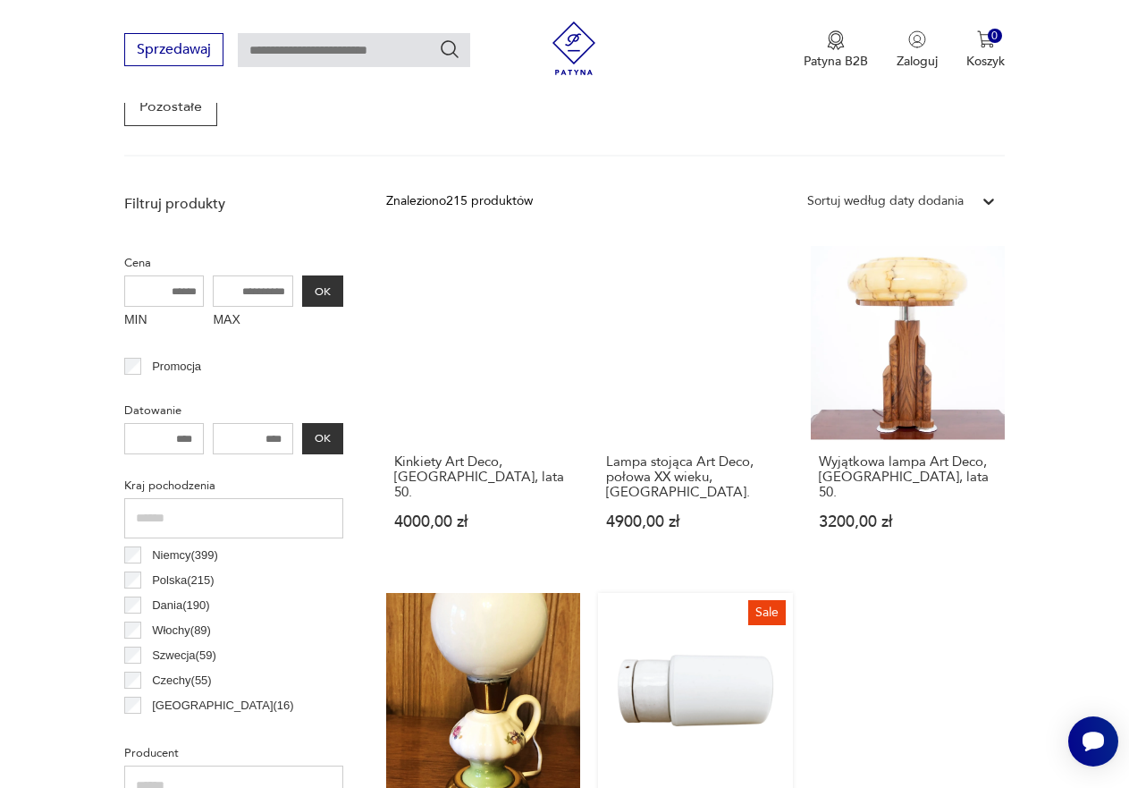
scroll to position [296, 0]
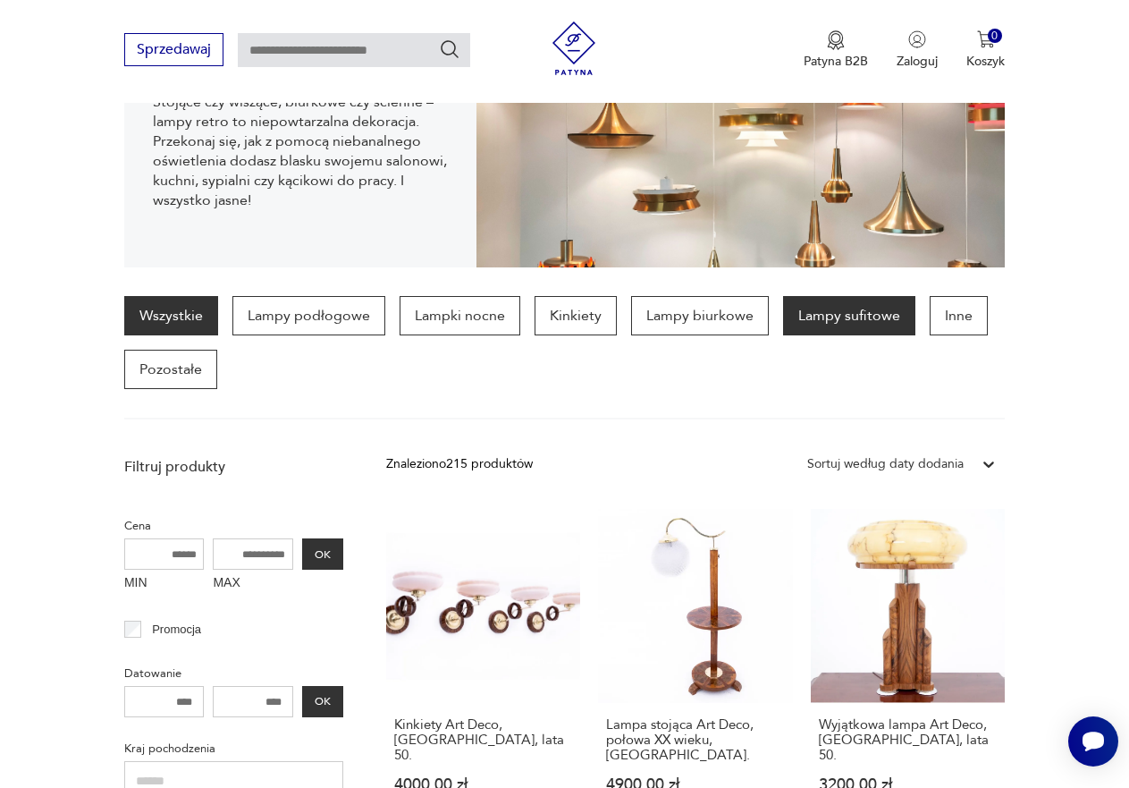
click at [830, 326] on p "Lampy sufitowe" at bounding box center [849, 315] width 132 height 39
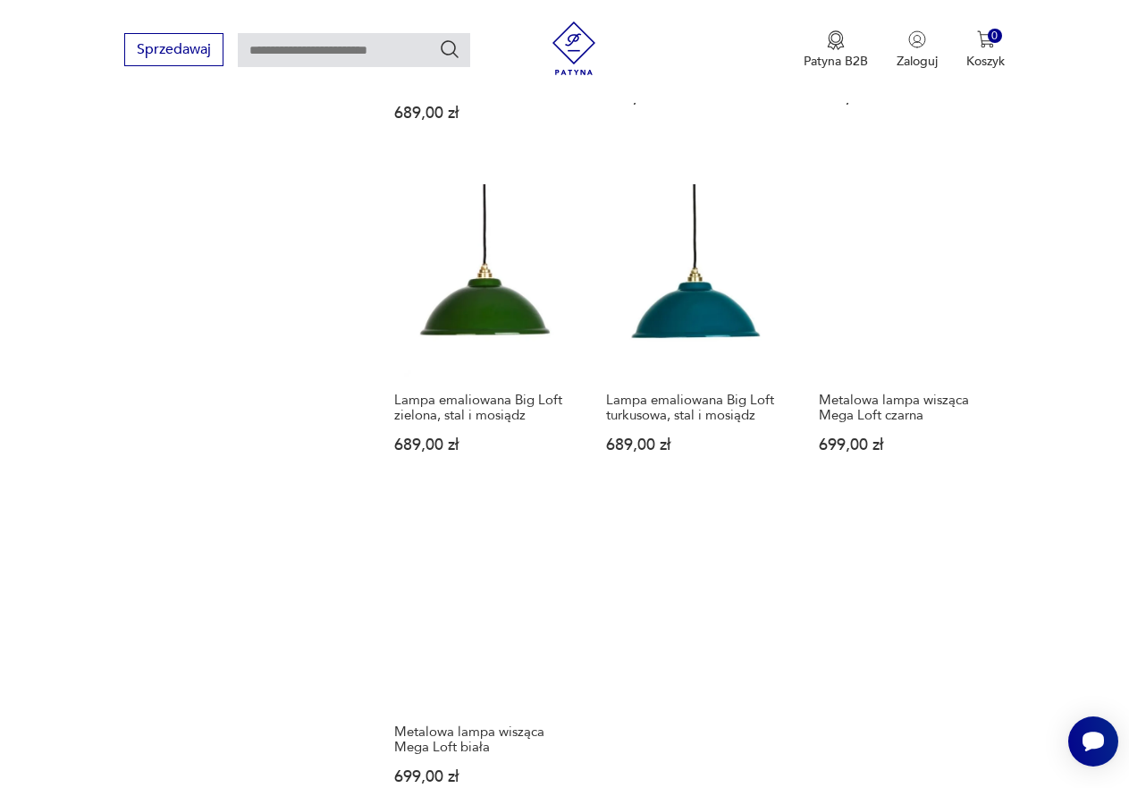
scroll to position [2442, 0]
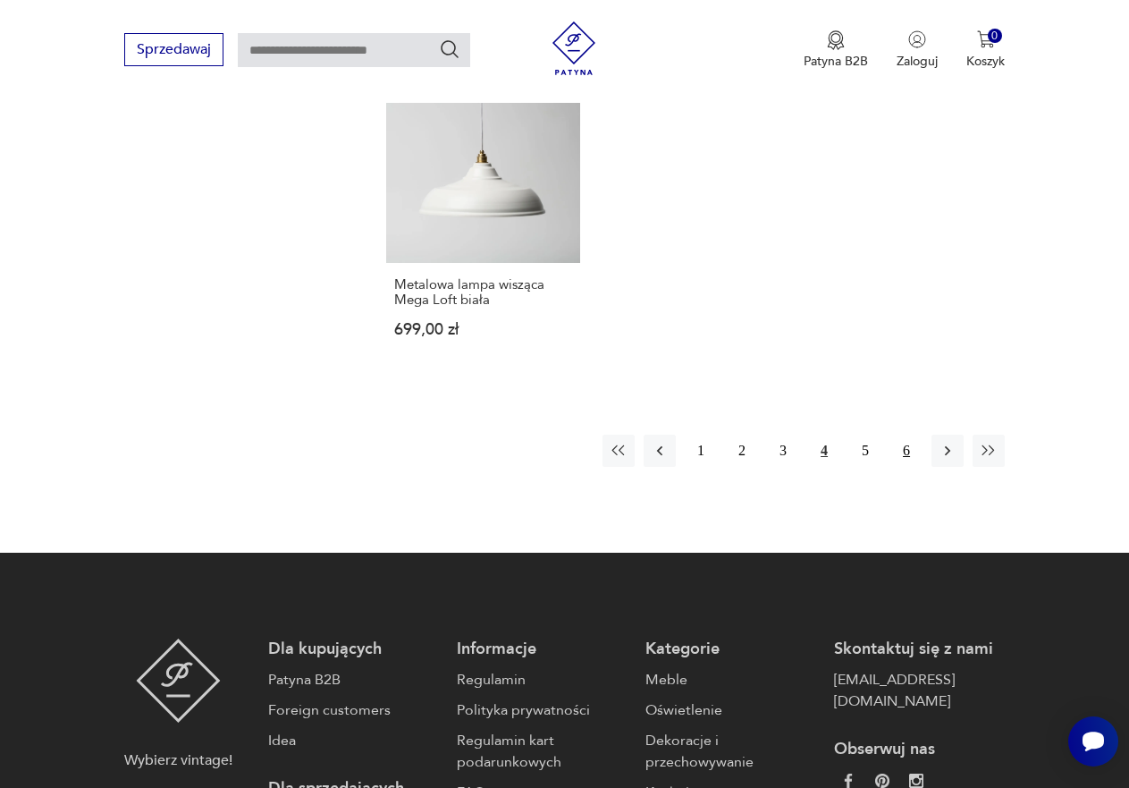
click at [903, 435] on button "6" at bounding box center [907, 451] width 32 height 32
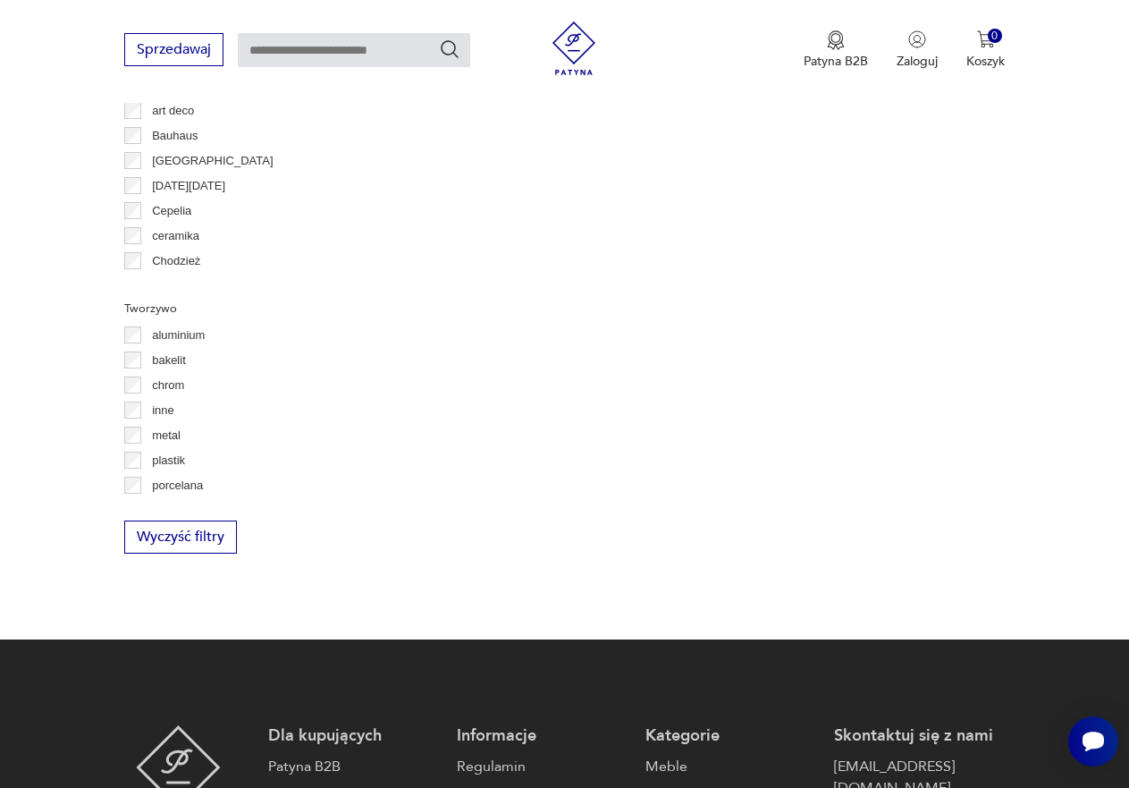
scroll to position [475, 0]
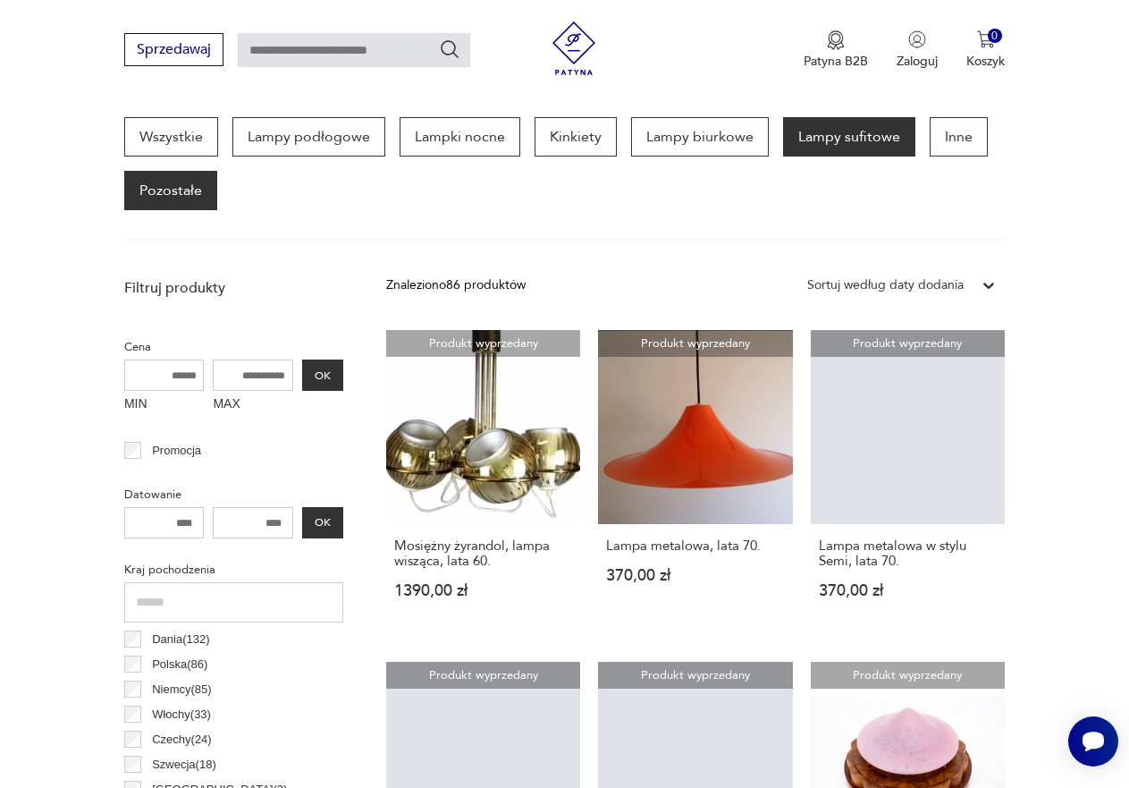
click at [172, 208] on p "Pozostałe" at bounding box center [170, 190] width 93 height 39
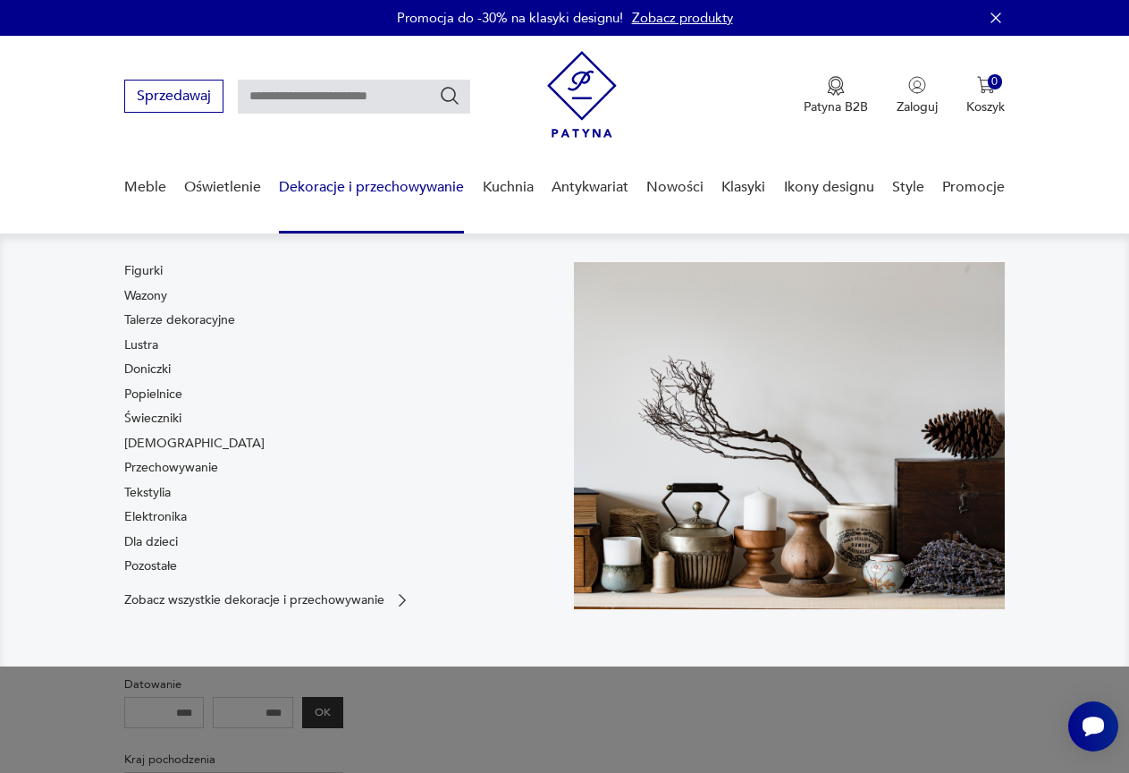
click at [470, 188] on div "Meble Oświetlenie Dekoracje i przechowywanie Figurki Wazony Talerze dekoracyjne…" at bounding box center [564, 193] width 881 height 80
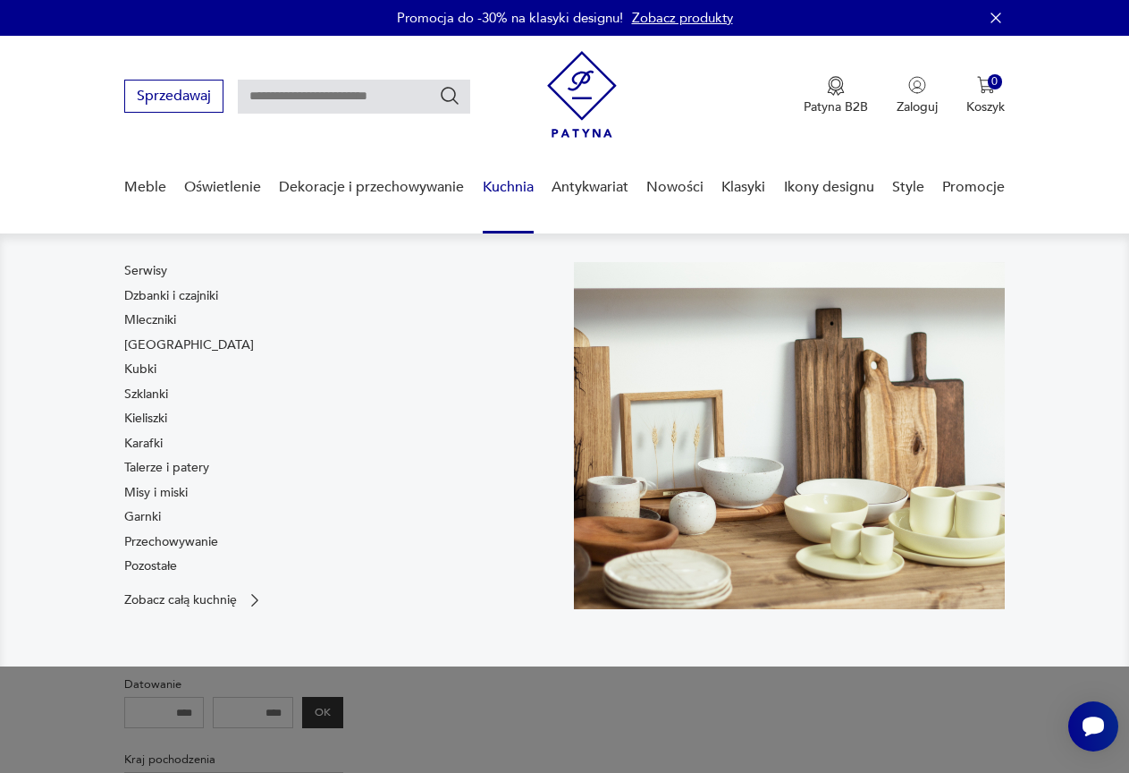
click at [489, 190] on link "Kuchnia" at bounding box center [508, 187] width 51 height 69
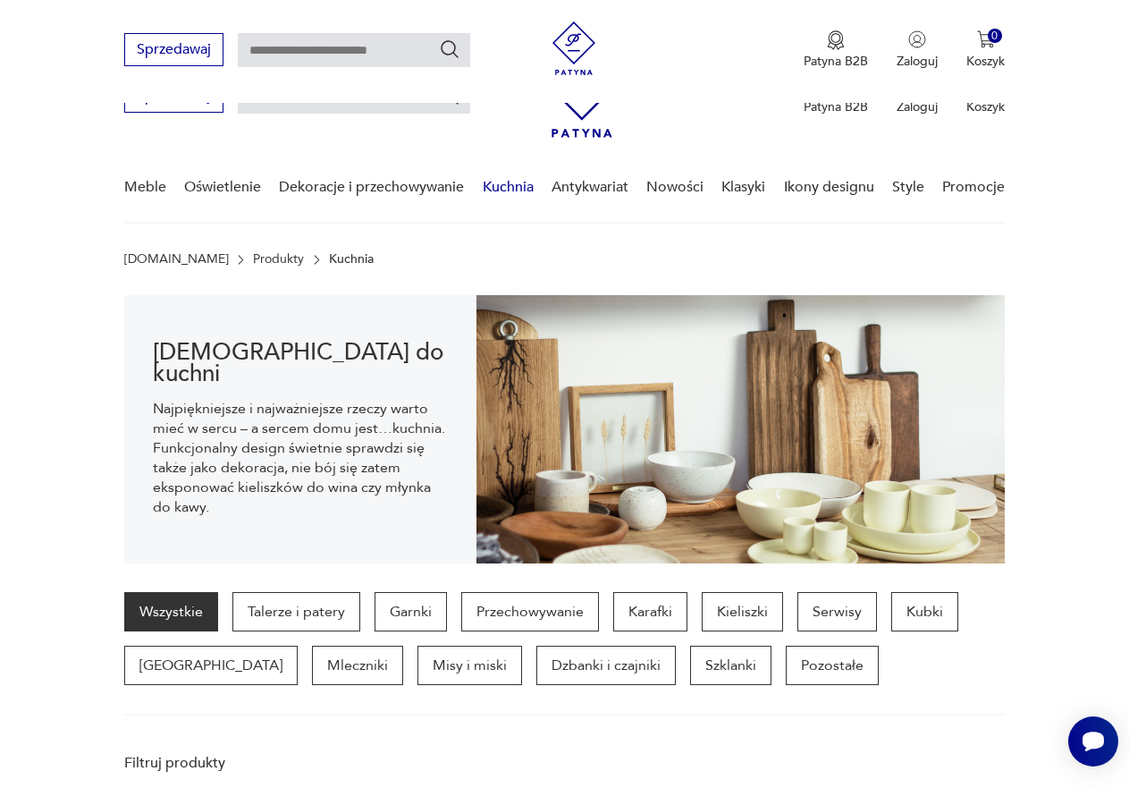
scroll to position [178, 0]
